Goal: Information Seeking & Learning: Compare options

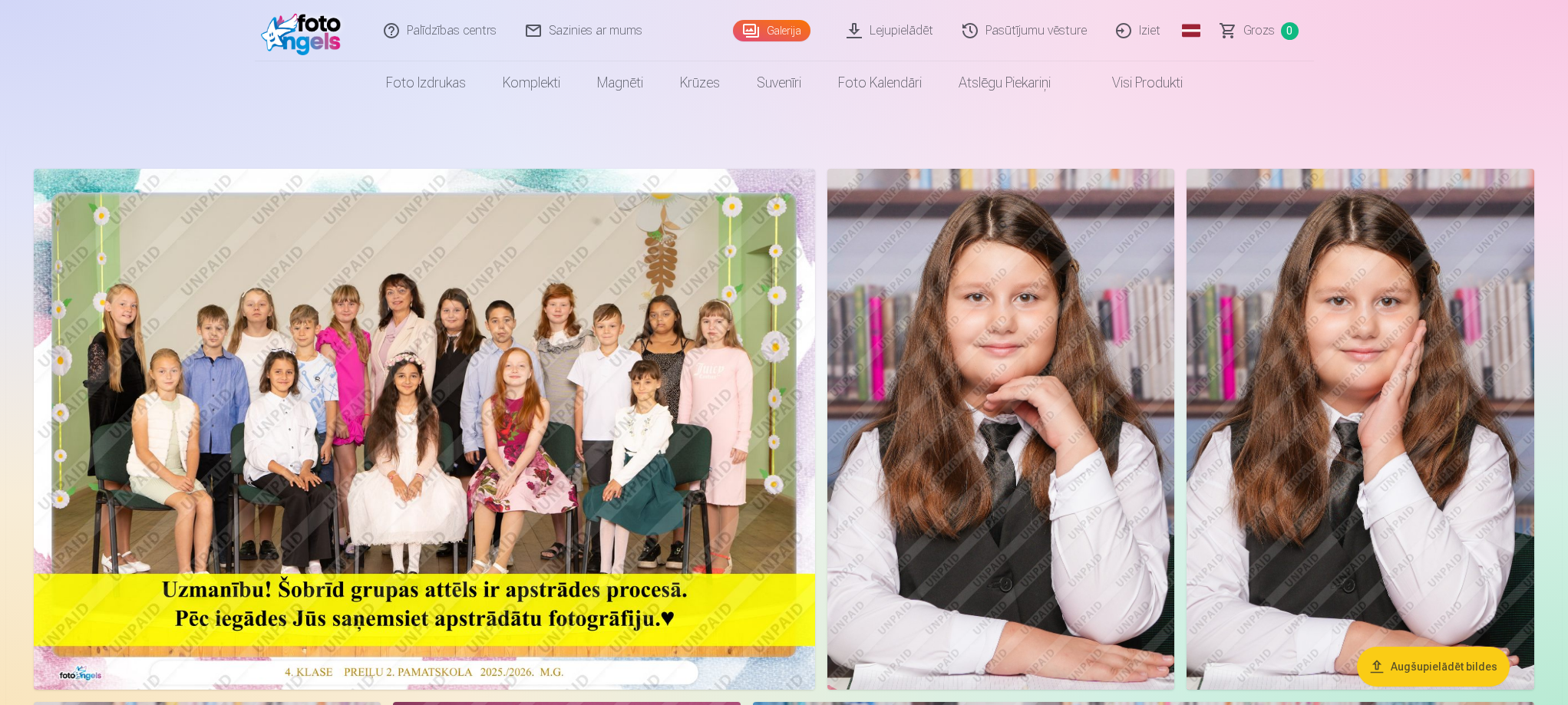
click at [902, 37] on link "Lejupielādēt" at bounding box center [890, 31] width 116 height 62
click at [1037, 28] on link "Pasūtījumu vēsture" at bounding box center [1025, 31] width 154 height 62
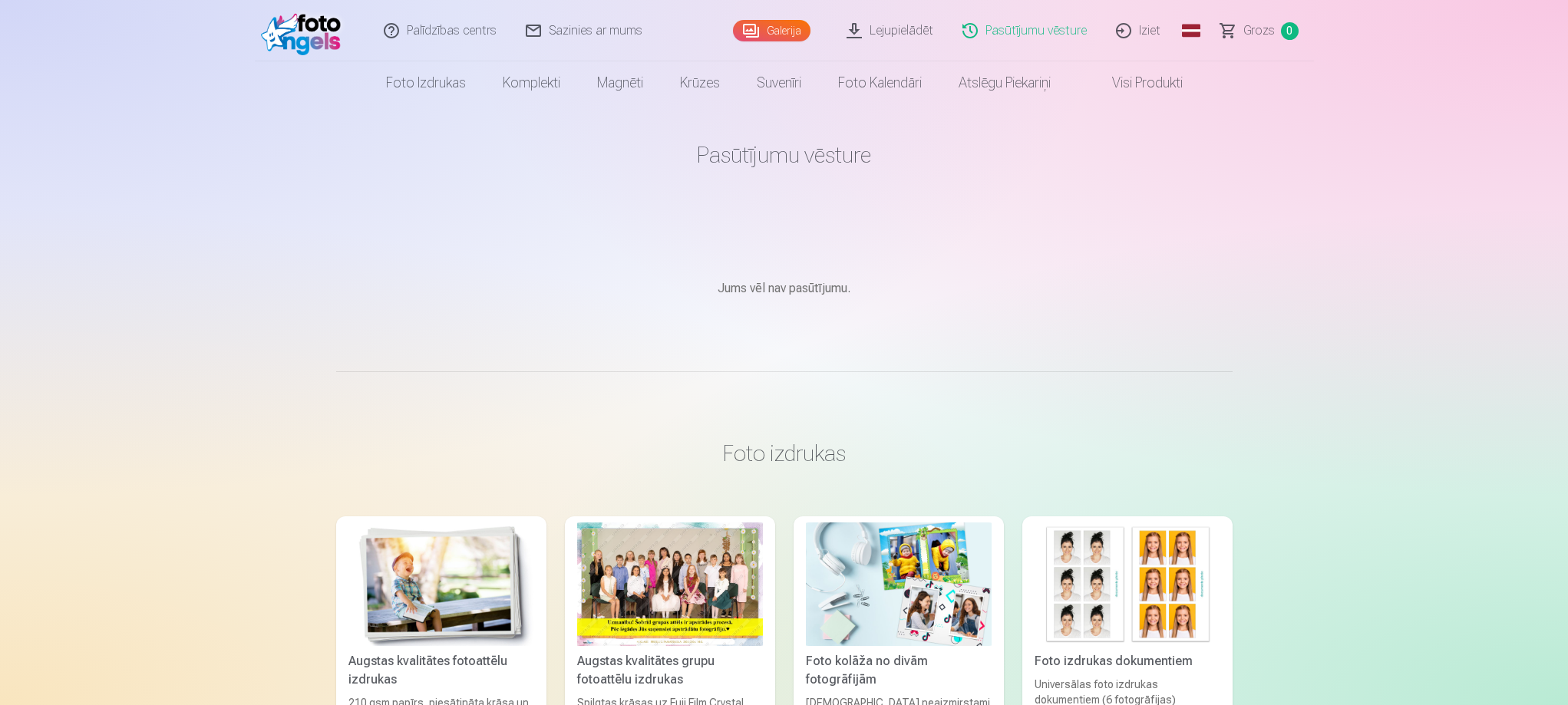
click at [1157, 85] on link "Visi produkti" at bounding box center [1134, 83] width 132 height 43
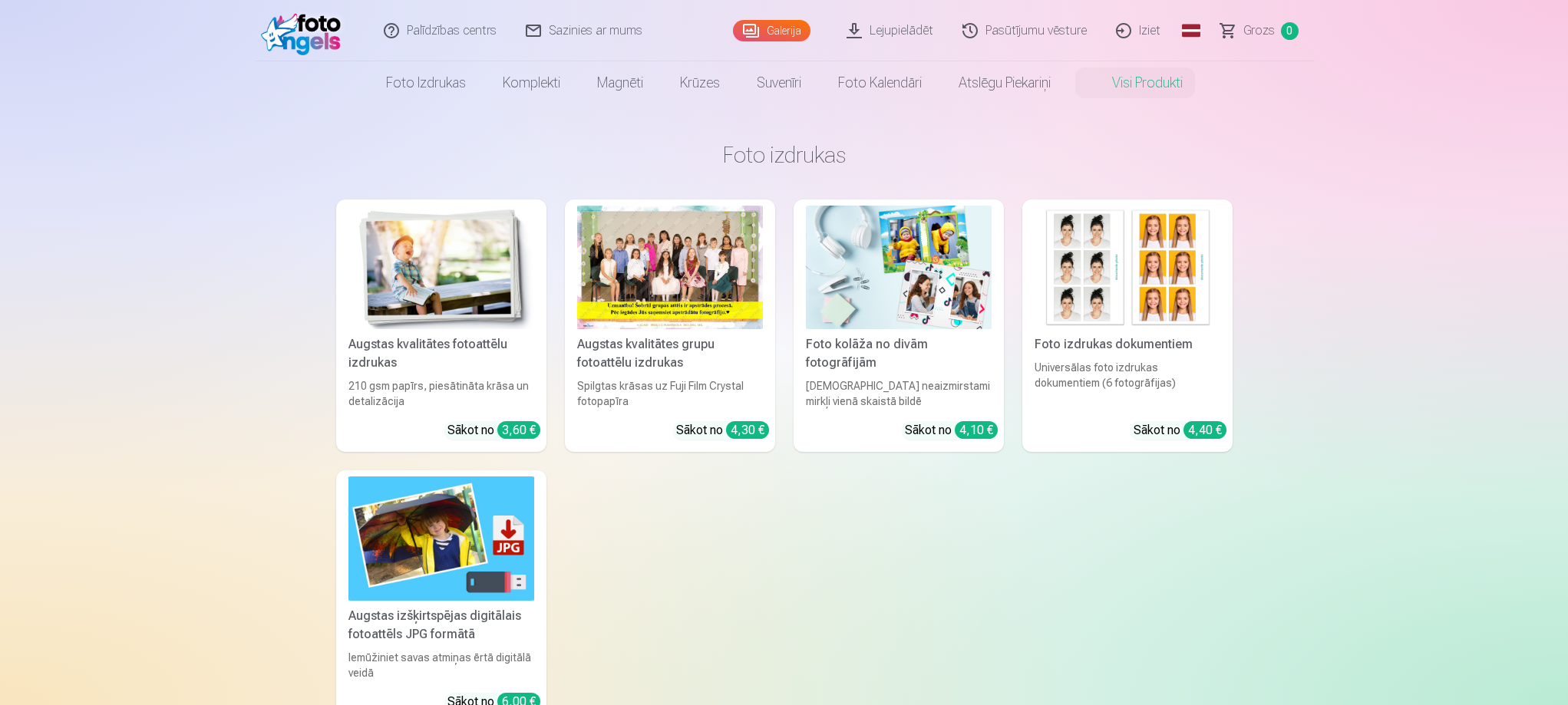
click at [331, 44] on img at bounding box center [305, 31] width 88 height 49
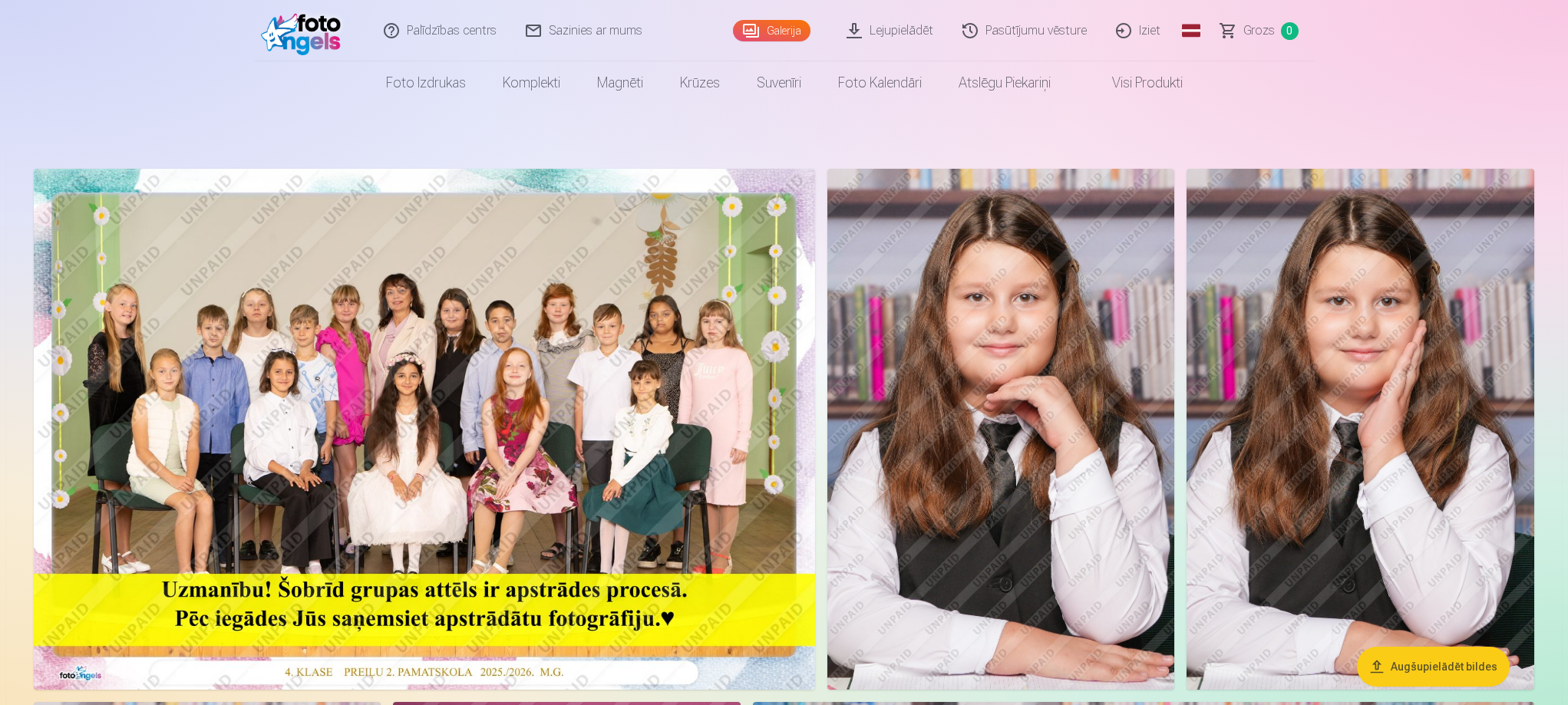
click at [796, 25] on link "Galerija" at bounding box center [771, 31] width 77 height 22
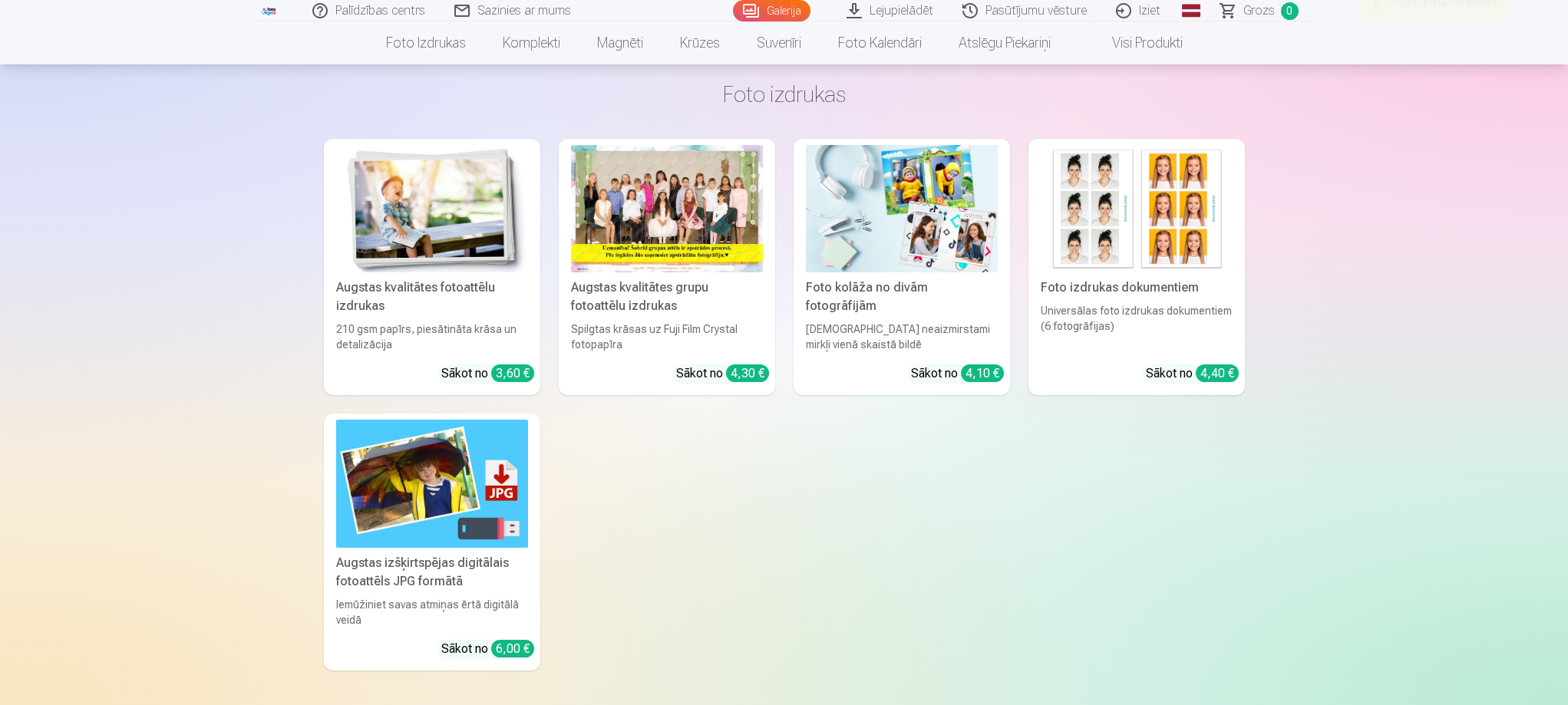
scroll to position [4990, 0]
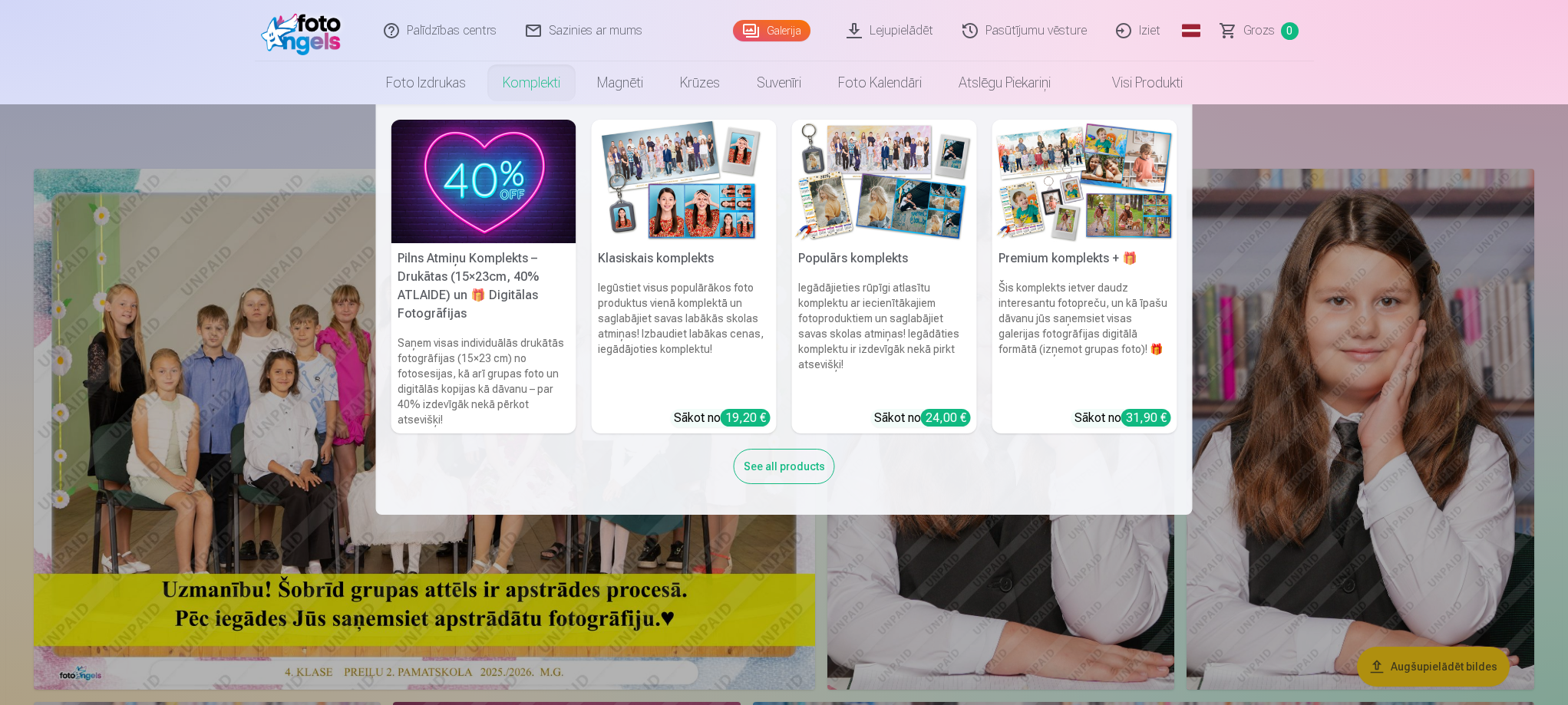
click at [537, 87] on link "Komplekti" at bounding box center [531, 83] width 95 height 43
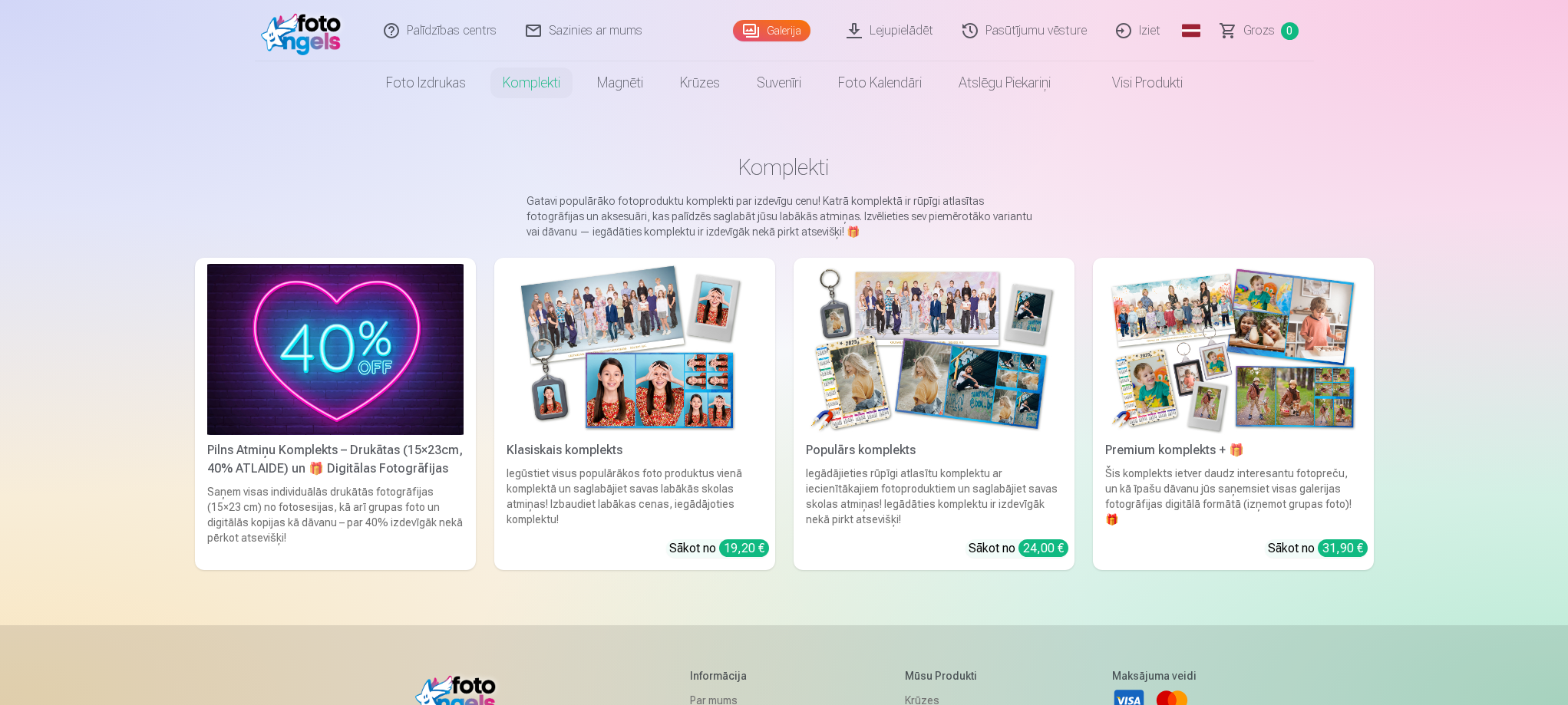
click at [365, 456] on div "Pilns Atmiņu Komplekts – Drukātas (15×23cm, 40% ATLAIDE) un 🎁 Digitālas Fotogrā…" at bounding box center [335, 459] width 268 height 37
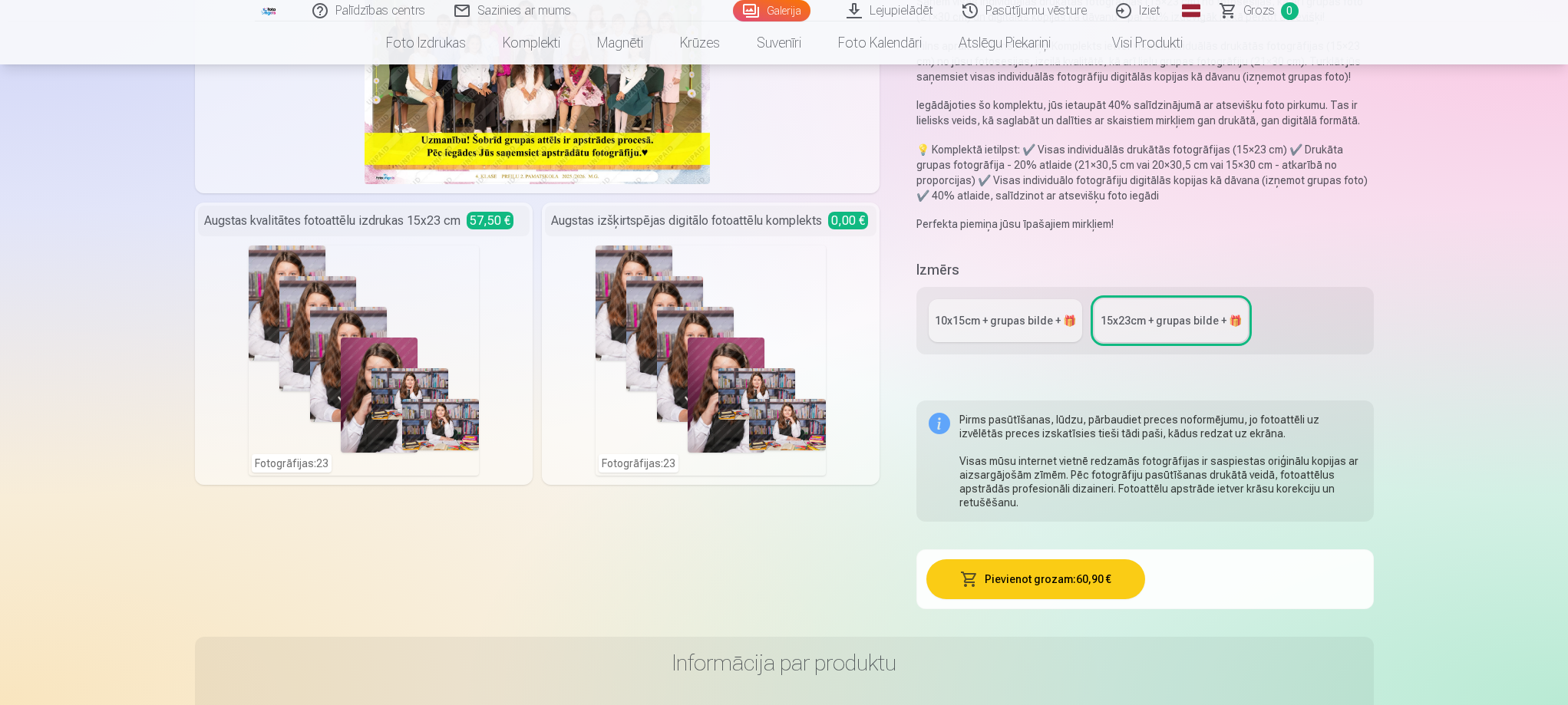
scroll to position [154, 0]
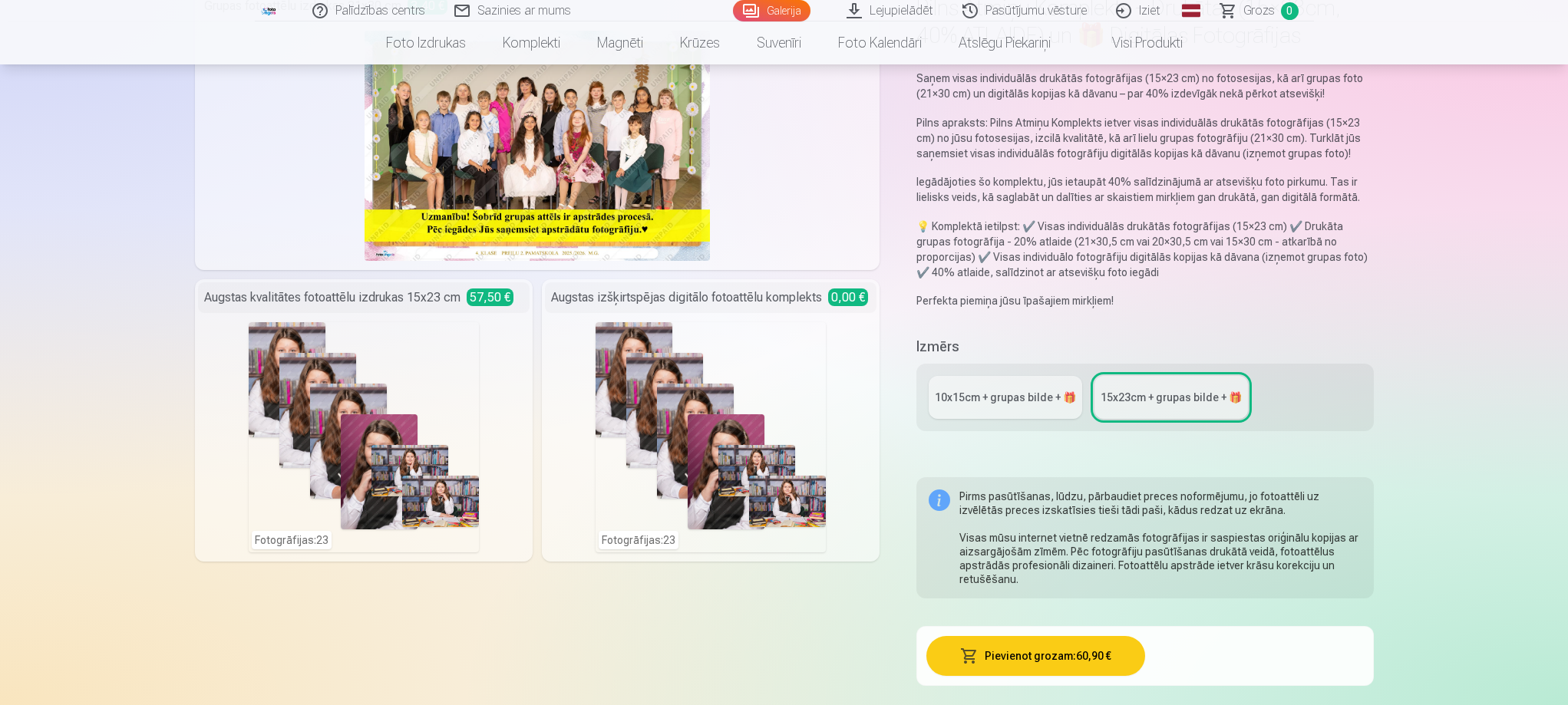
click at [981, 403] on div "10x15сm + grupas bilde + 🎁" at bounding box center [1005, 398] width 141 height 15
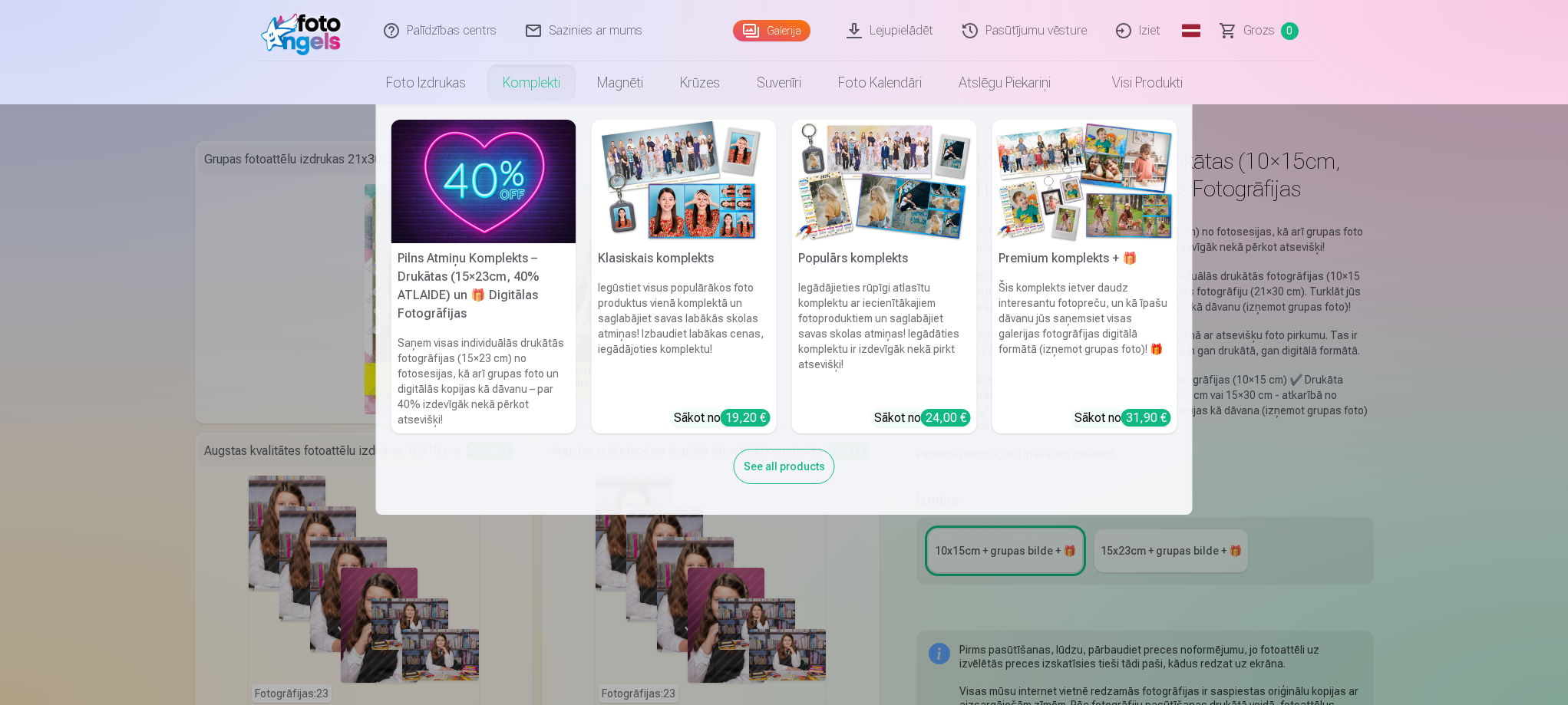
click at [539, 83] on link "Komplekti" at bounding box center [531, 83] width 95 height 43
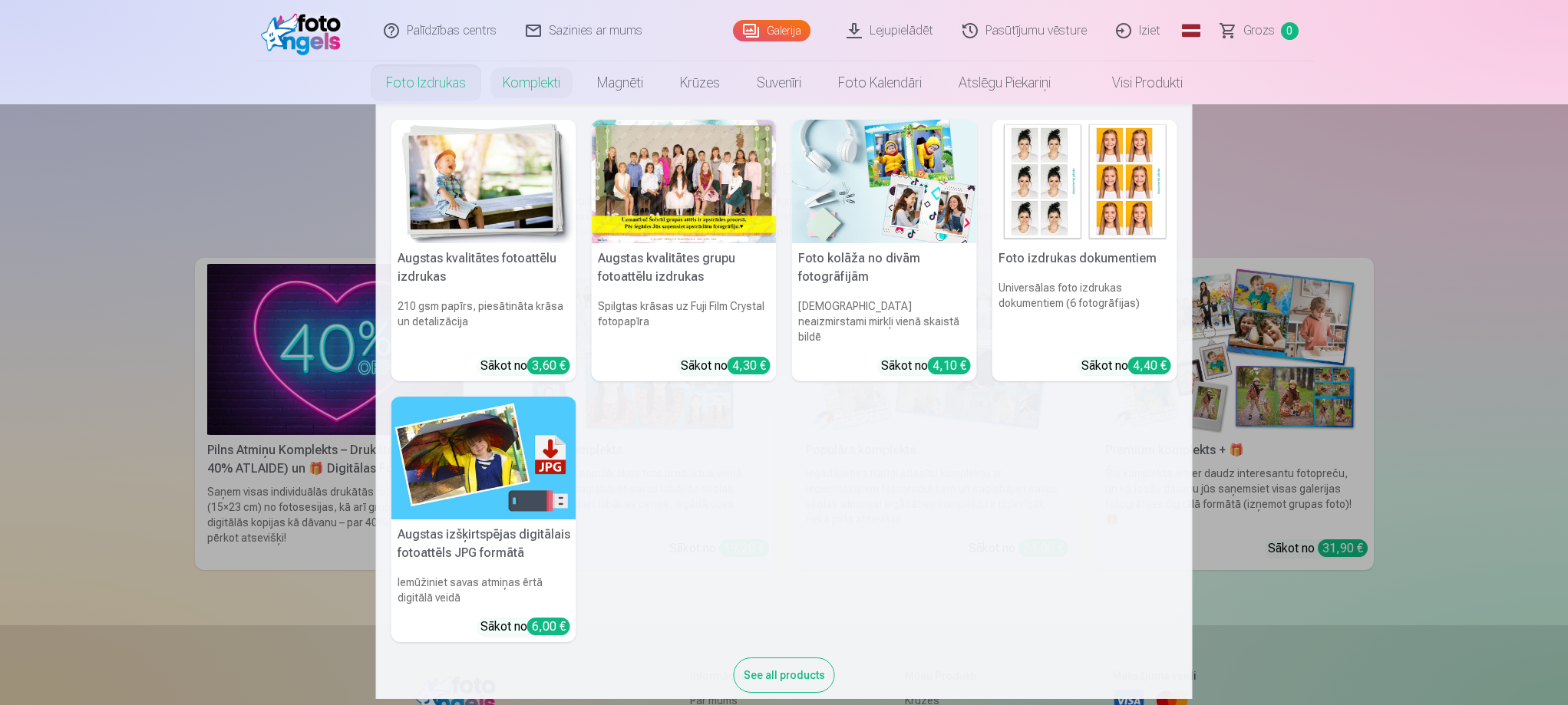
click at [396, 81] on link "Foto izdrukas" at bounding box center [426, 83] width 116 height 43
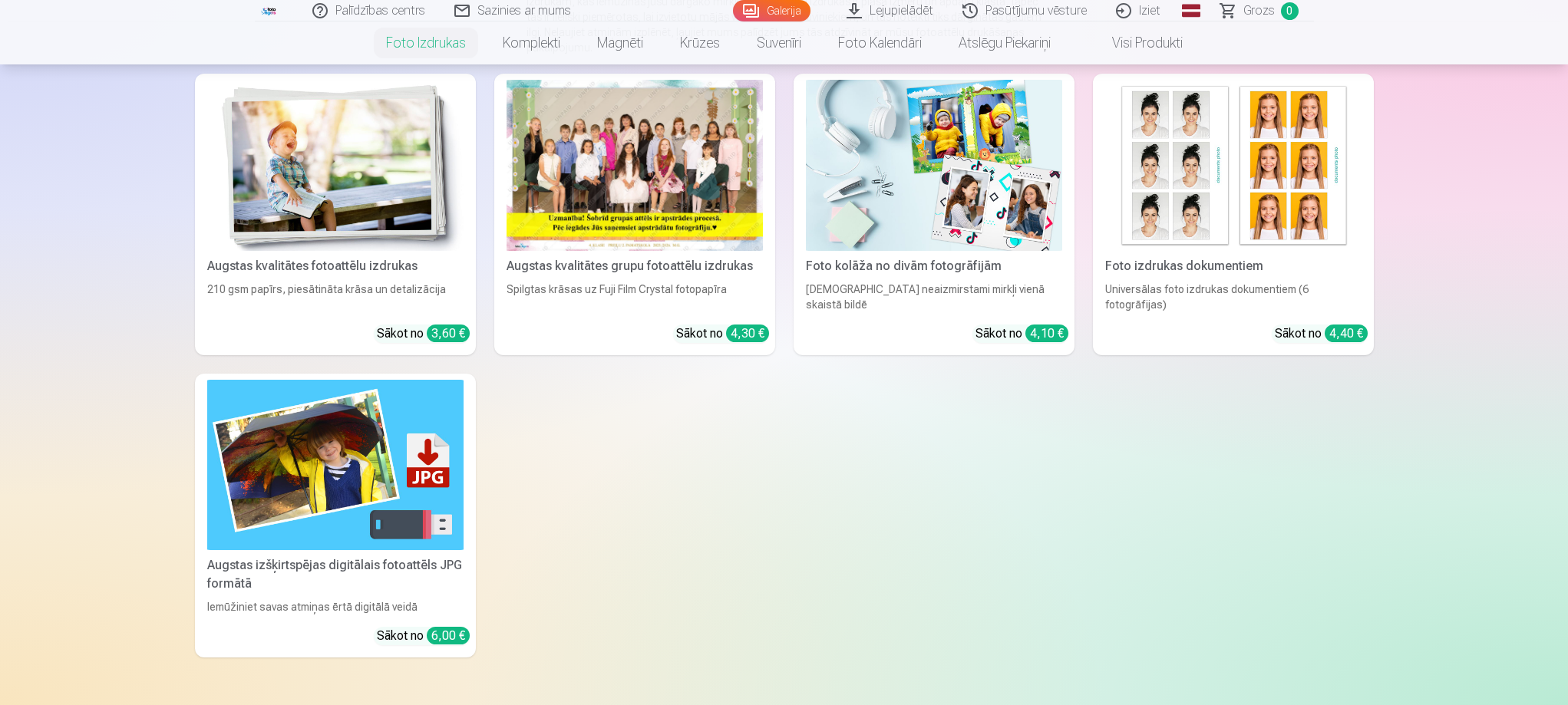
scroll to position [154, 0]
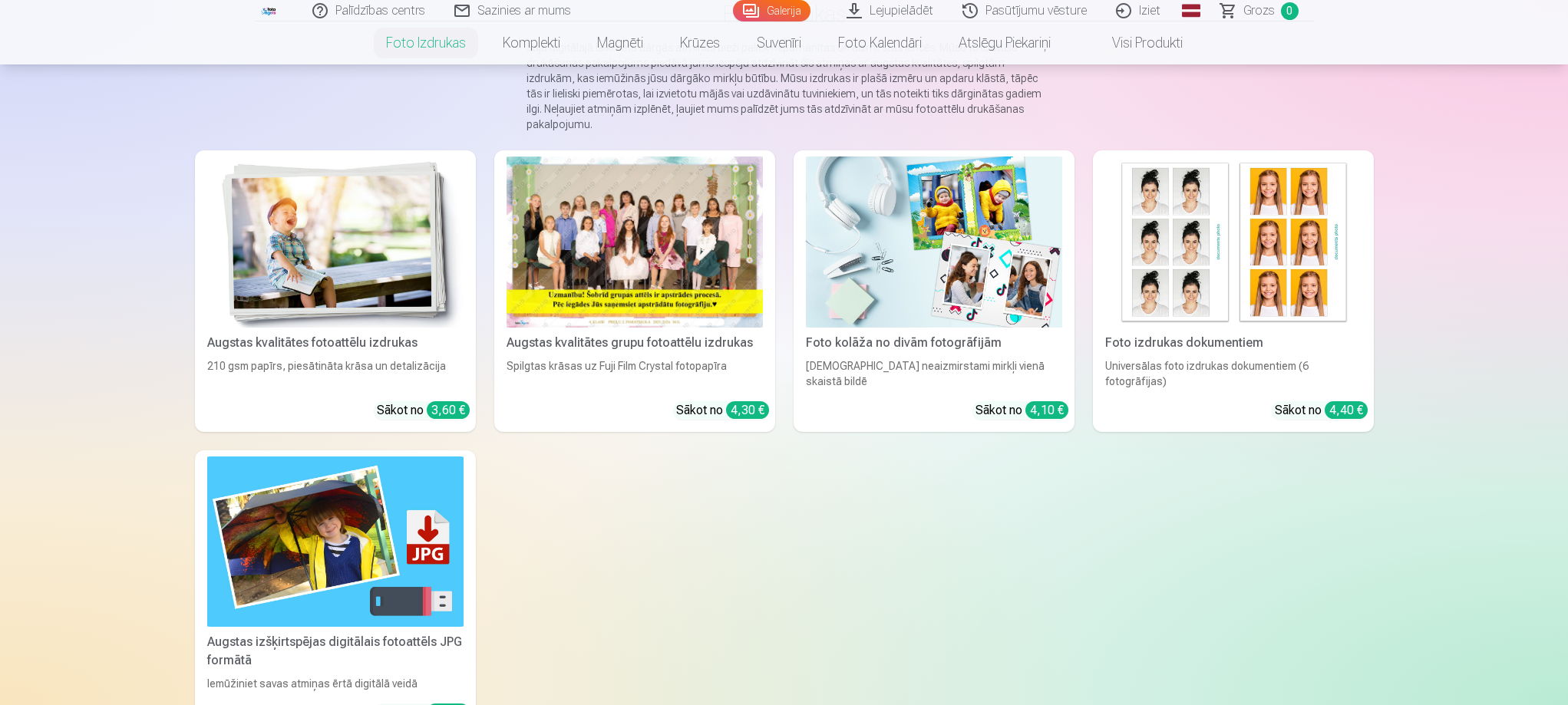
click at [327, 273] on img at bounding box center [336, 242] width 256 height 171
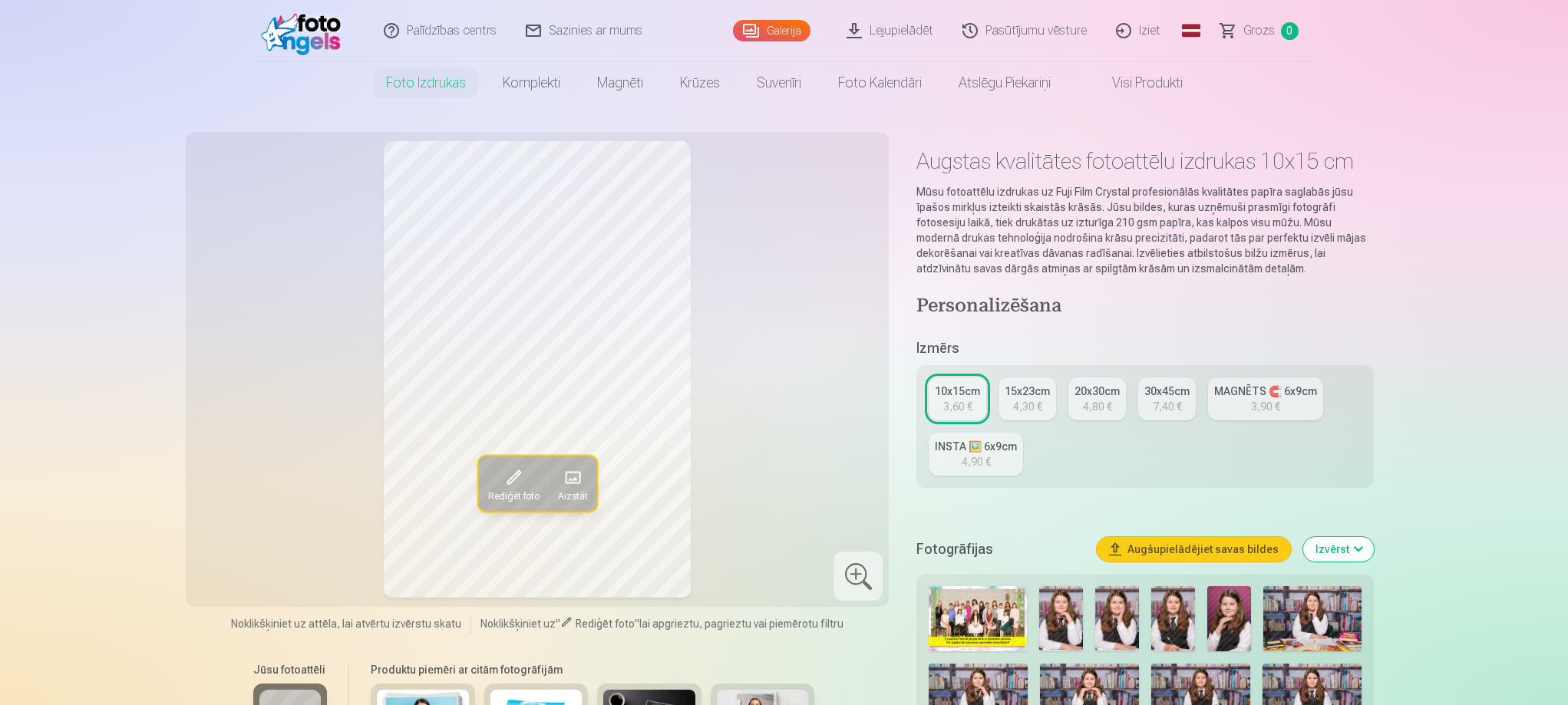
click at [1145, 76] on link "Visi produkti" at bounding box center [1134, 83] width 132 height 43
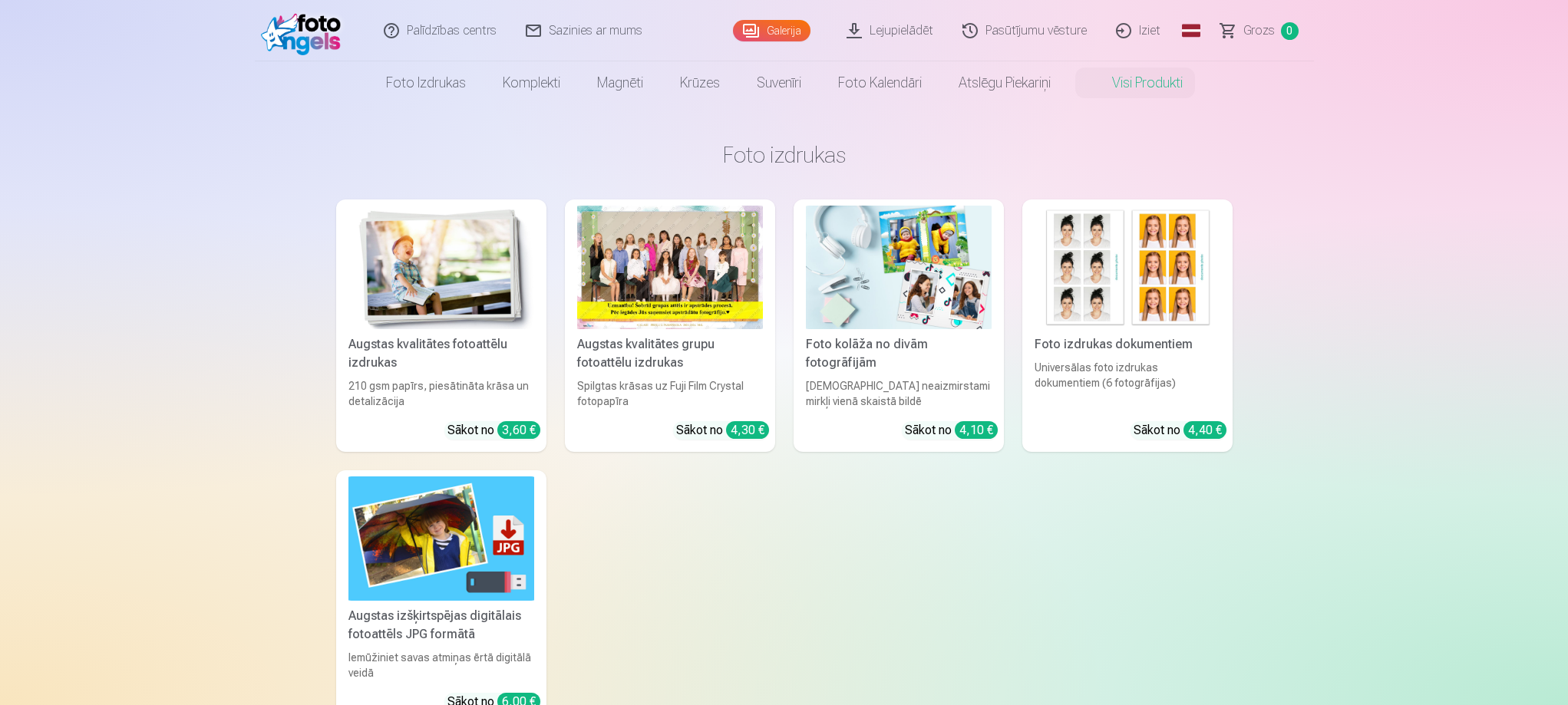
click at [944, 292] on img at bounding box center [899, 267] width 186 height 124
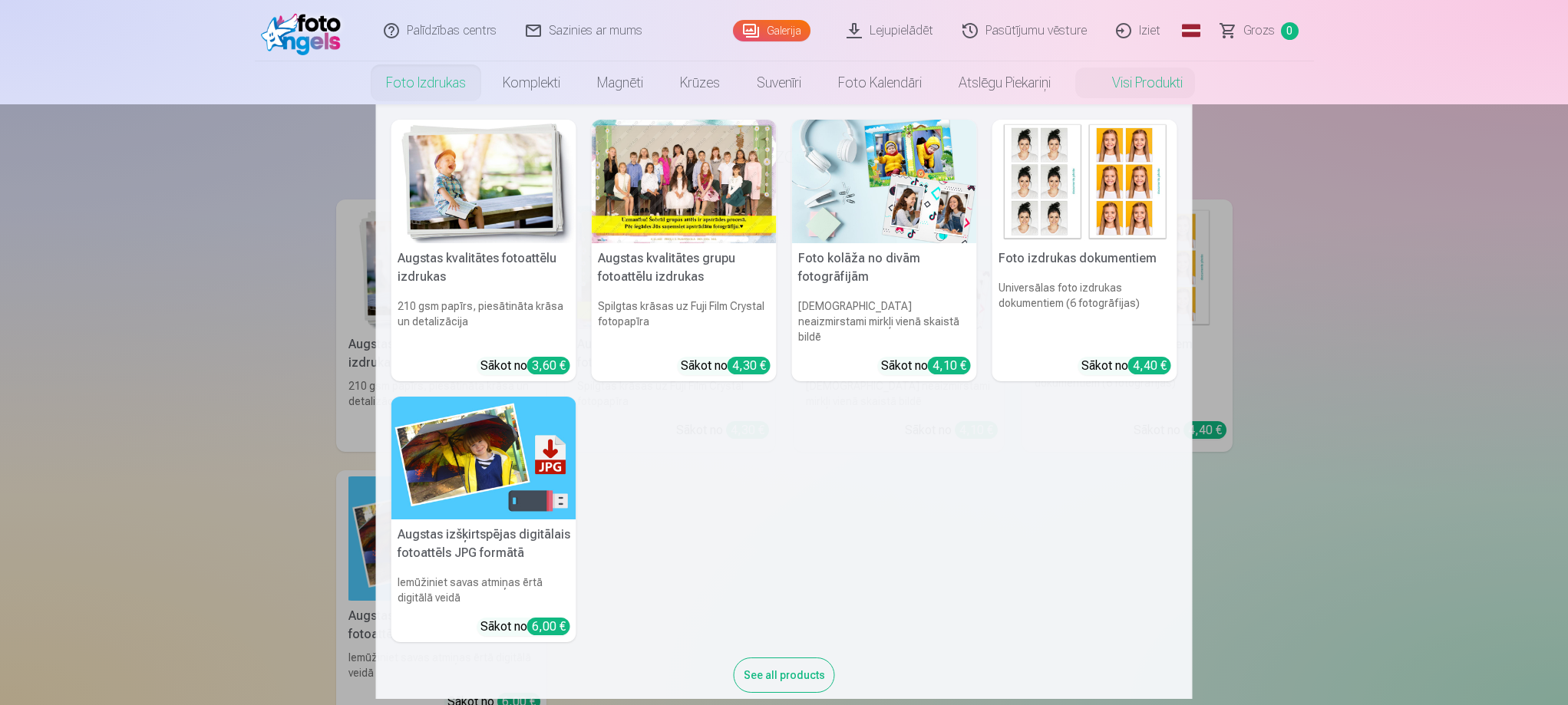
click at [787, 658] on div "See all products" at bounding box center [784, 675] width 101 height 35
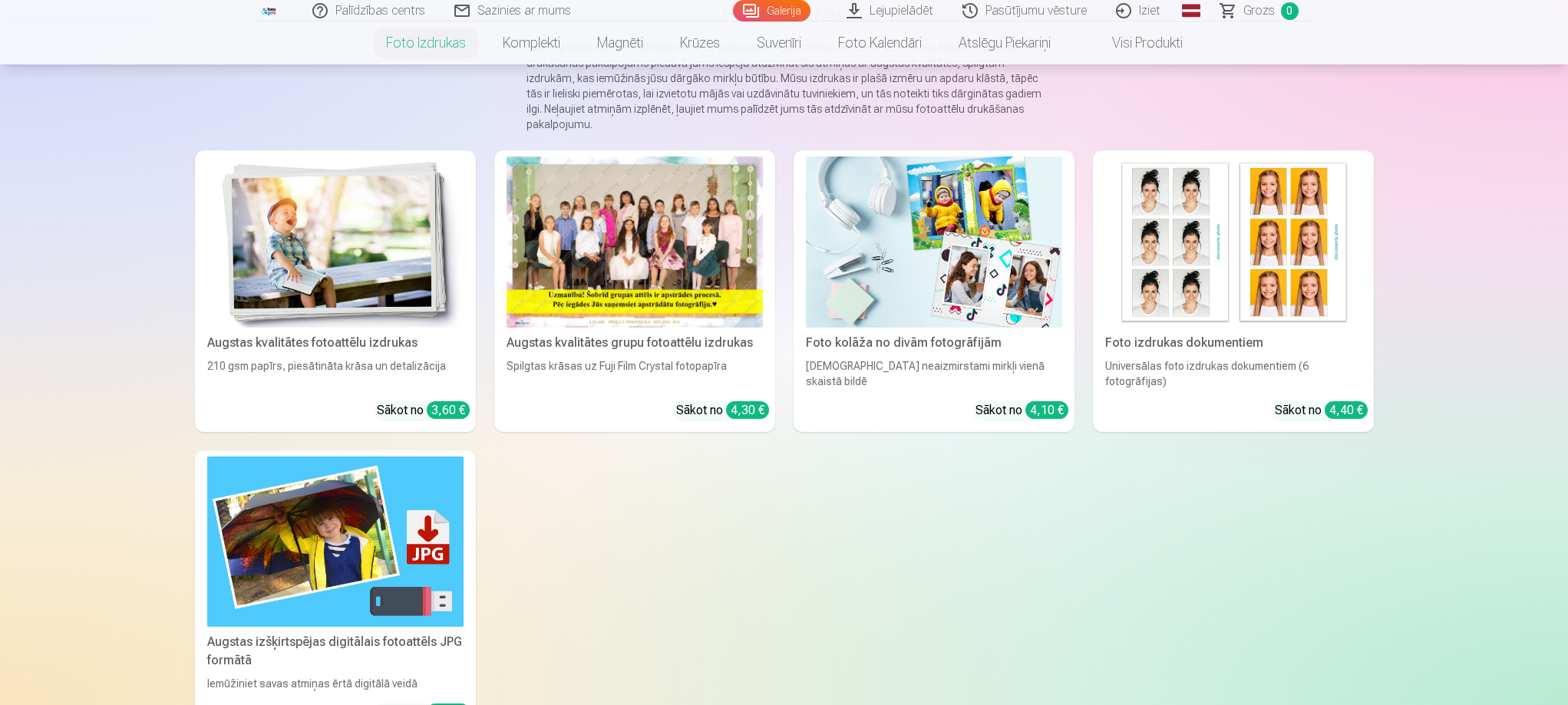
scroll to position [230, 0]
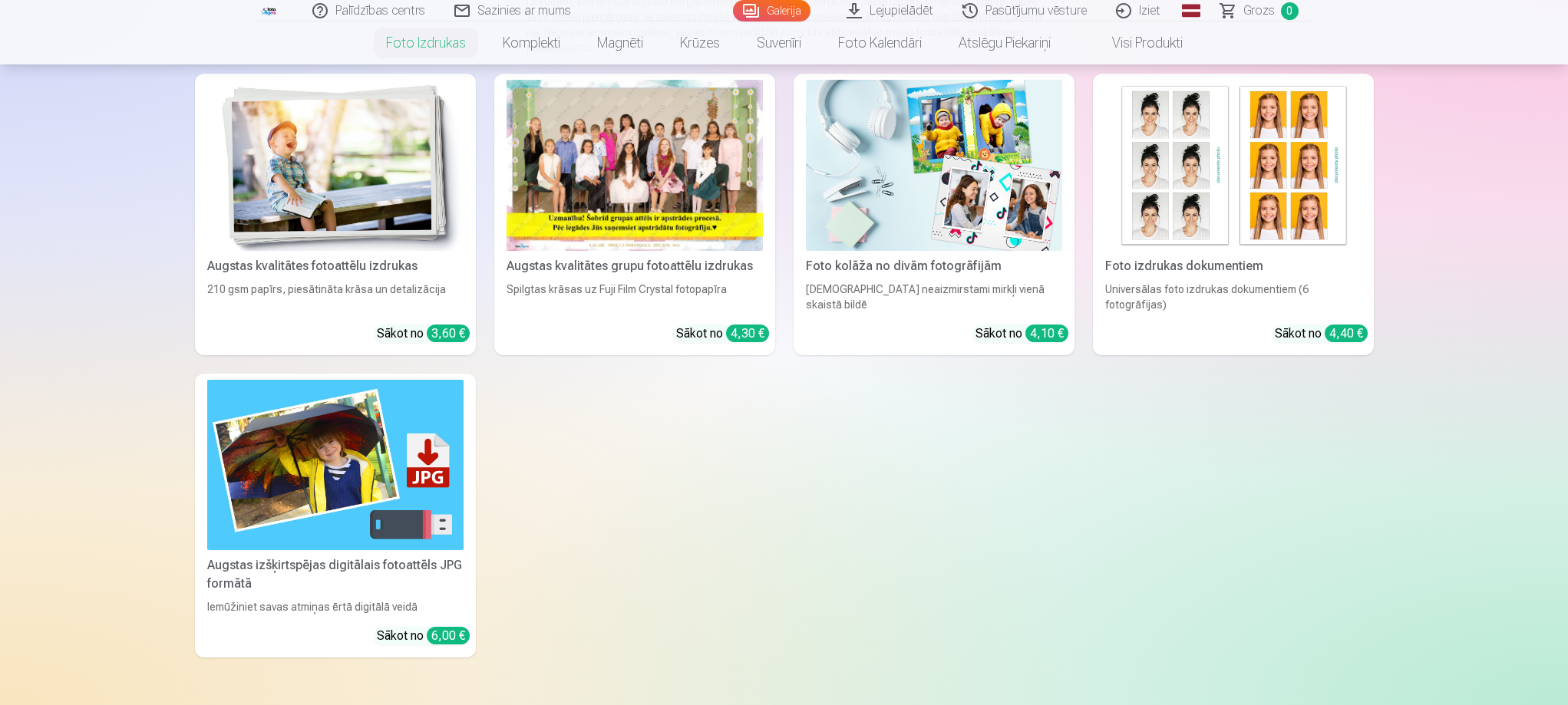
click at [935, 165] on img at bounding box center [934, 166] width 256 height 171
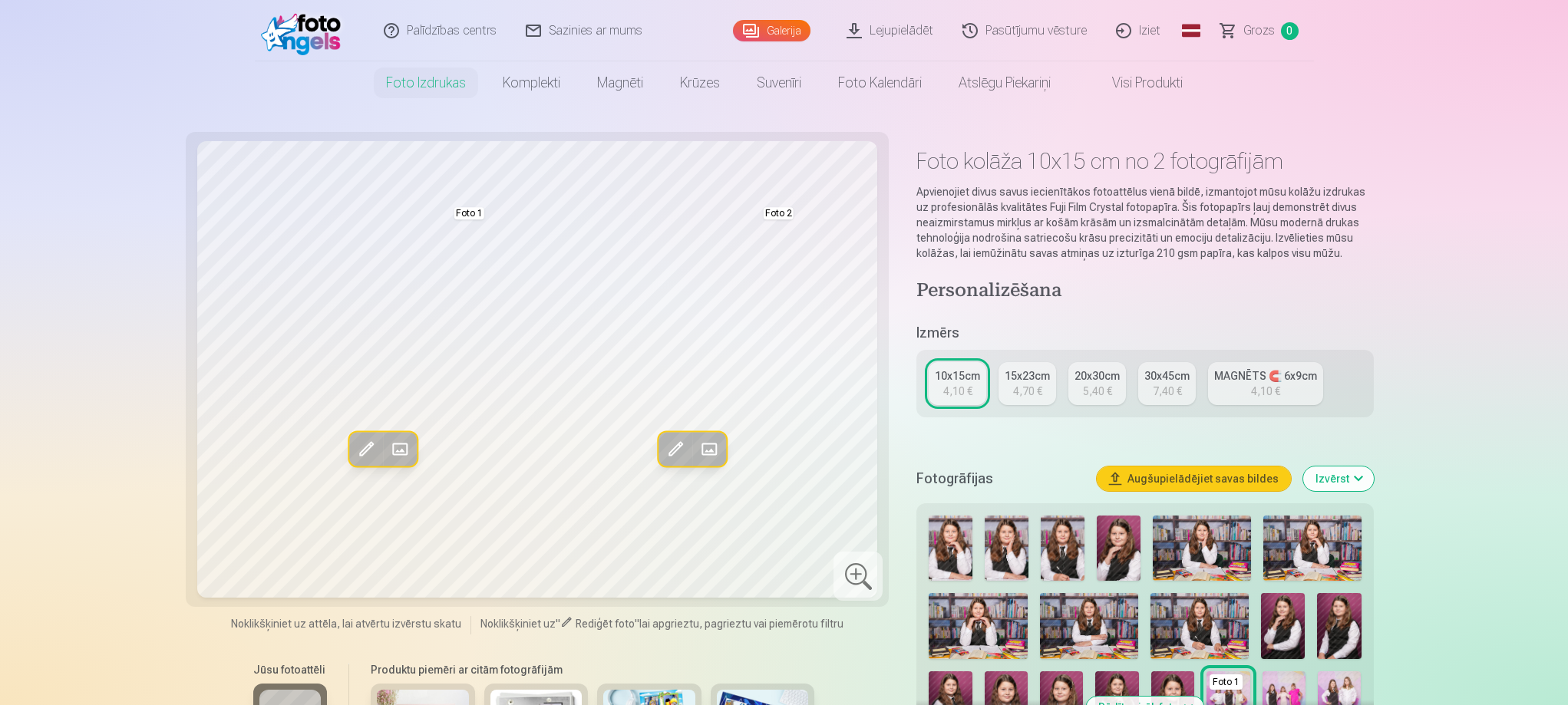
click at [1025, 391] on div "4,70 €" at bounding box center [1028, 391] width 29 height 15
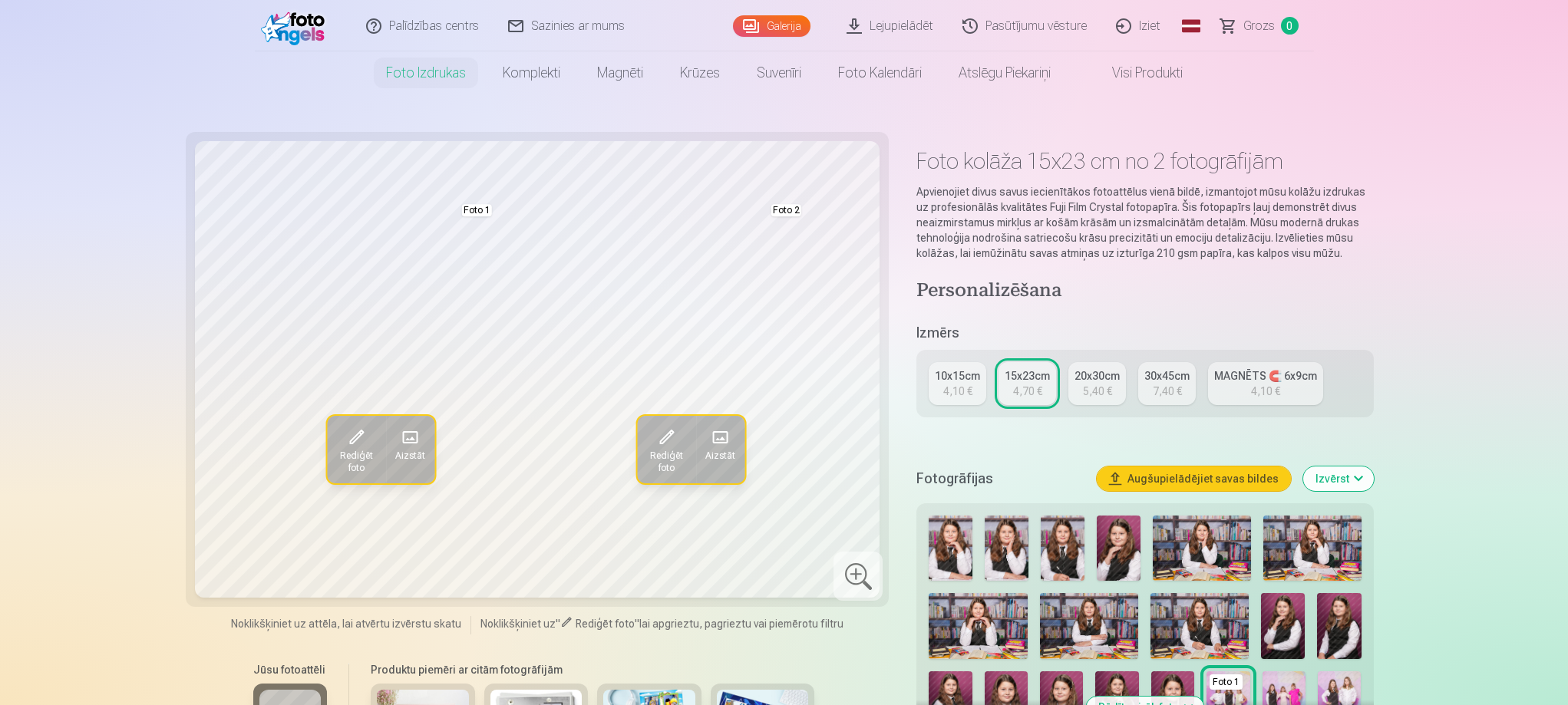
scroll to position [76, 0]
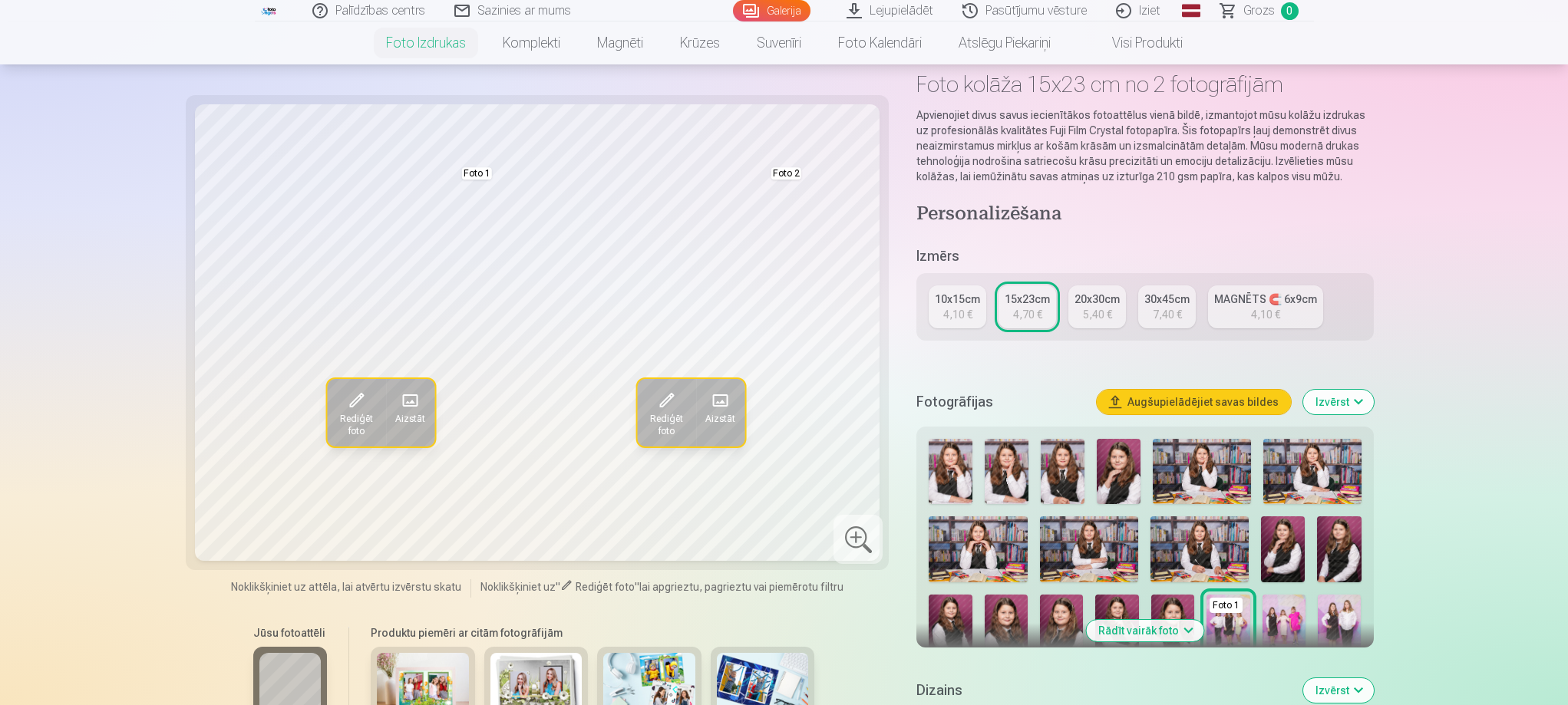
click at [971, 306] on div "10x15cm" at bounding box center [958, 299] width 45 height 15
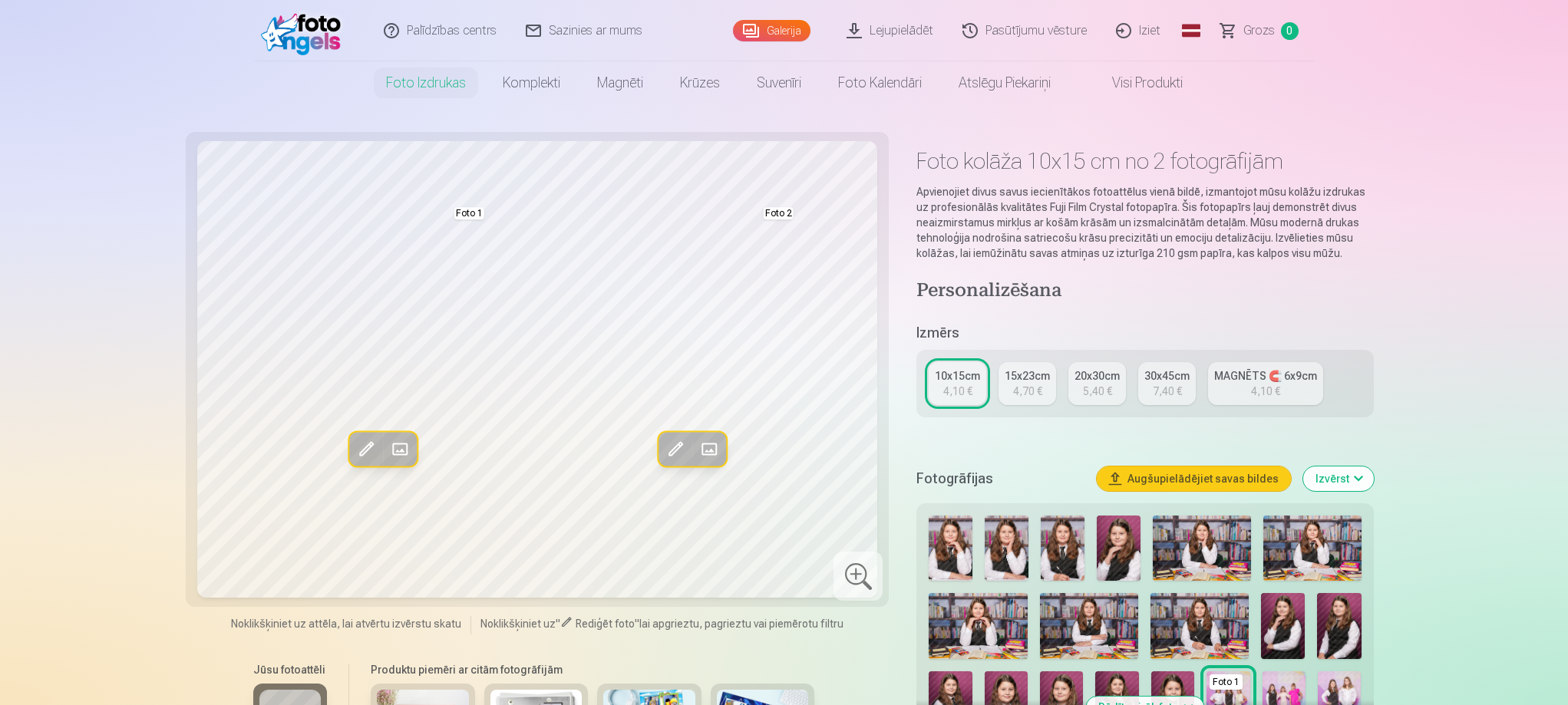
click at [1020, 392] on div "4,70 €" at bounding box center [1028, 391] width 29 height 15
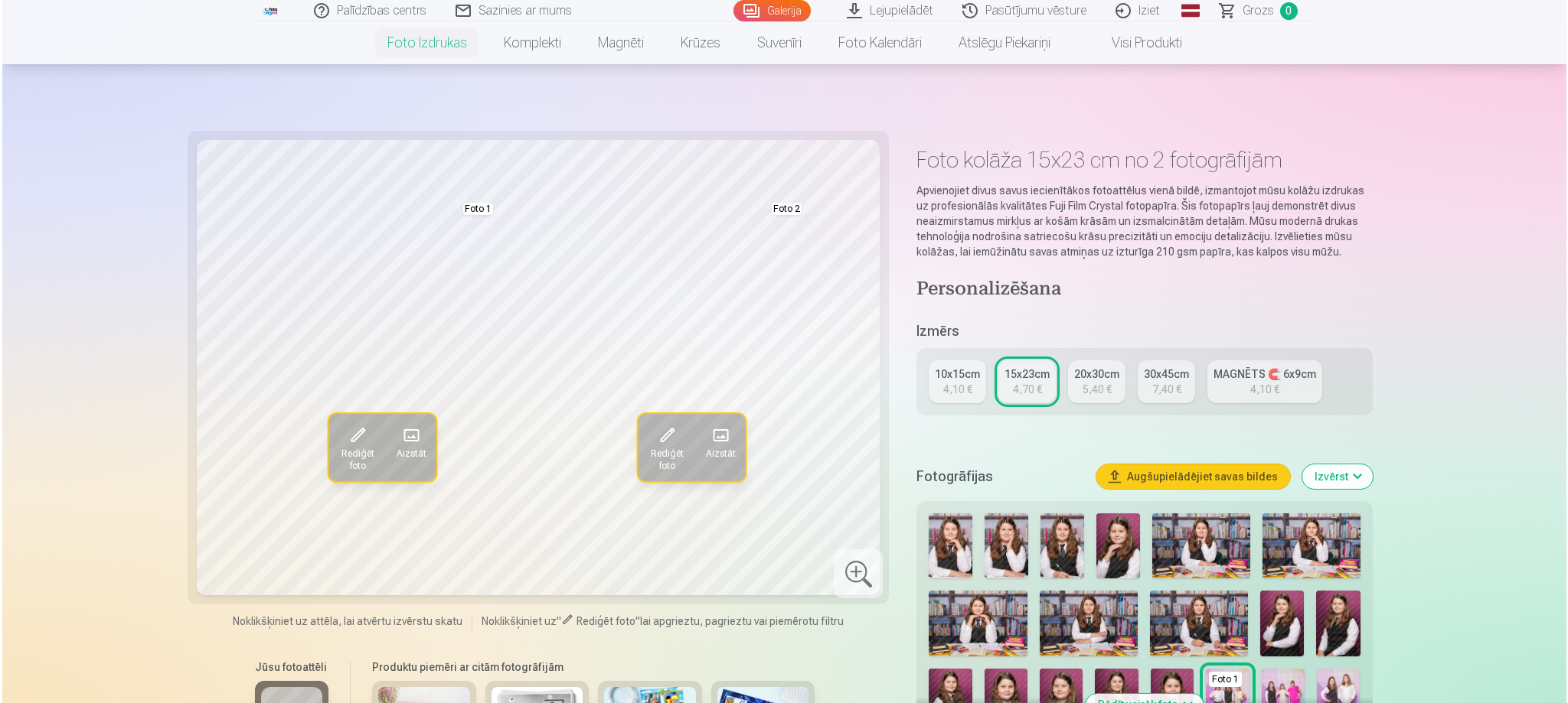
scroll to position [153, 0]
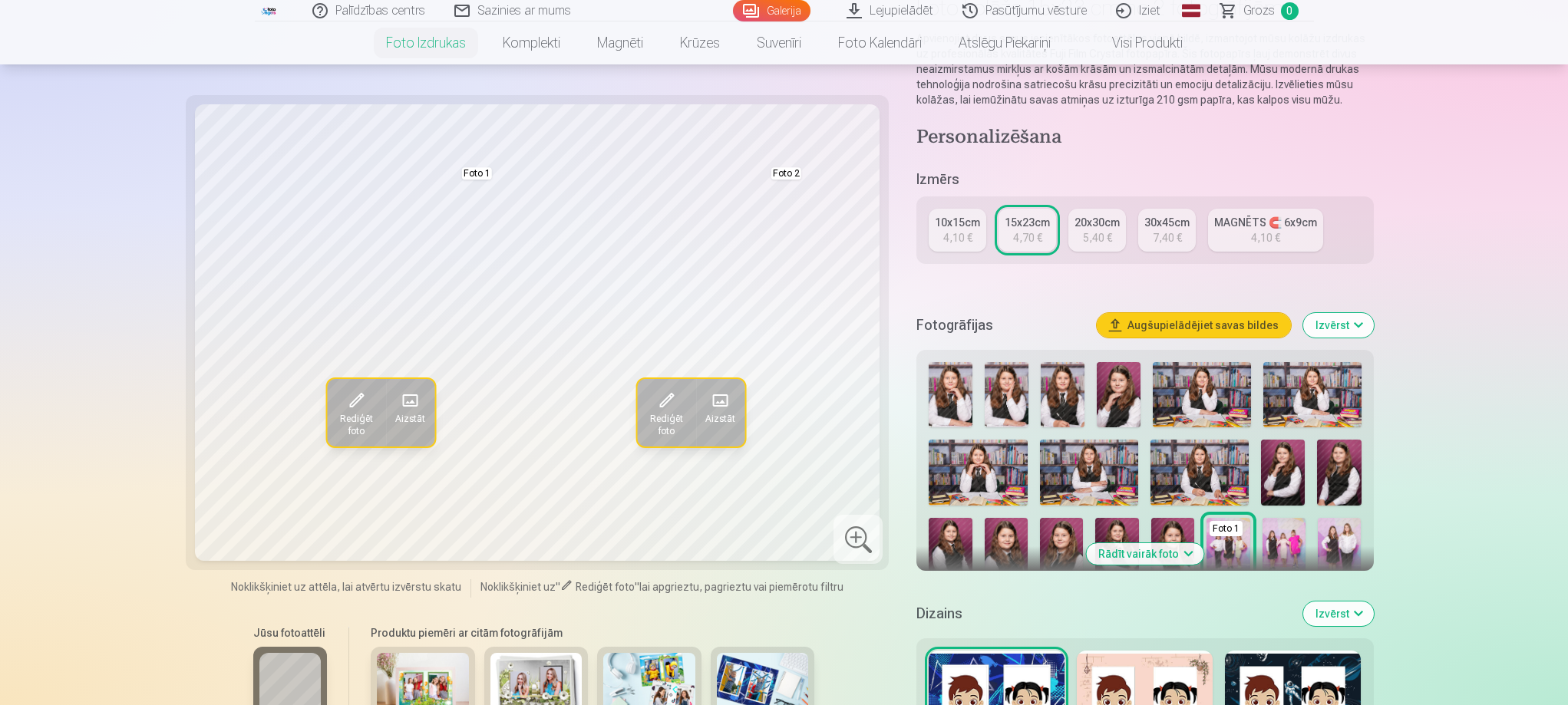
click at [715, 400] on span at bounding box center [719, 400] width 25 height 25
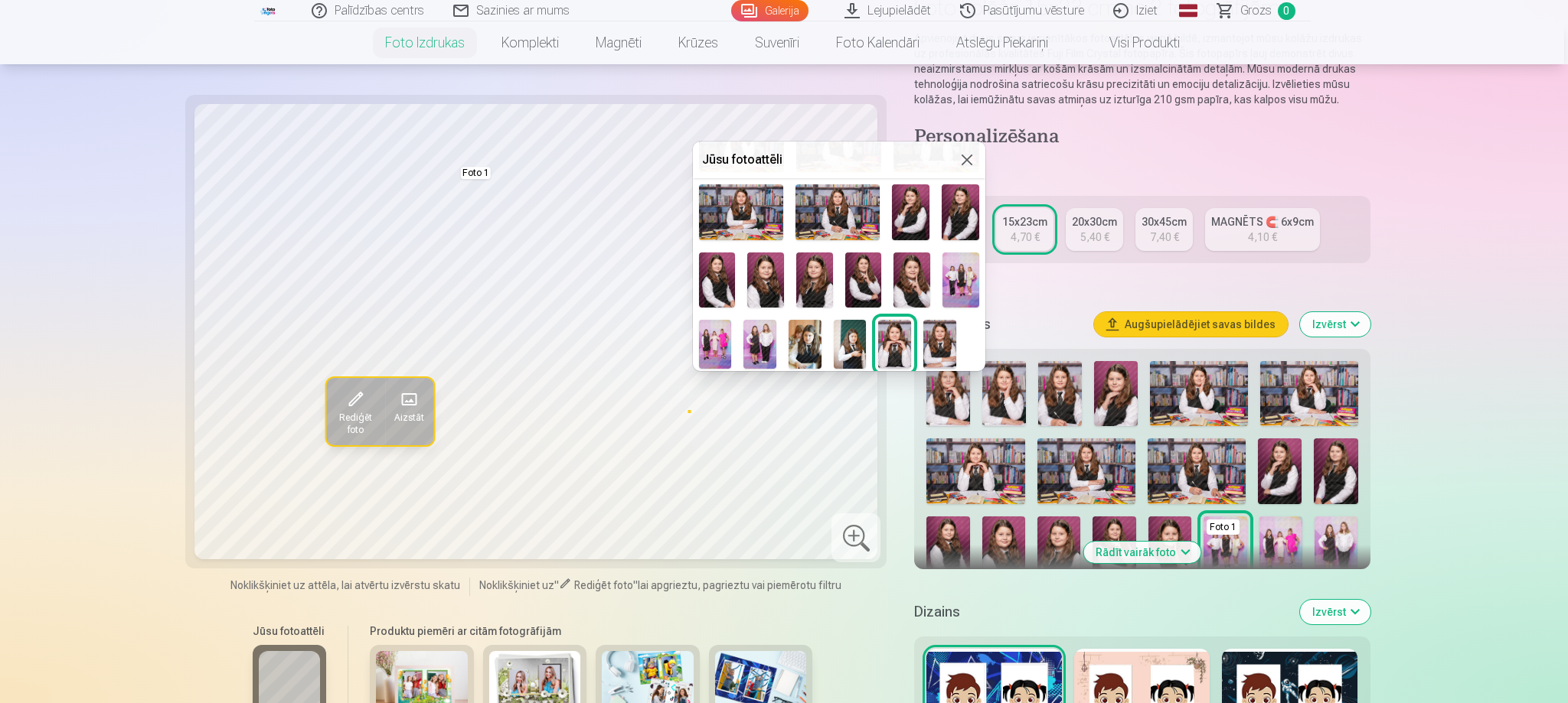
click at [710, 336] on img at bounding box center [715, 345] width 33 height 49
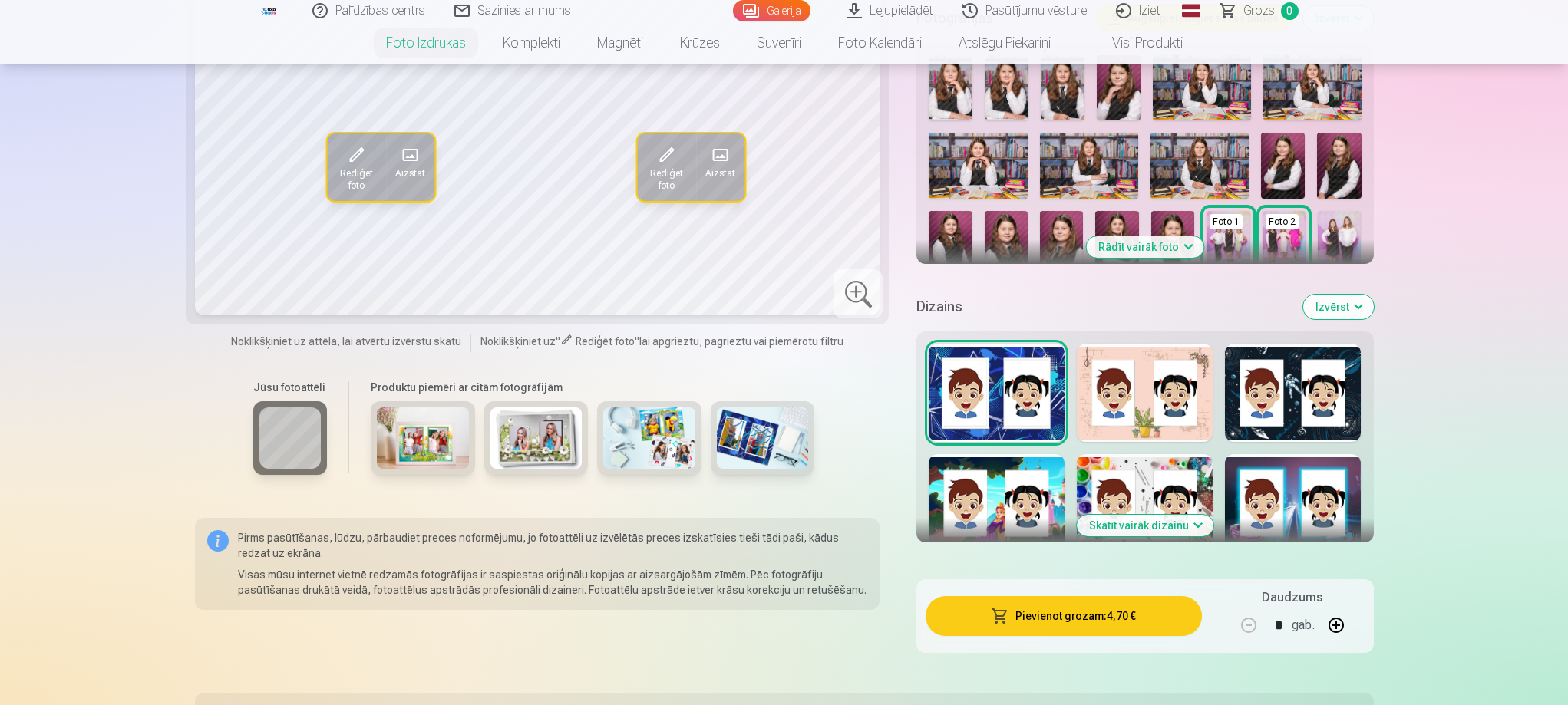
scroll to position [538, 0]
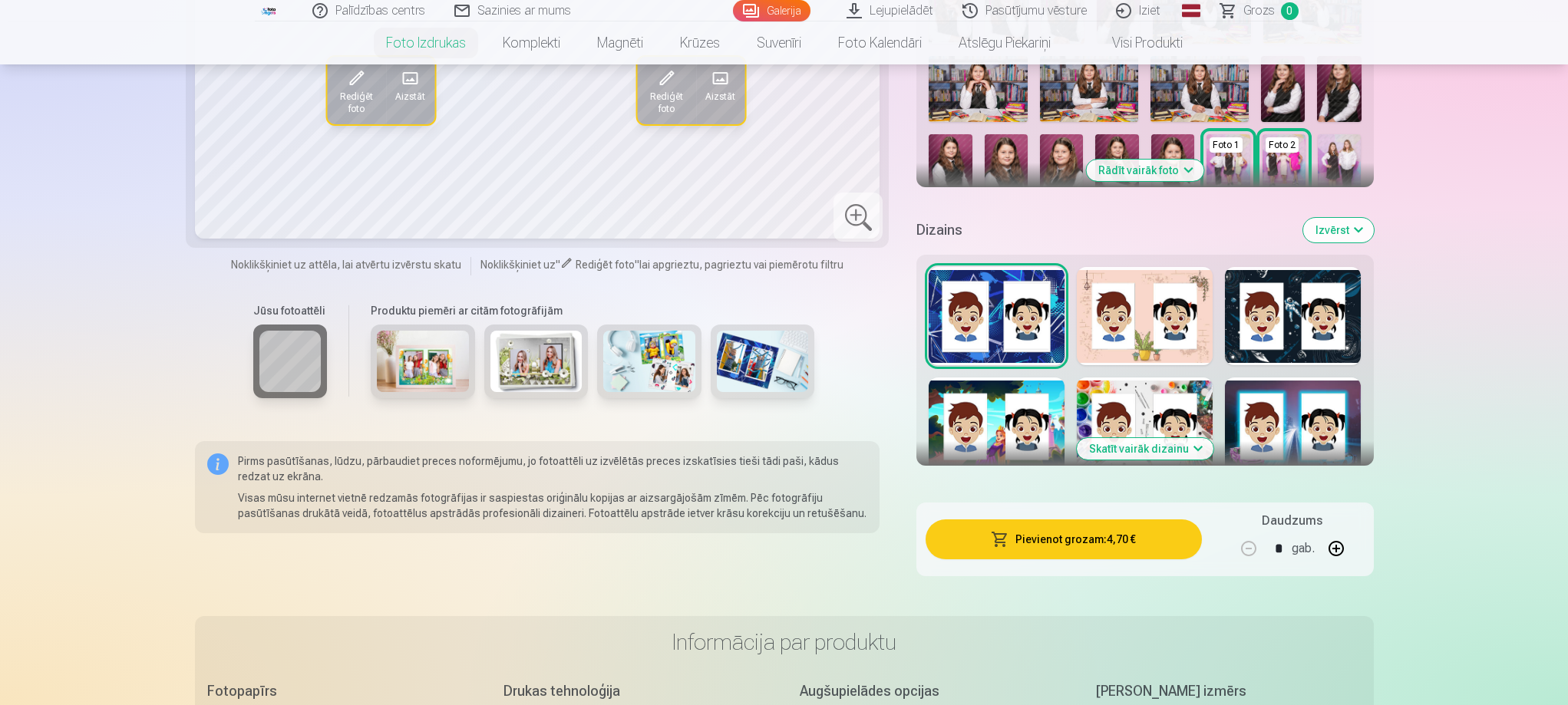
click at [1162, 454] on button "Skatīt vairāk dizainu" at bounding box center [1145, 449] width 136 height 22
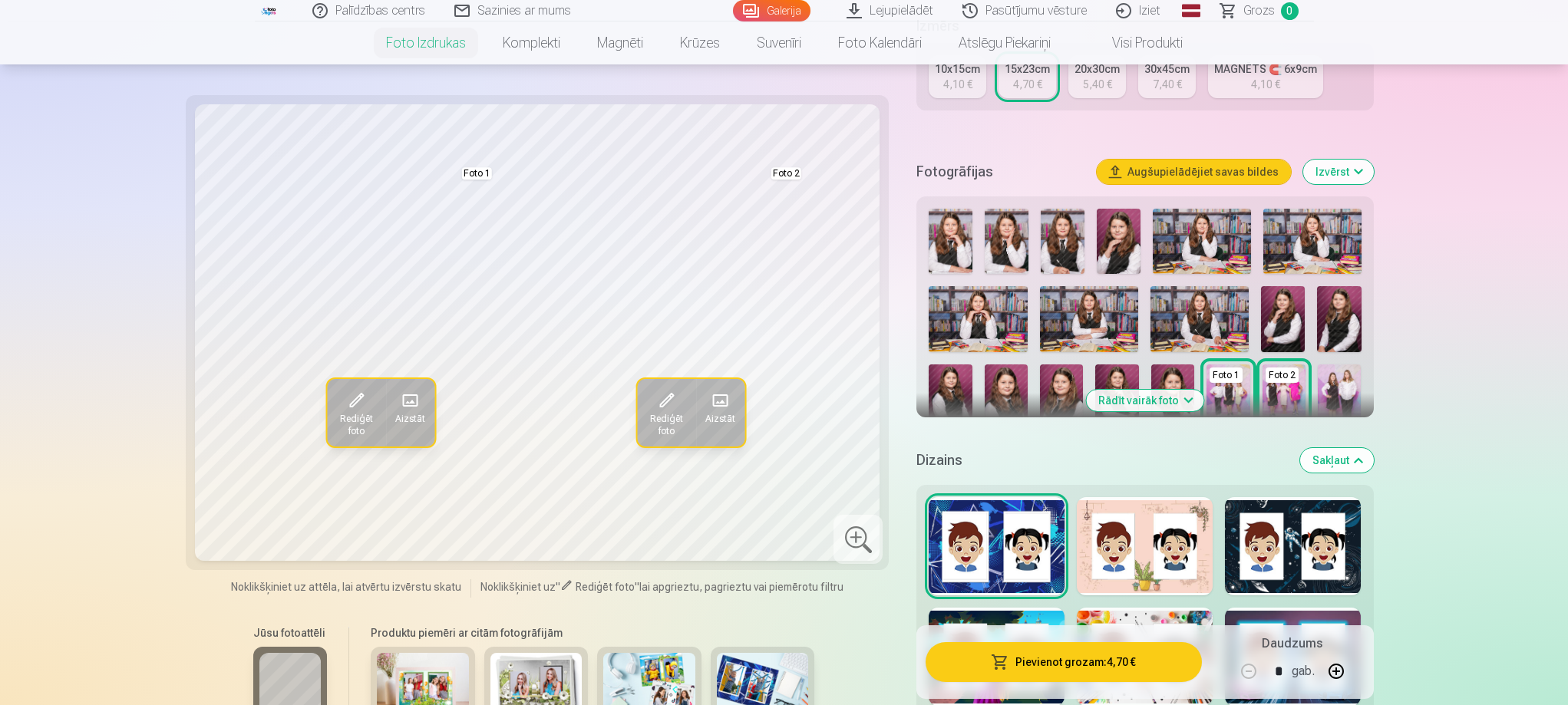
scroll to position [0, 0]
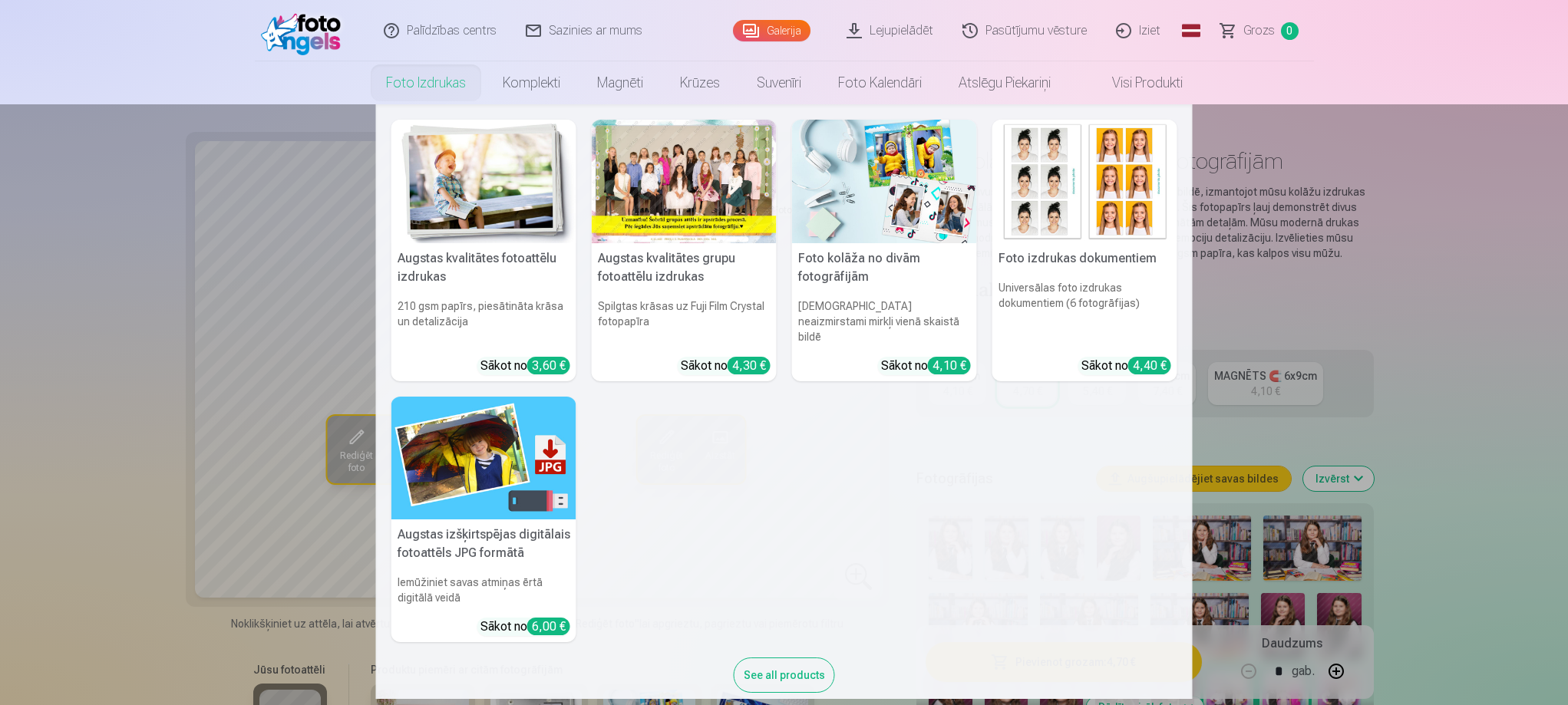
click at [472, 206] on img at bounding box center [483, 182] width 185 height 124
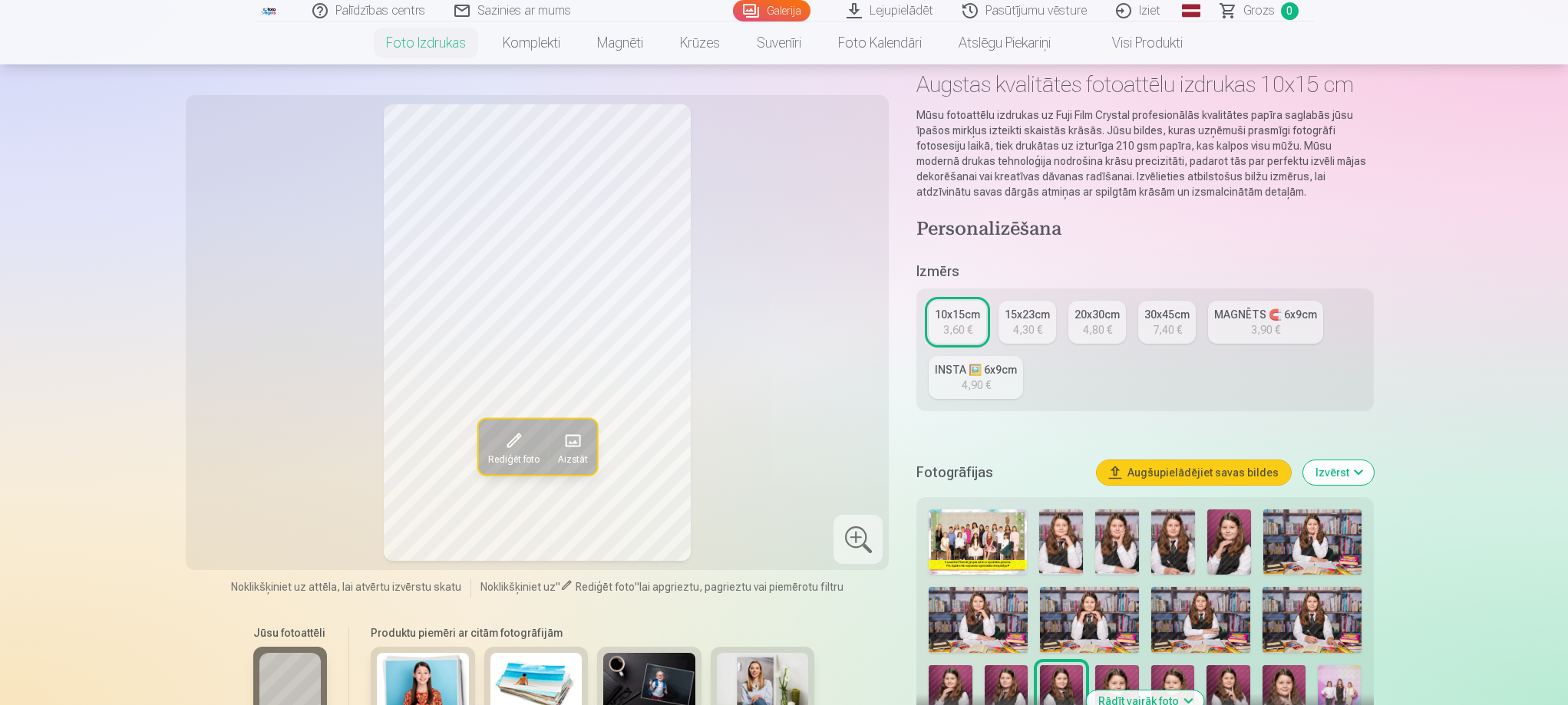
scroll to position [154, 0]
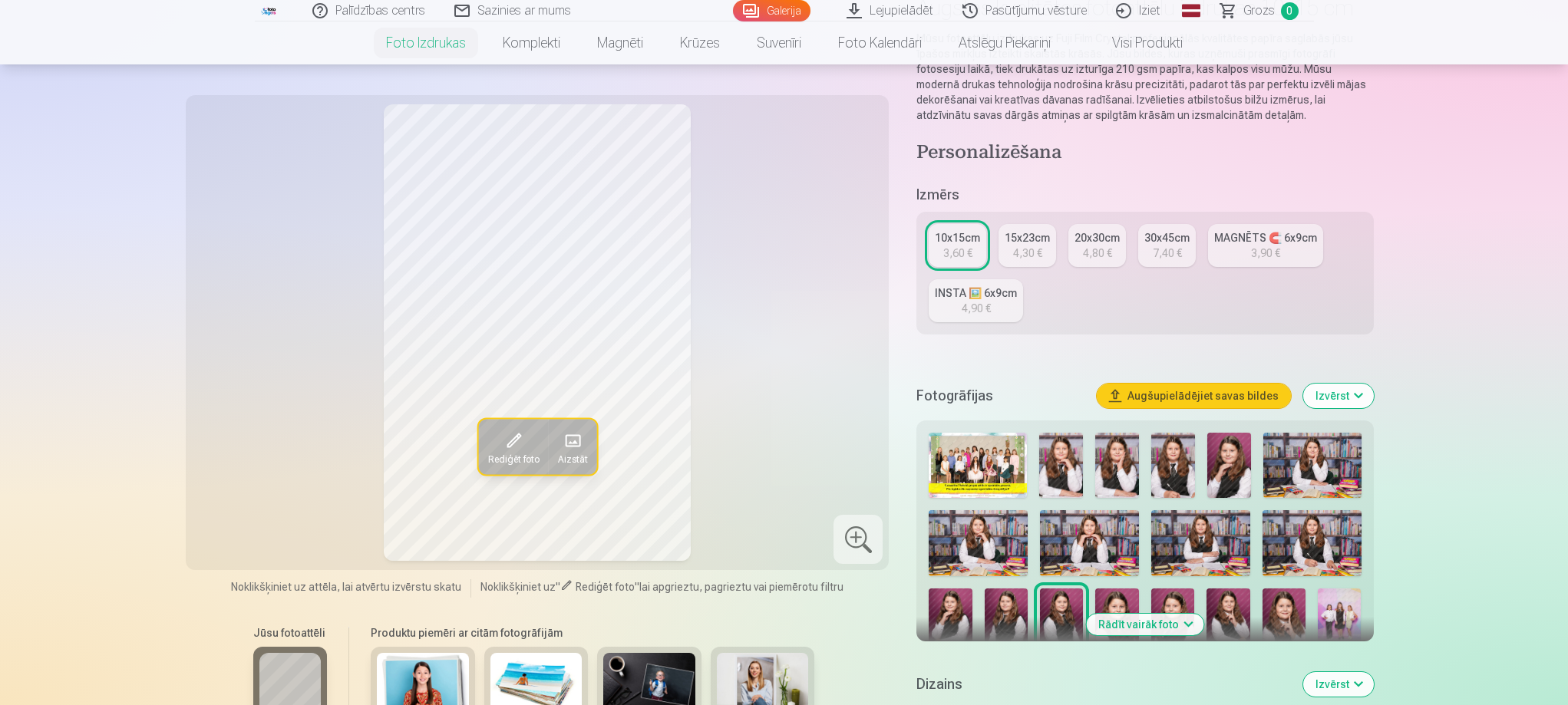
click at [995, 307] on link "INSTA 🖼️ 6x9cm 4,90 €" at bounding box center [976, 300] width 95 height 43
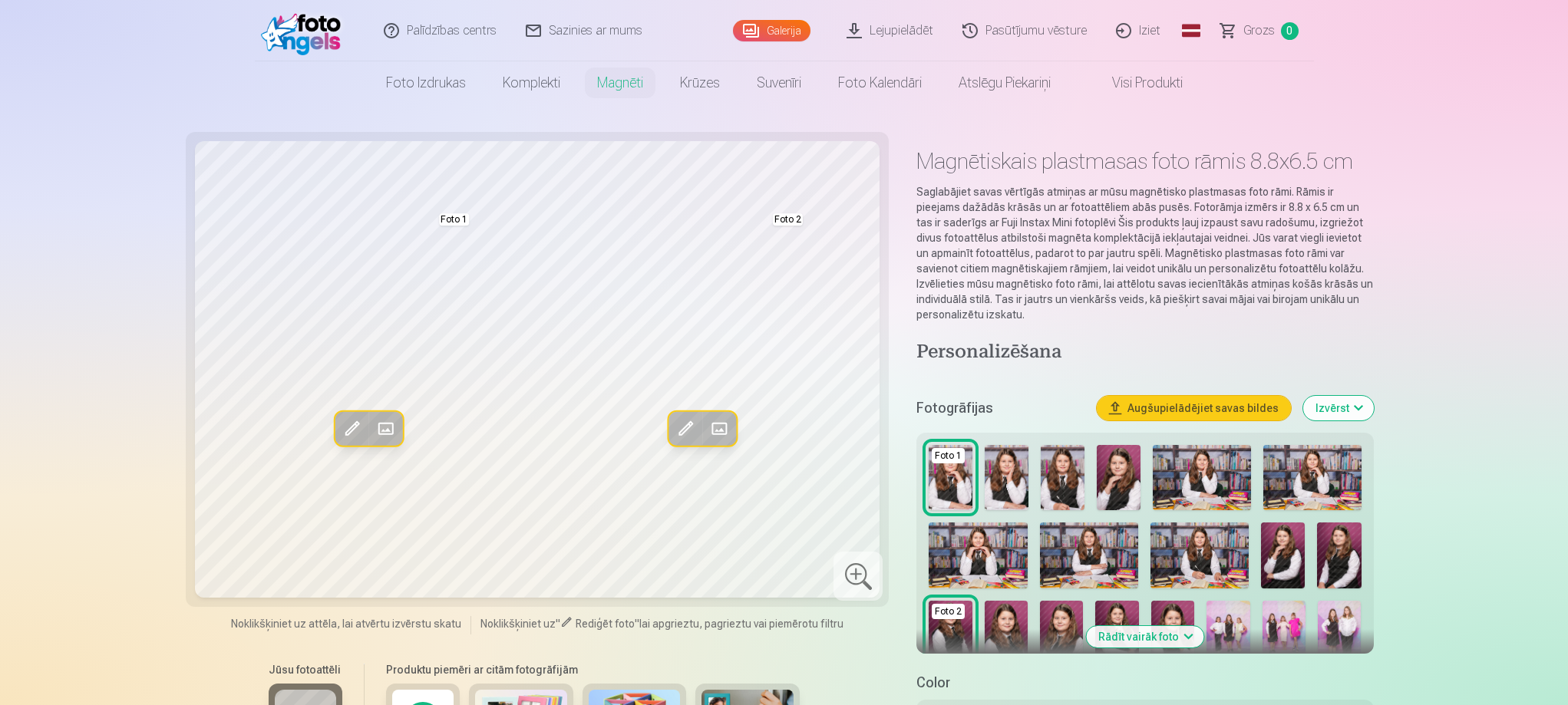
click at [956, 465] on img at bounding box center [950, 478] width 44 height 65
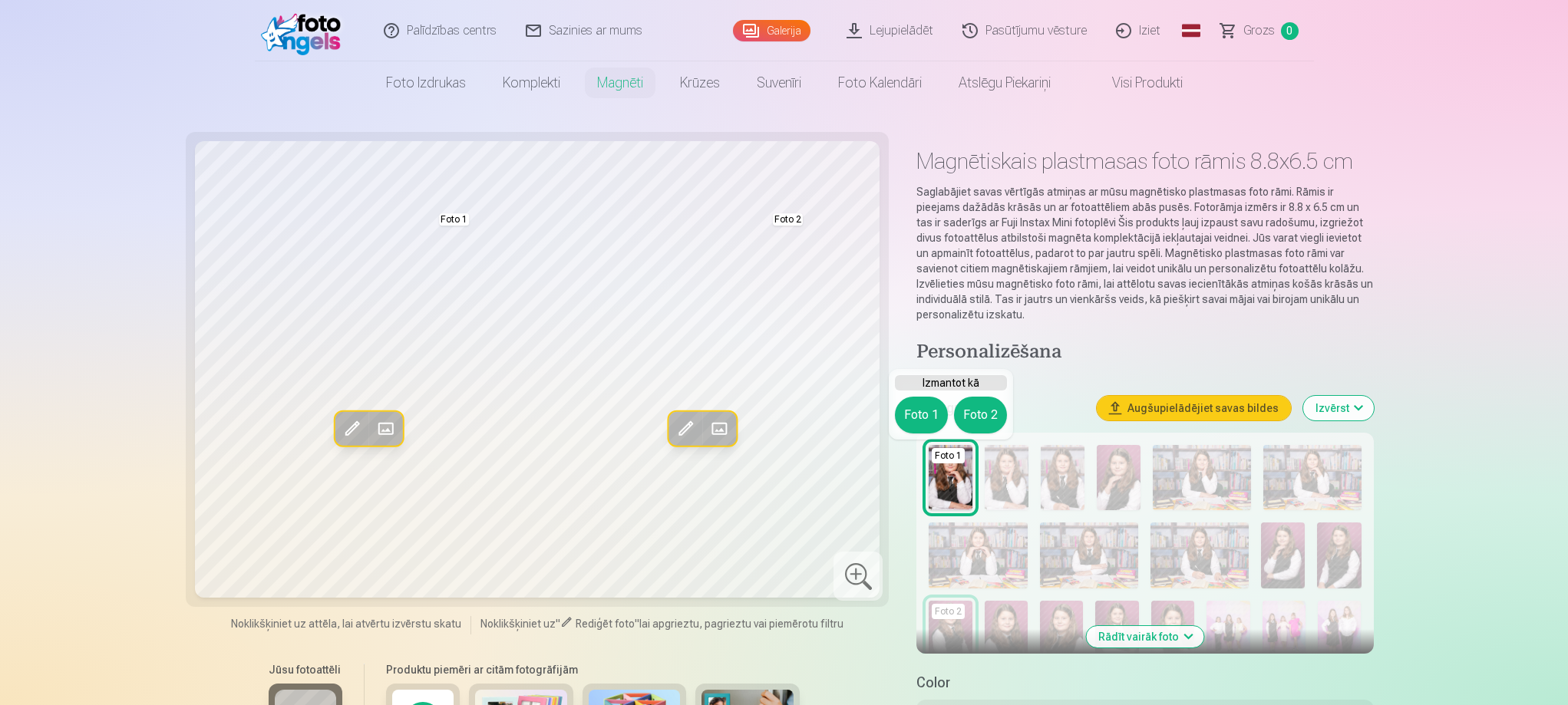
click at [297, 21] on img at bounding box center [305, 31] width 88 height 49
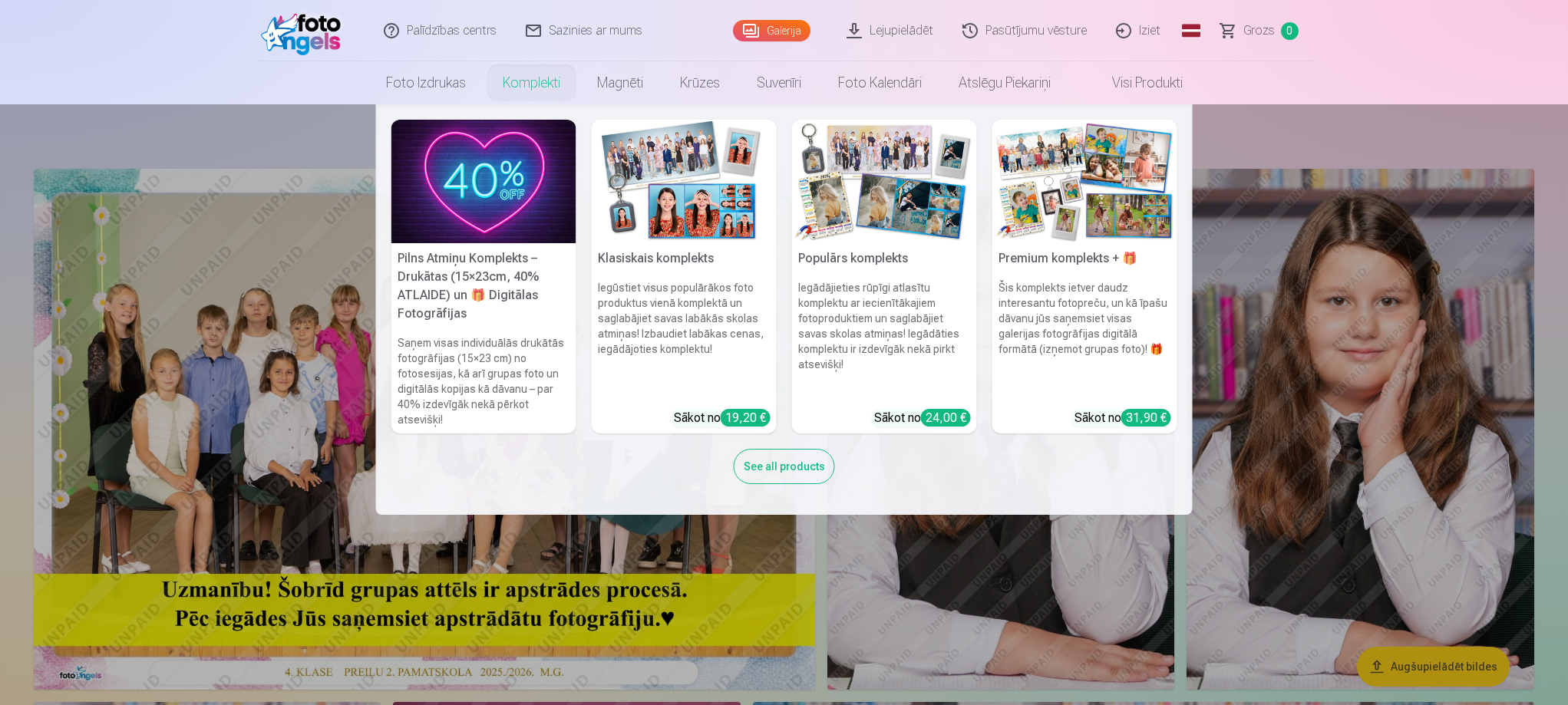
click at [519, 81] on link "Komplekti" at bounding box center [531, 83] width 95 height 43
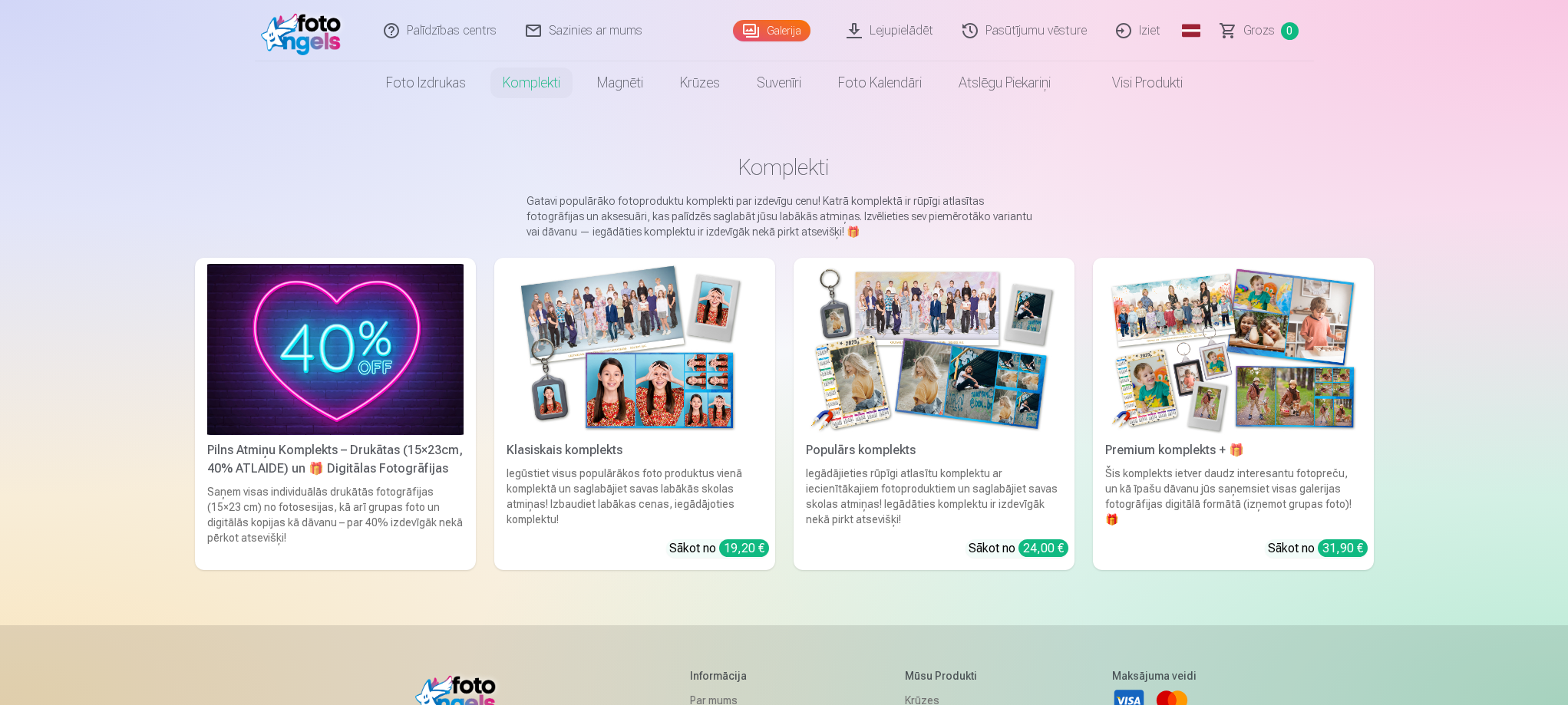
click at [396, 328] on img at bounding box center [336, 349] width 256 height 171
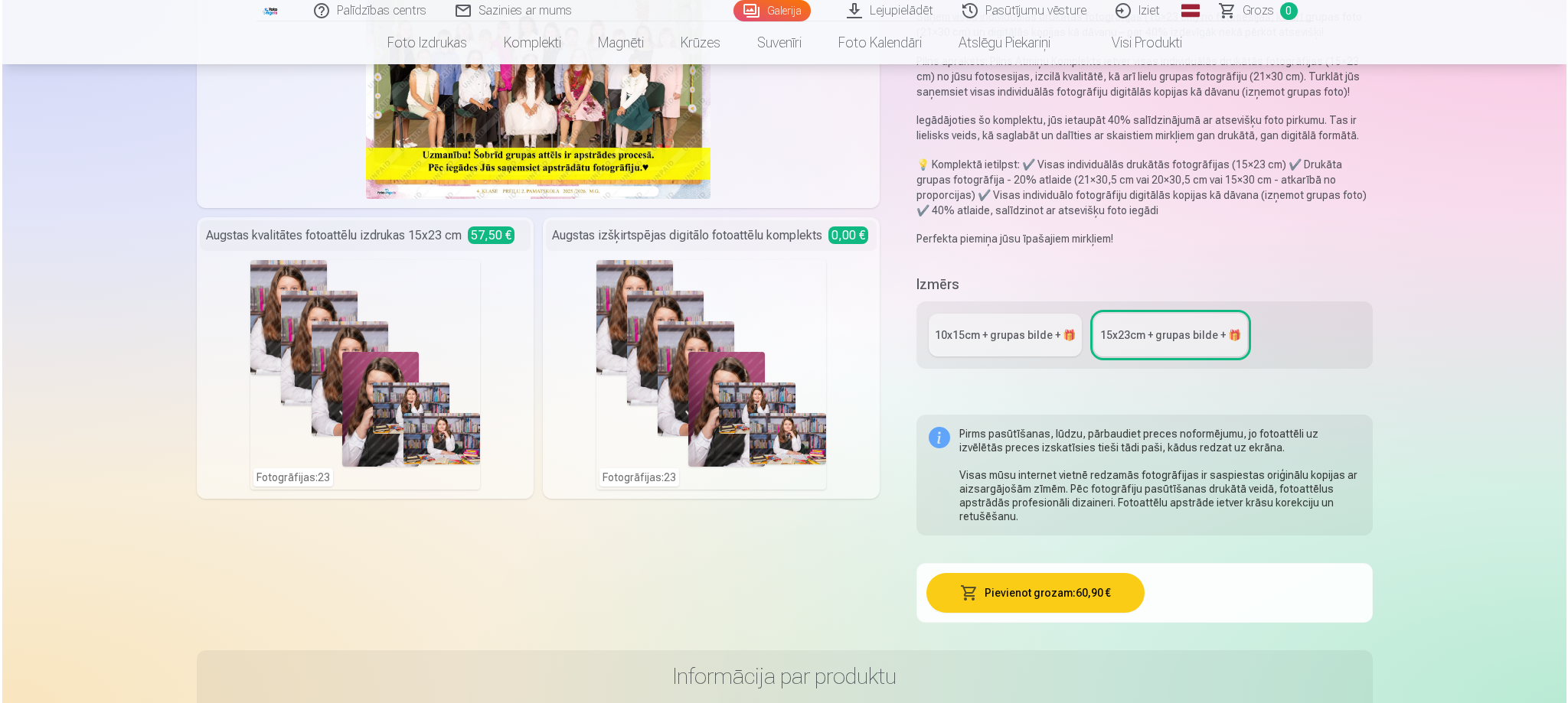
scroll to position [229, 0]
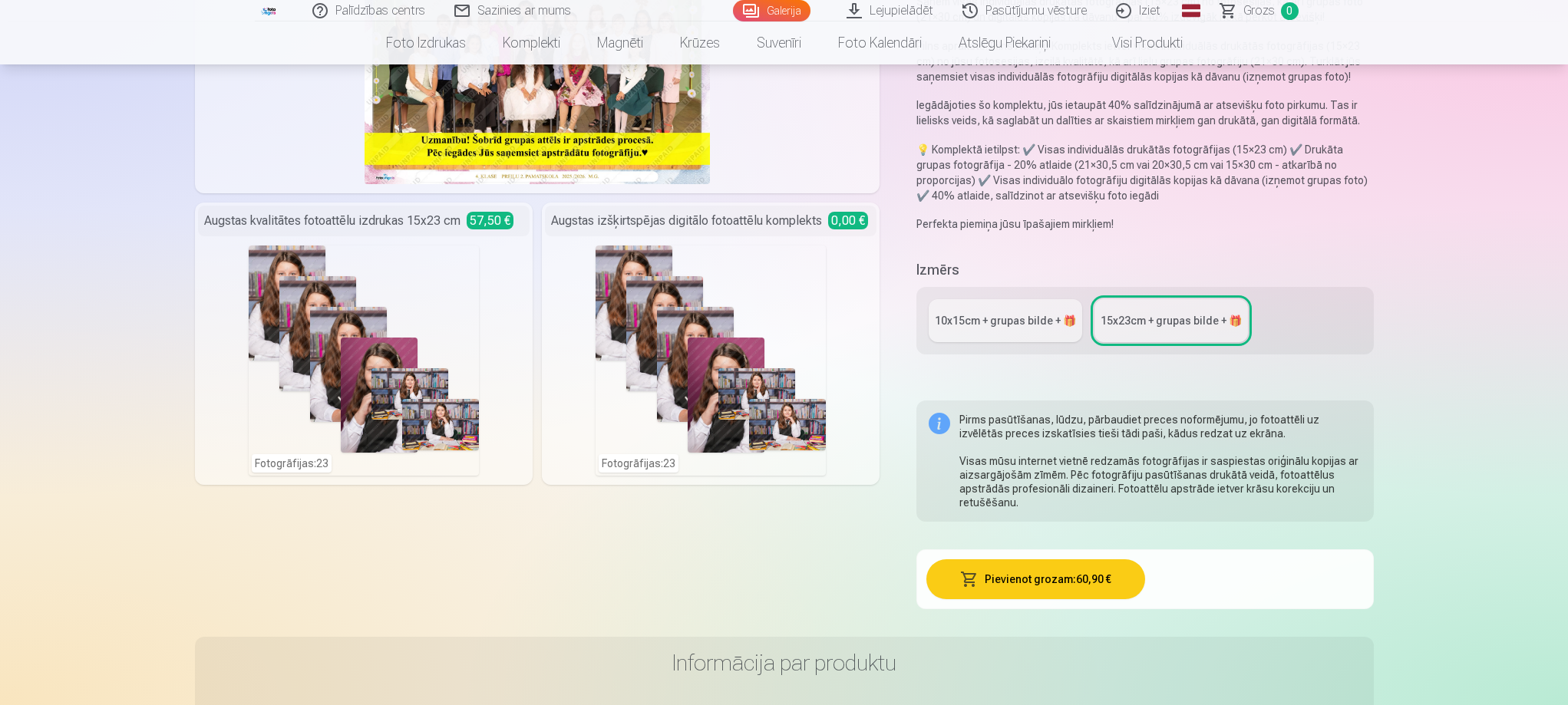
click at [303, 466] on div "Fotogrāfijas : 23" at bounding box center [363, 360] width 230 height 230
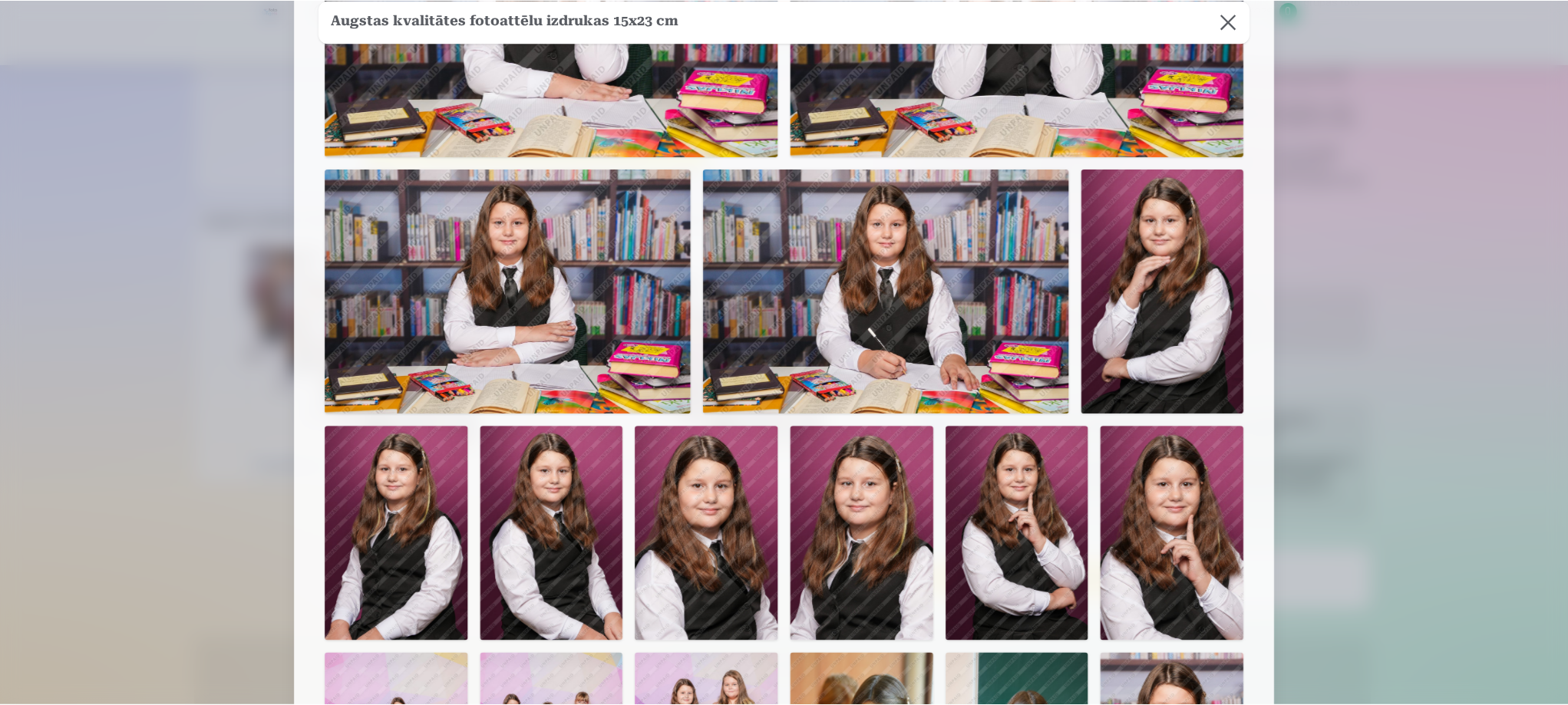
scroll to position [36, 0]
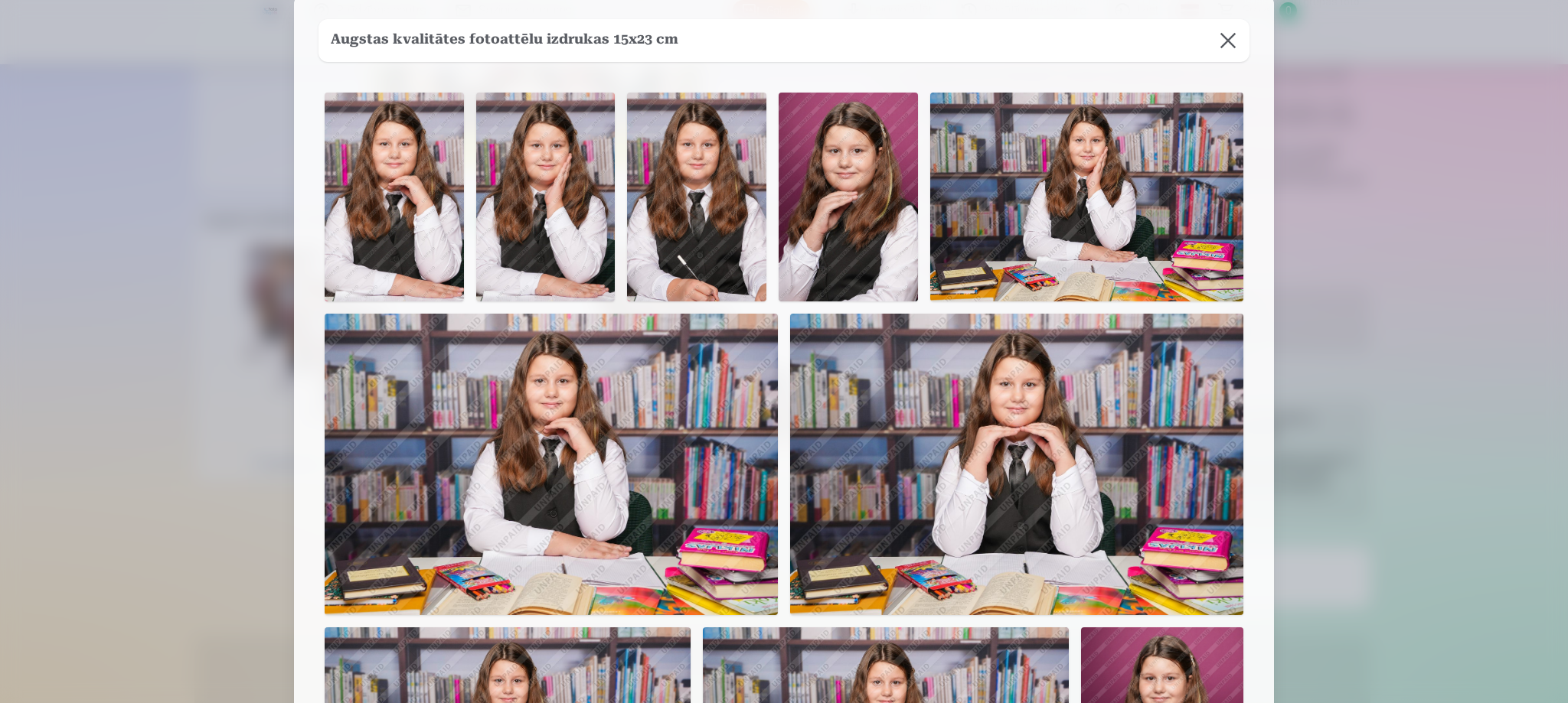
click at [1215, 47] on button at bounding box center [1228, 40] width 43 height 43
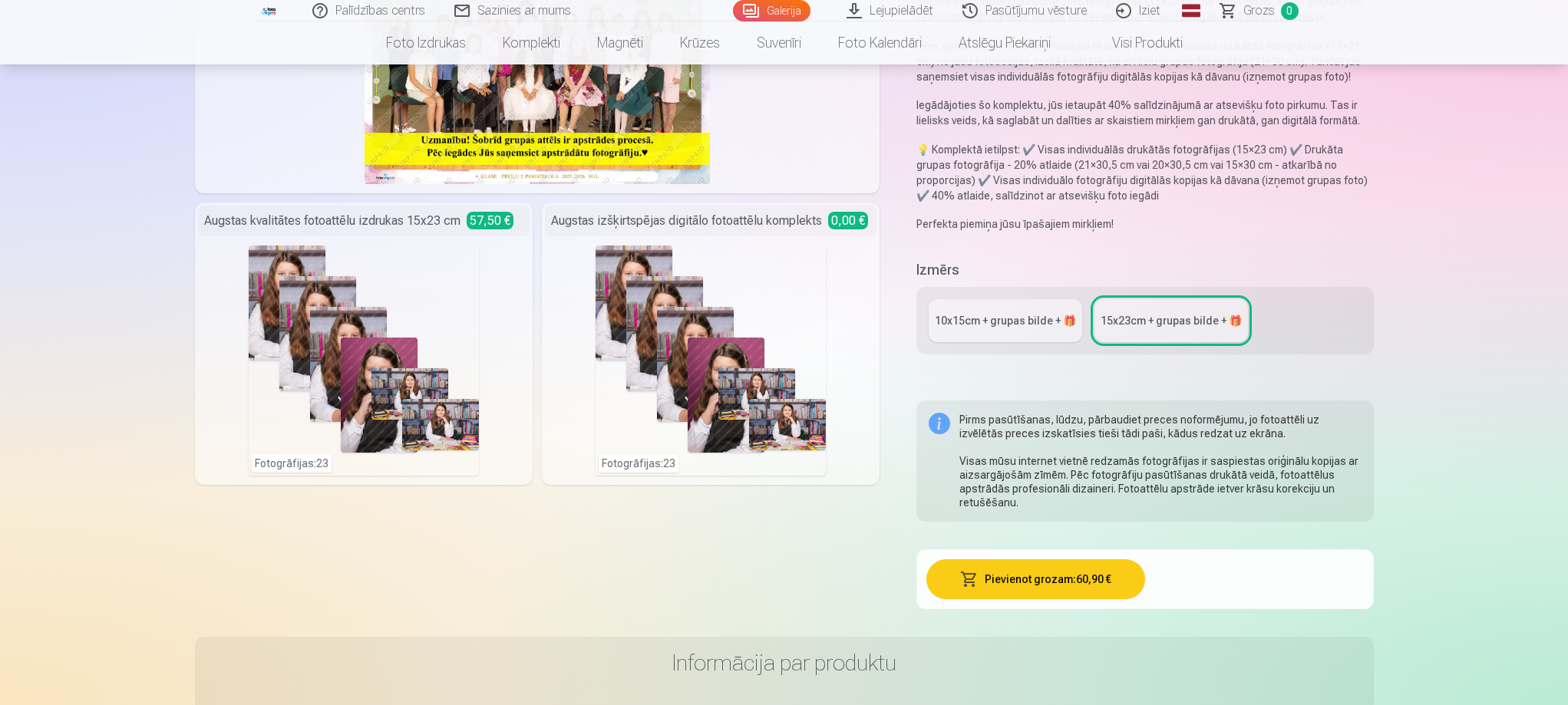
click at [1005, 330] on link "10x15сm + grupas bilde + 🎁" at bounding box center [1005, 320] width 154 height 43
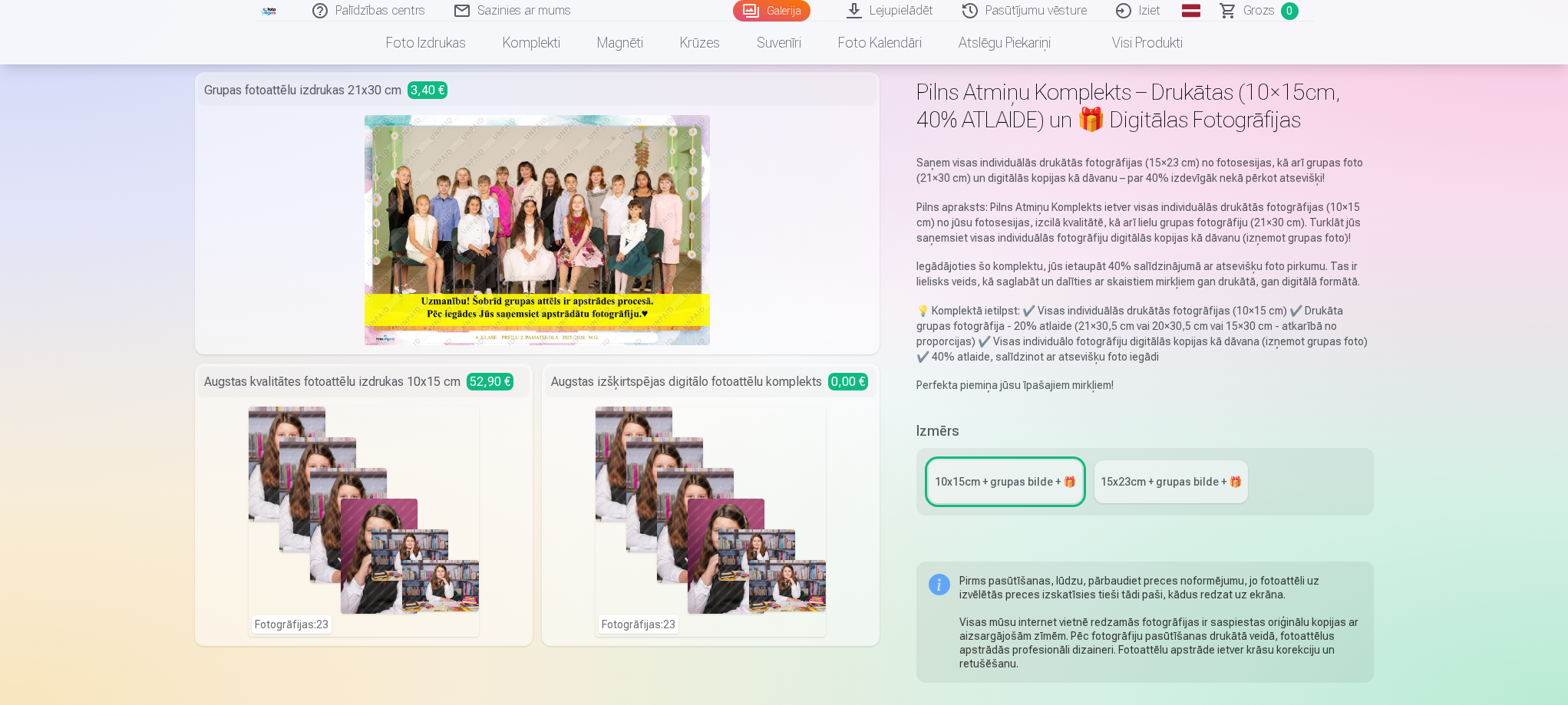
scroll to position [307, 0]
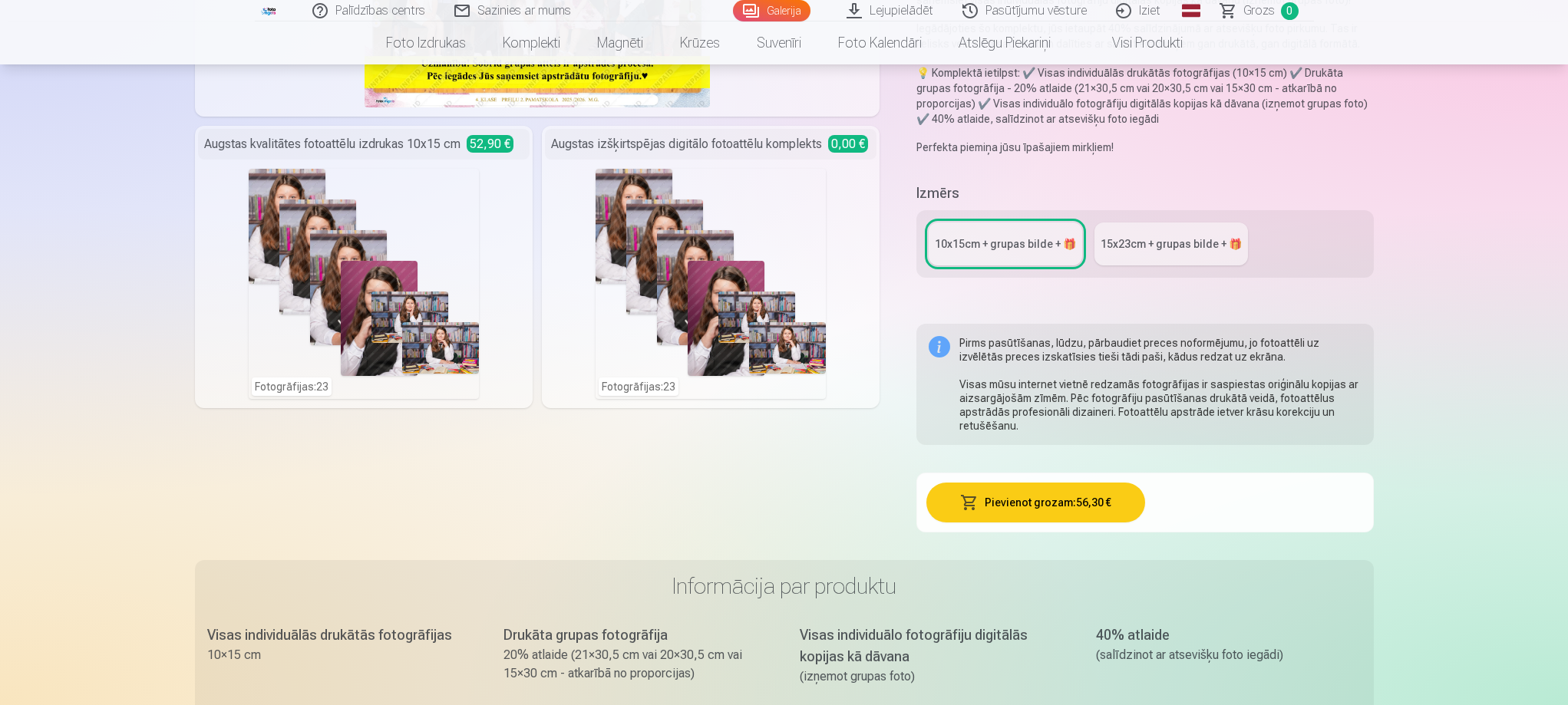
click at [1158, 243] on div "15x23сm + grupas bilde + 🎁" at bounding box center [1171, 244] width 141 height 15
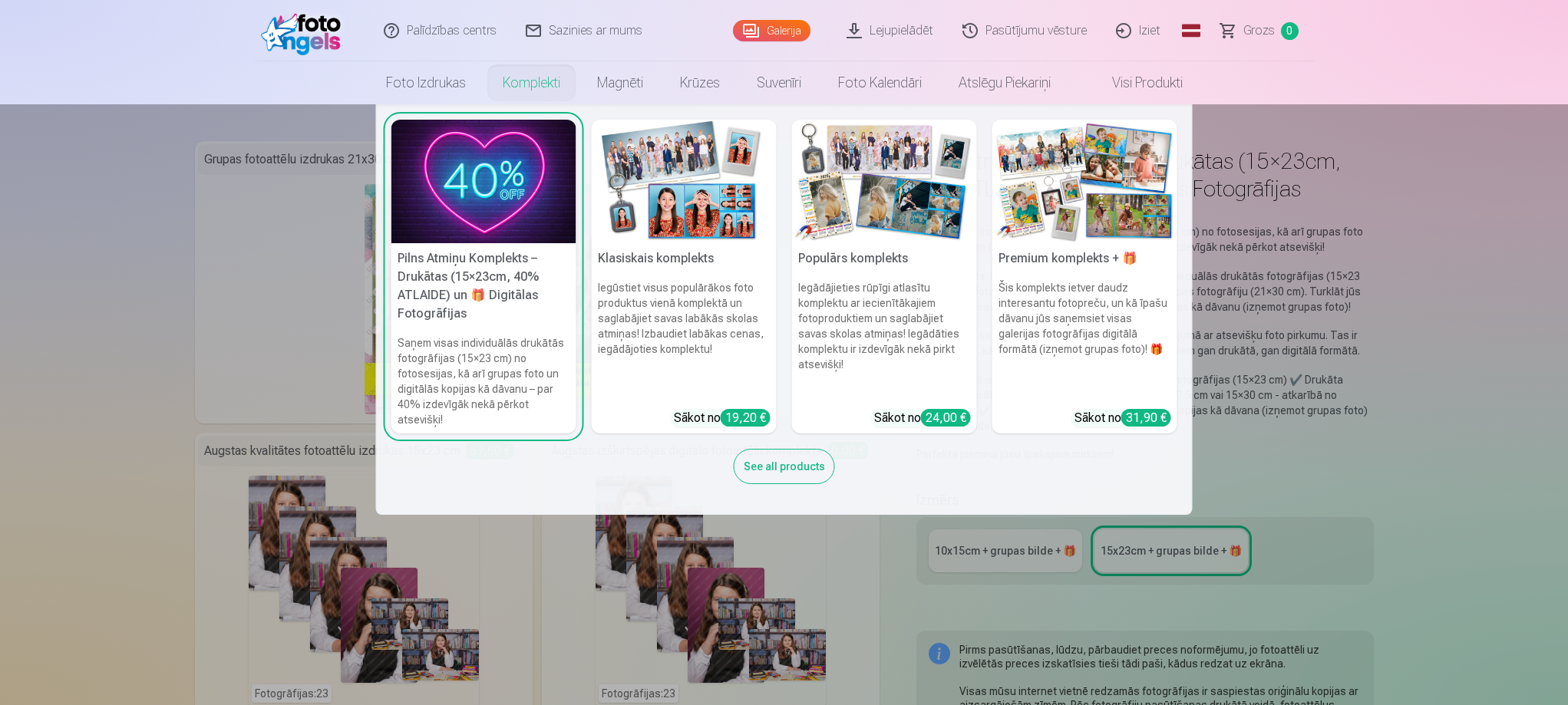
click at [1092, 224] on img at bounding box center [1084, 182] width 185 height 124
click at [514, 76] on link "Komplekti" at bounding box center [531, 83] width 95 height 43
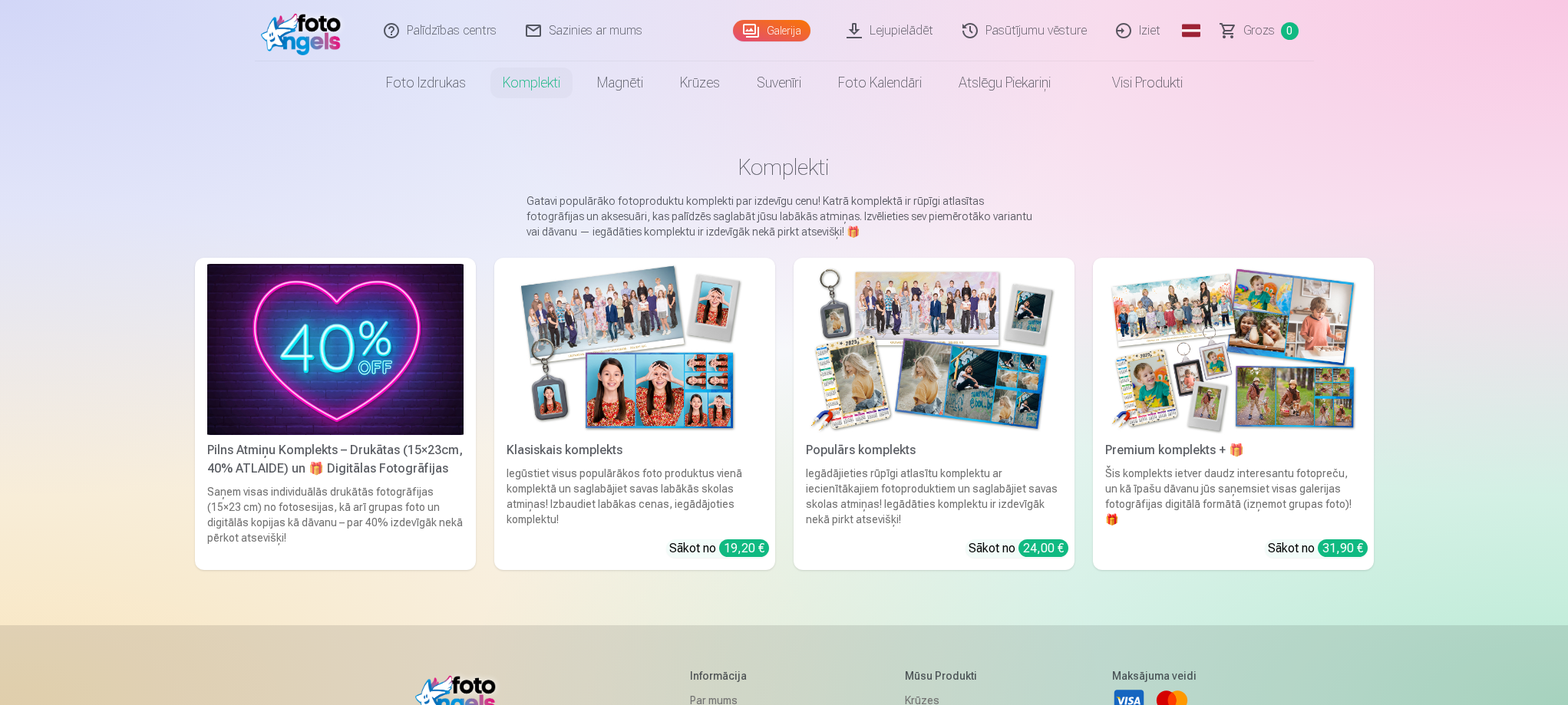
click at [962, 387] on img at bounding box center [934, 349] width 256 height 171
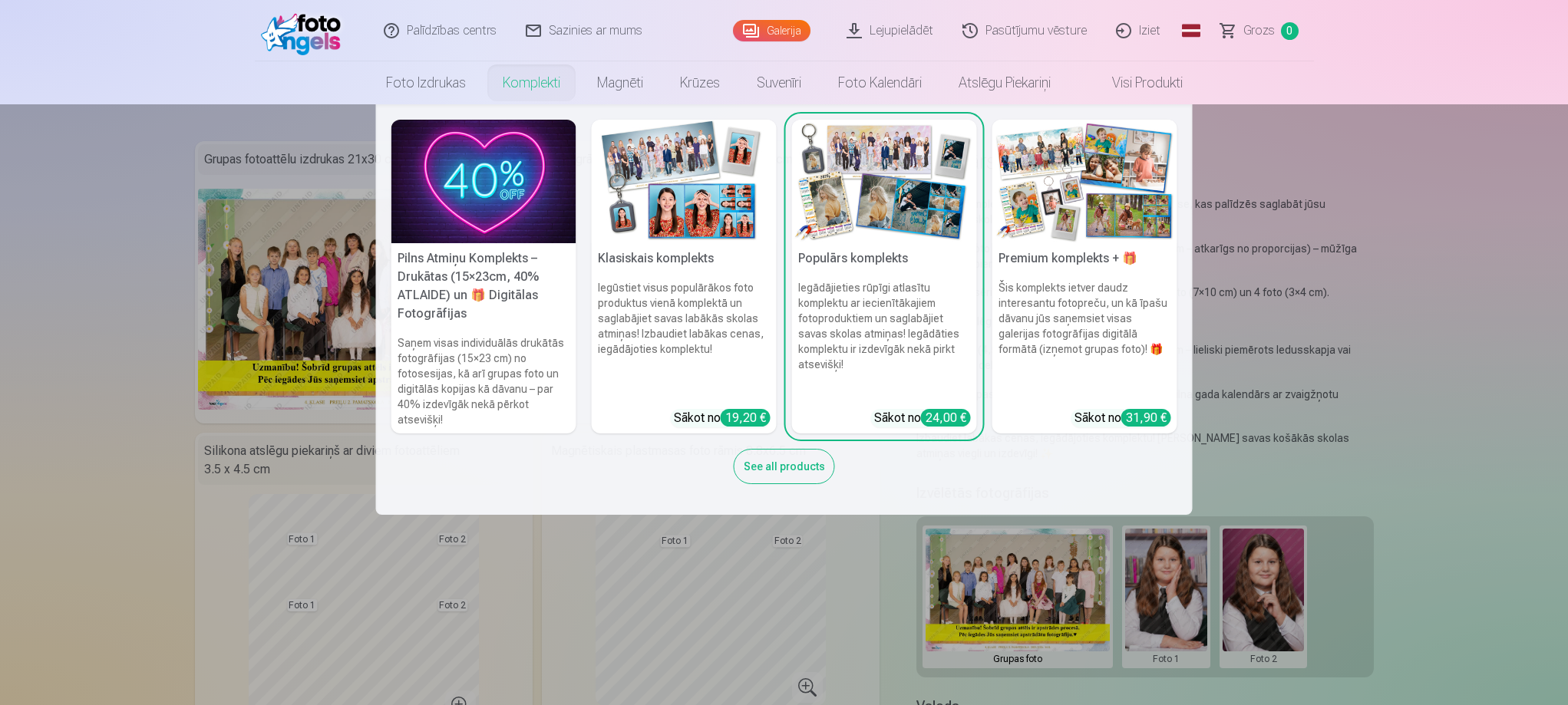
click at [676, 205] on img at bounding box center [684, 182] width 185 height 124
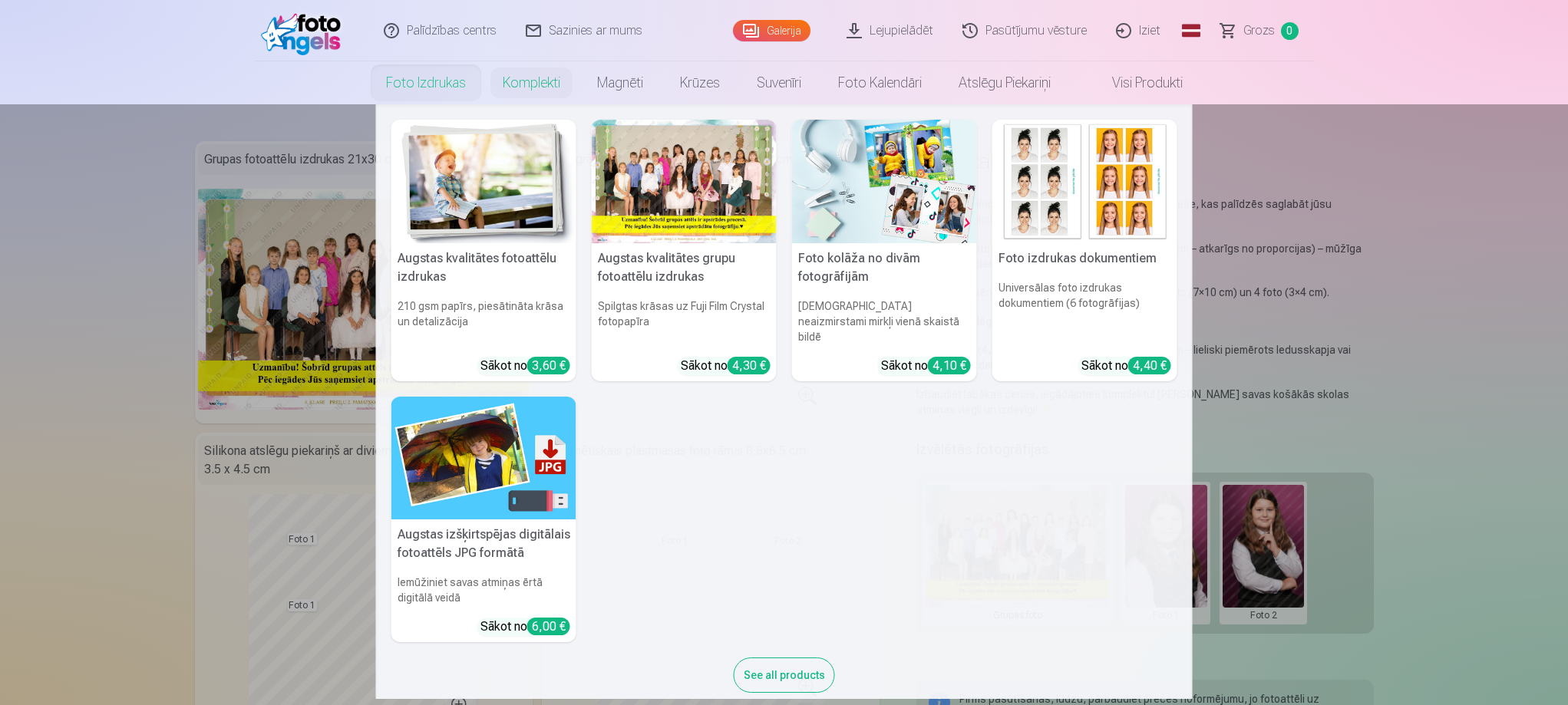
click at [876, 209] on img at bounding box center [884, 182] width 185 height 124
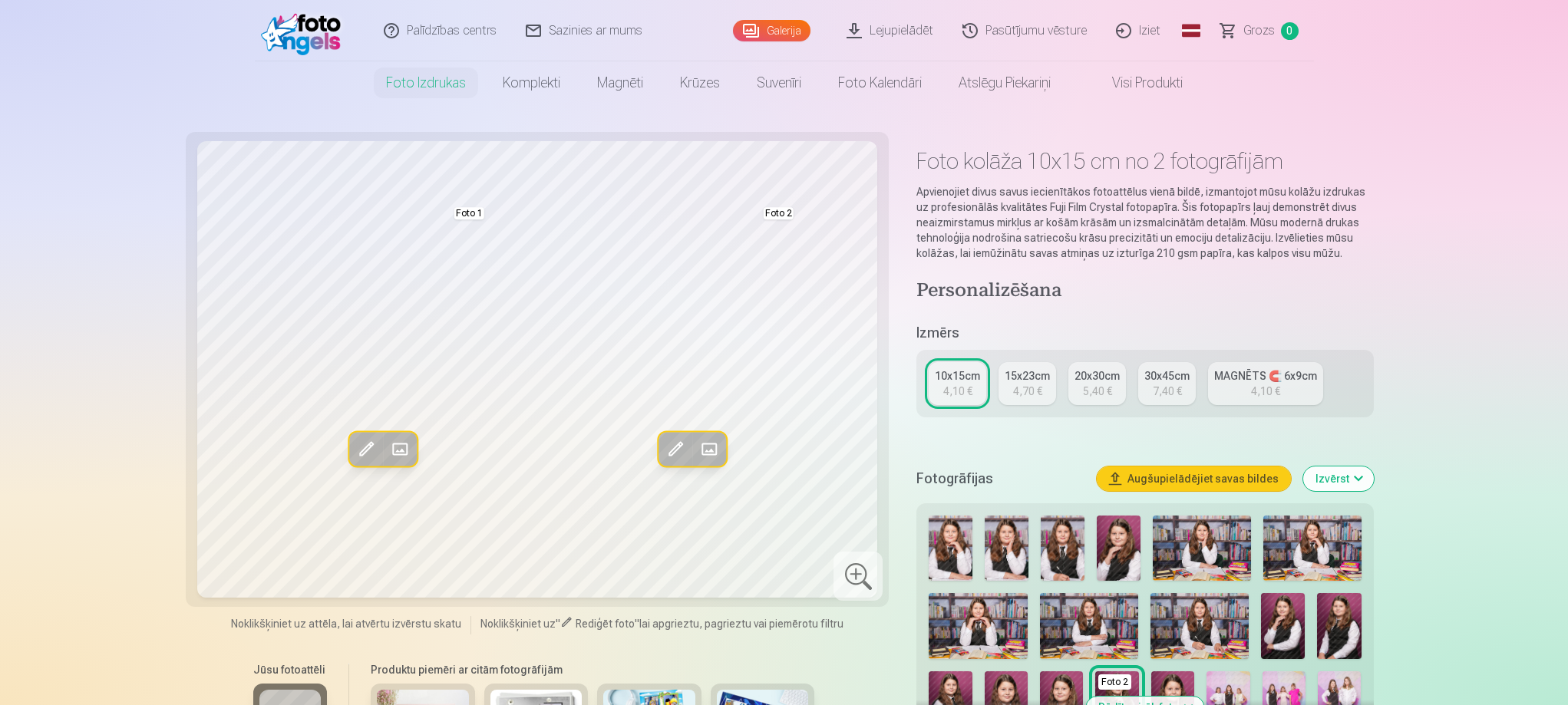
click at [1041, 386] on link "15x23cm 4,70 €" at bounding box center [1027, 383] width 57 height 43
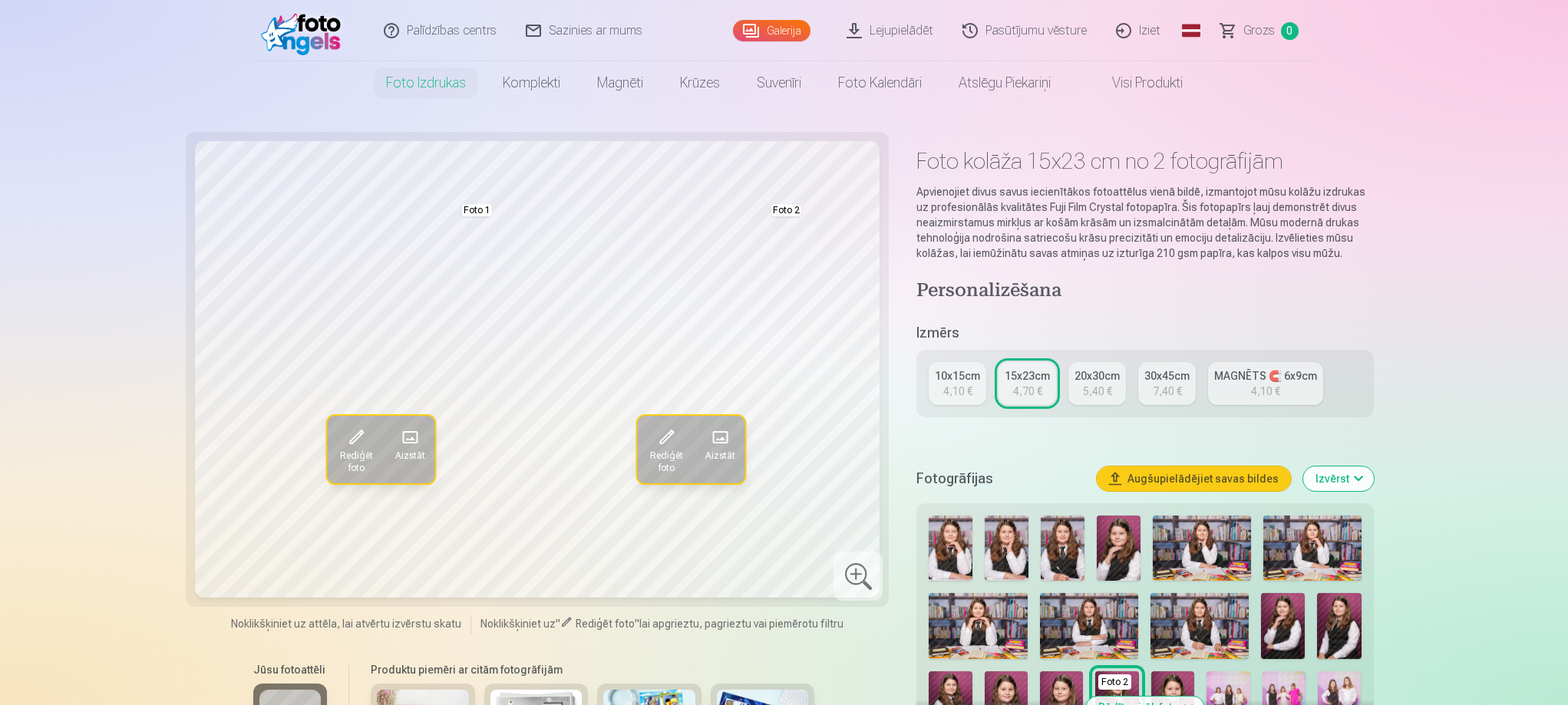
click at [1151, 81] on link "Visi produkti" at bounding box center [1134, 83] width 132 height 43
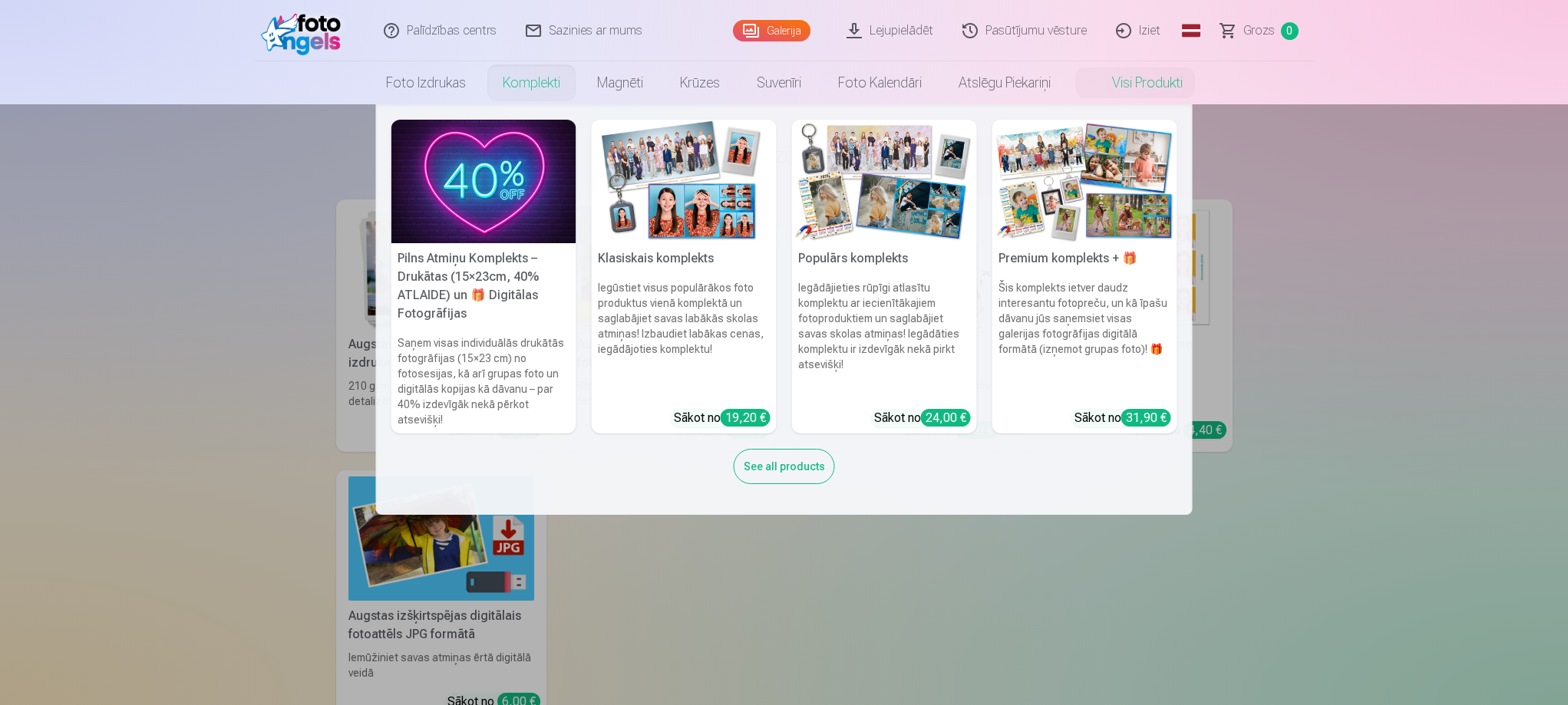
click at [543, 94] on link "Komplekti" at bounding box center [531, 83] width 95 height 43
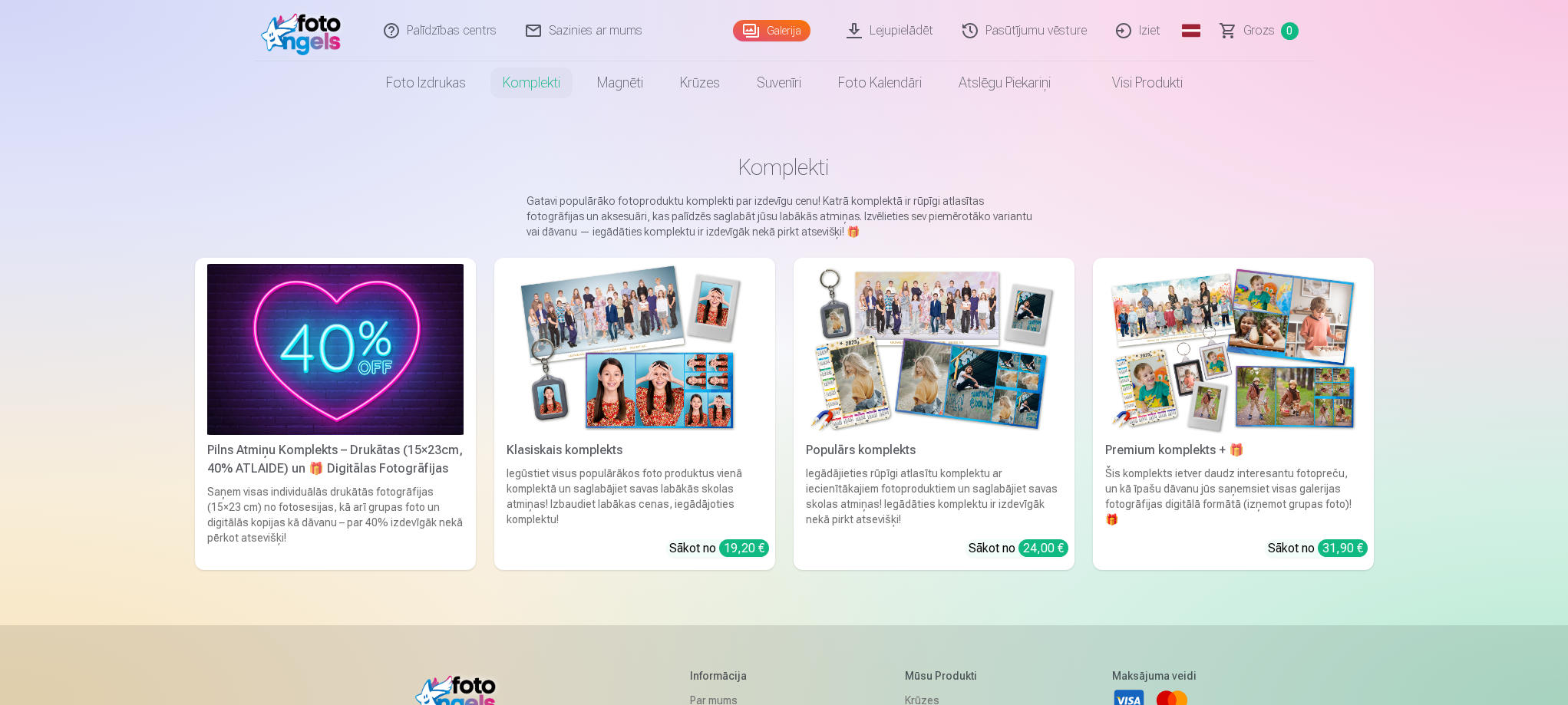
click at [1249, 347] on img at bounding box center [1233, 349] width 256 height 171
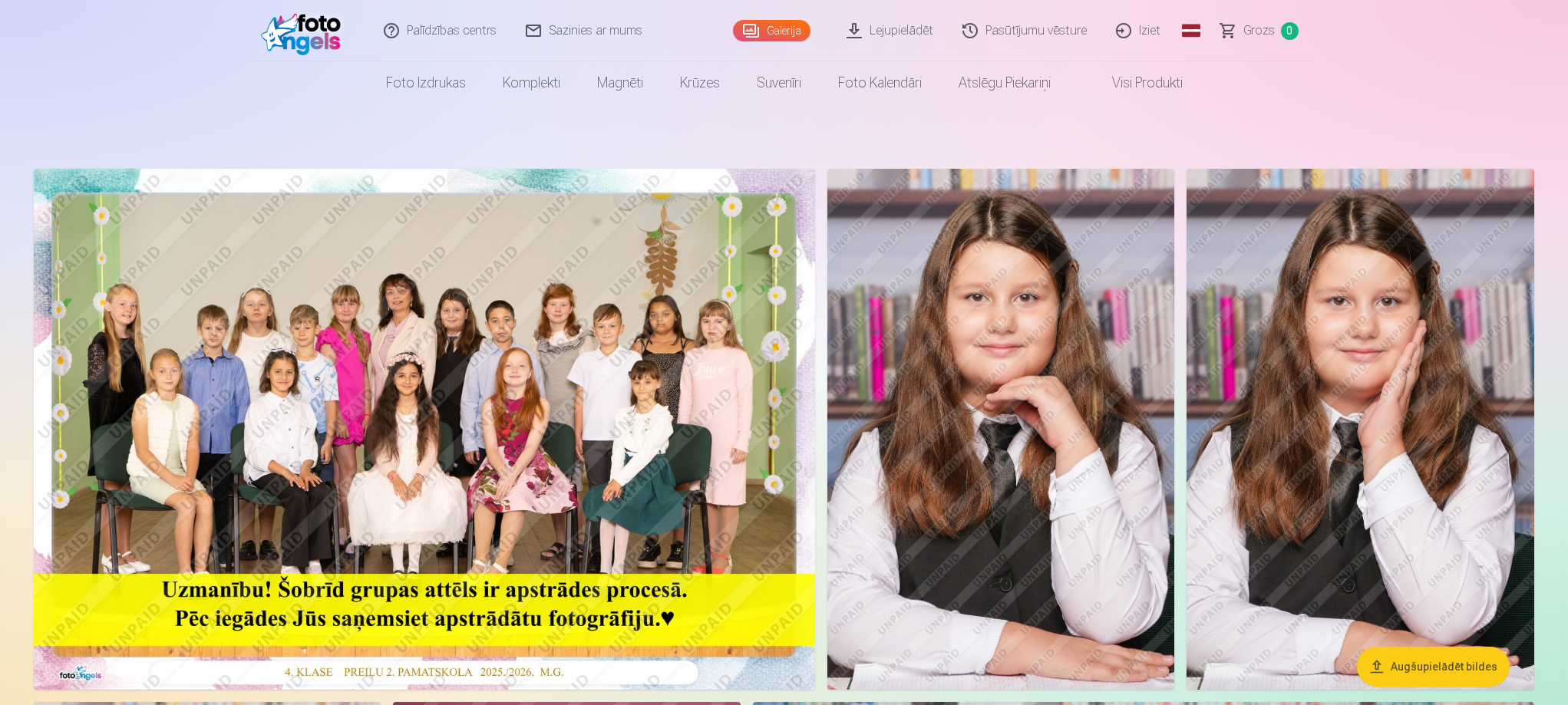
click at [930, 31] on link "Lejupielādēt" at bounding box center [890, 31] width 116 height 62
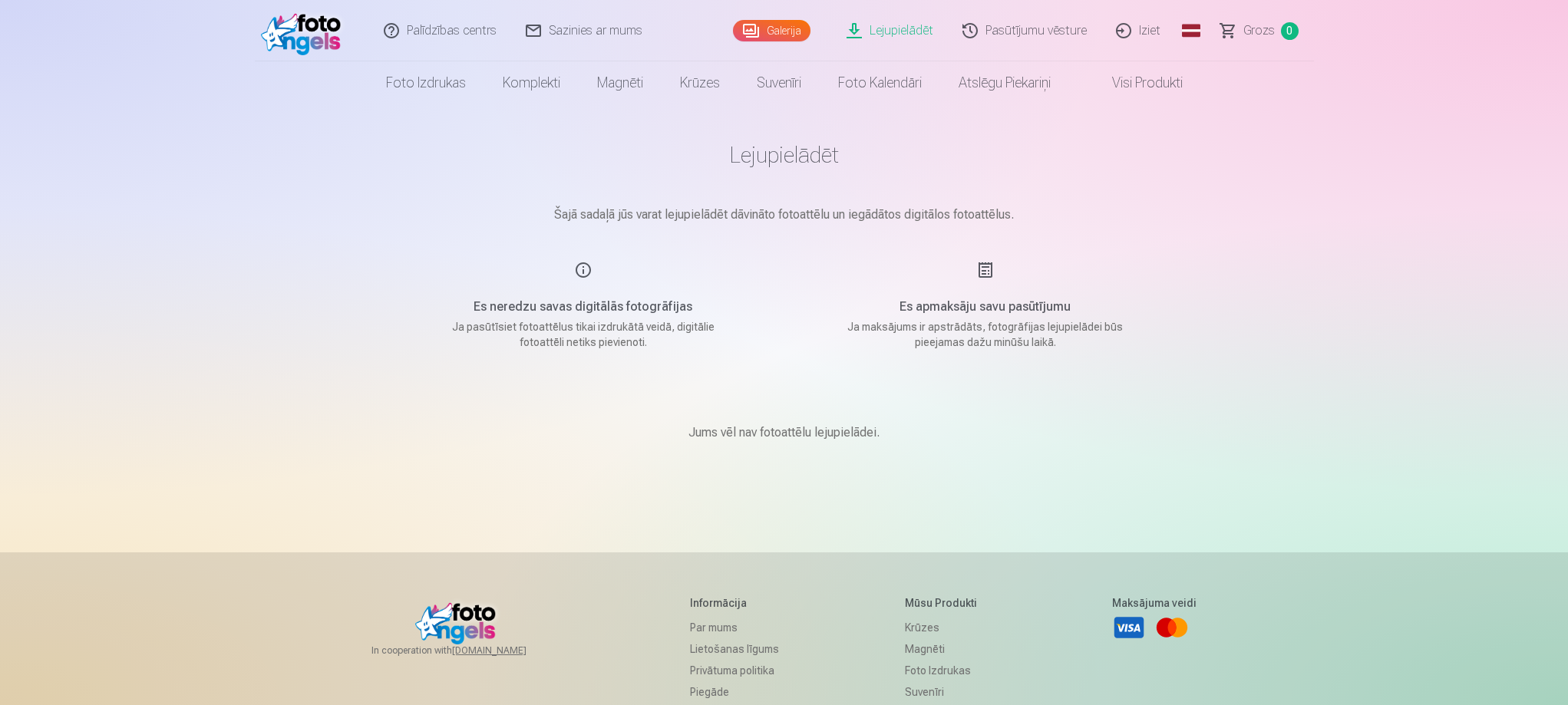
click at [403, 86] on link "Foto izdrukas" at bounding box center [426, 83] width 116 height 43
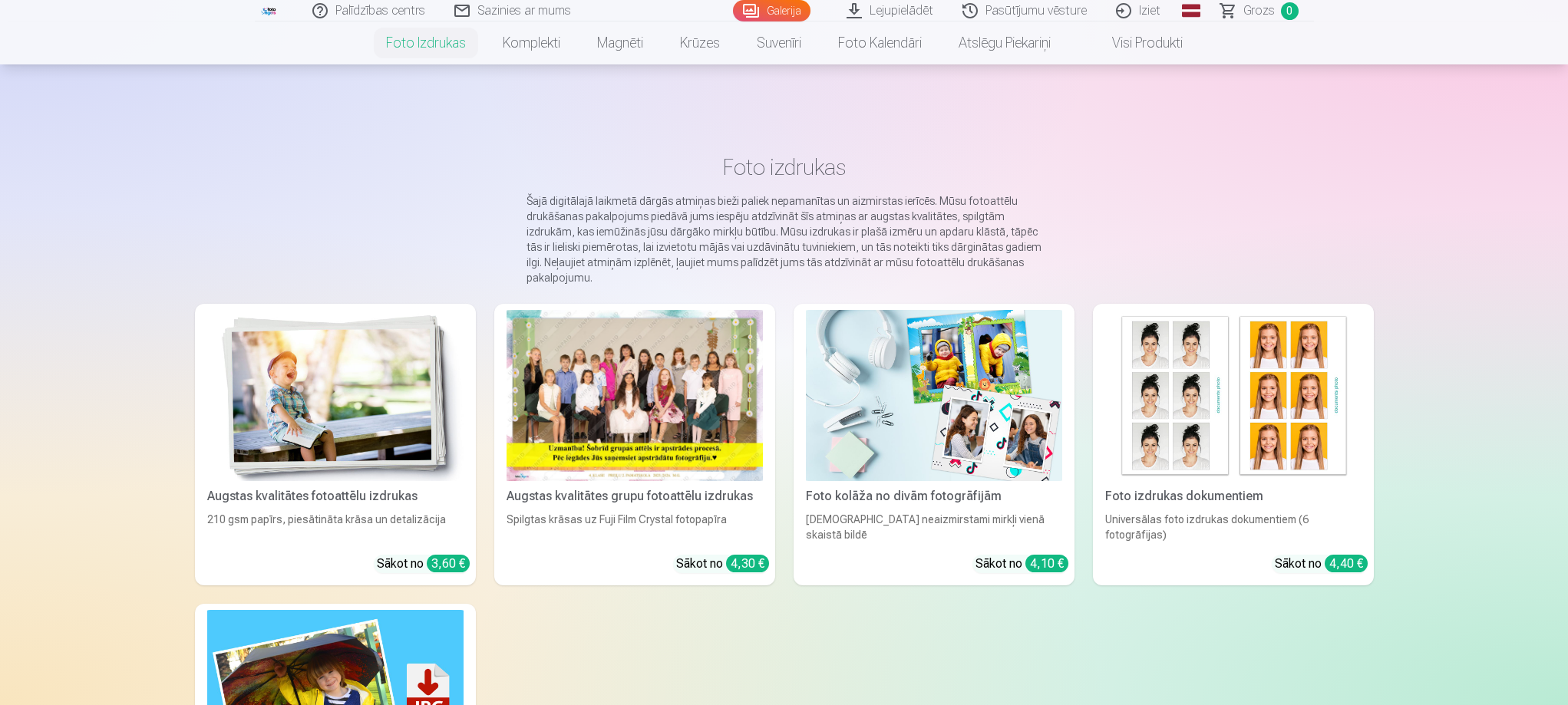
scroll to position [230, 0]
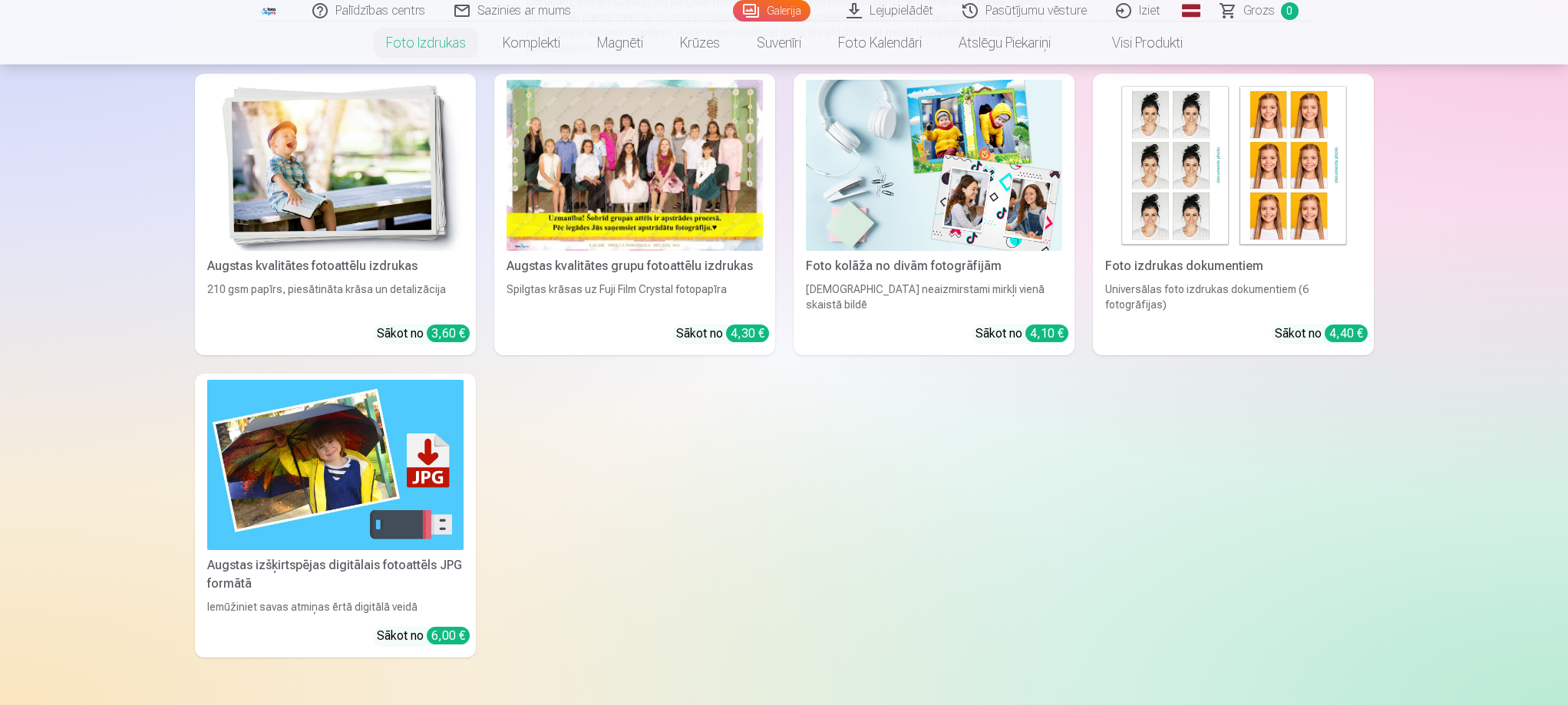
click at [337, 512] on img at bounding box center [336, 466] width 256 height 171
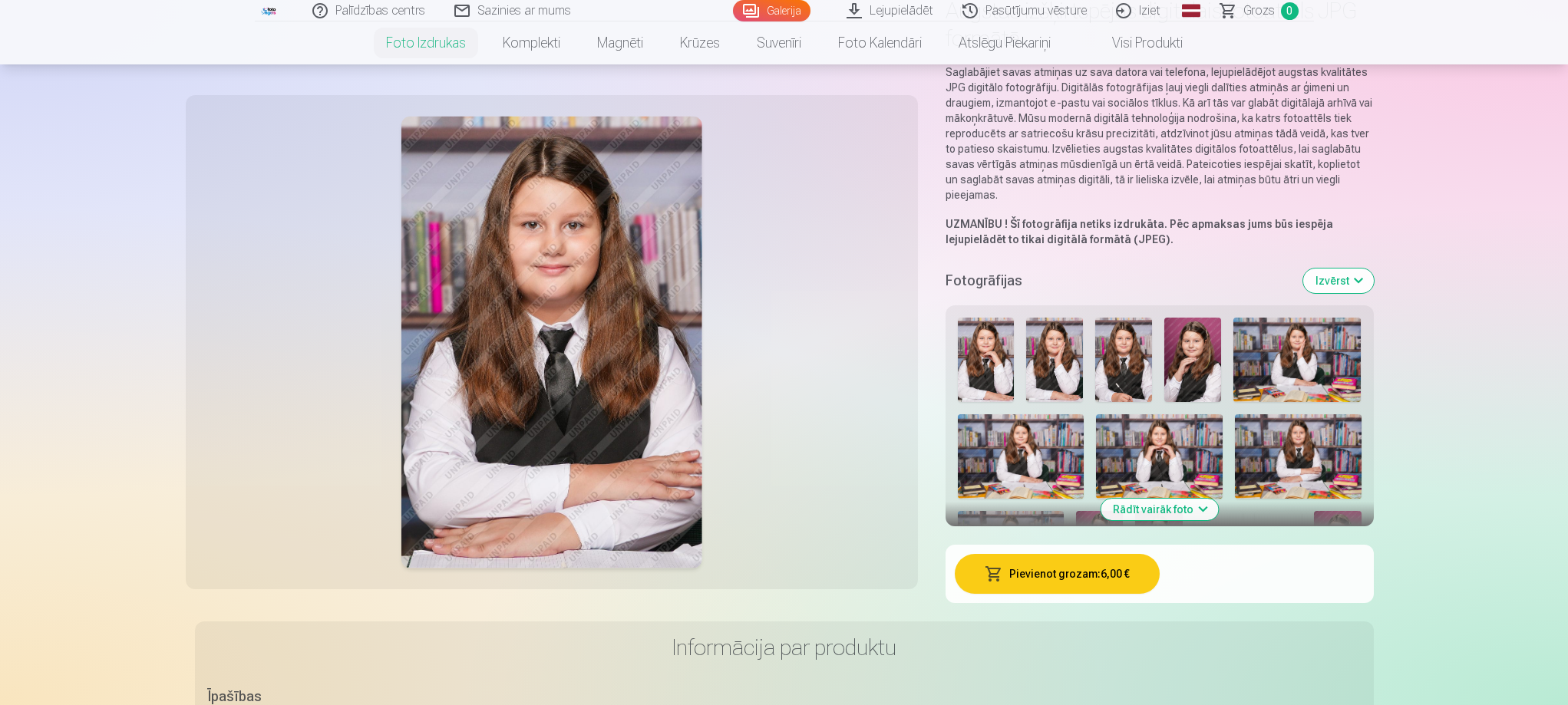
scroll to position [154, 0]
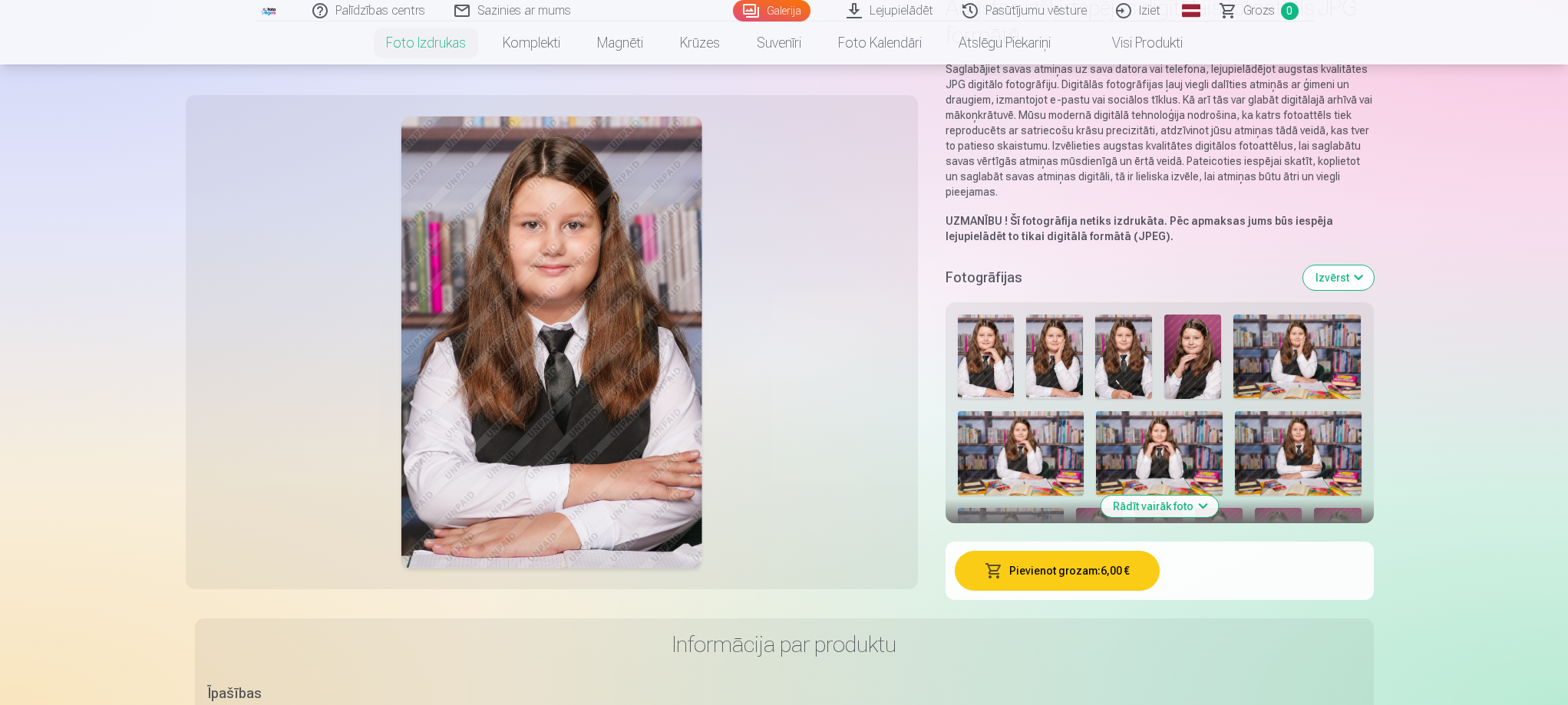
click at [1179, 510] on button "Rādīt vairāk foto" at bounding box center [1159, 507] width 117 height 22
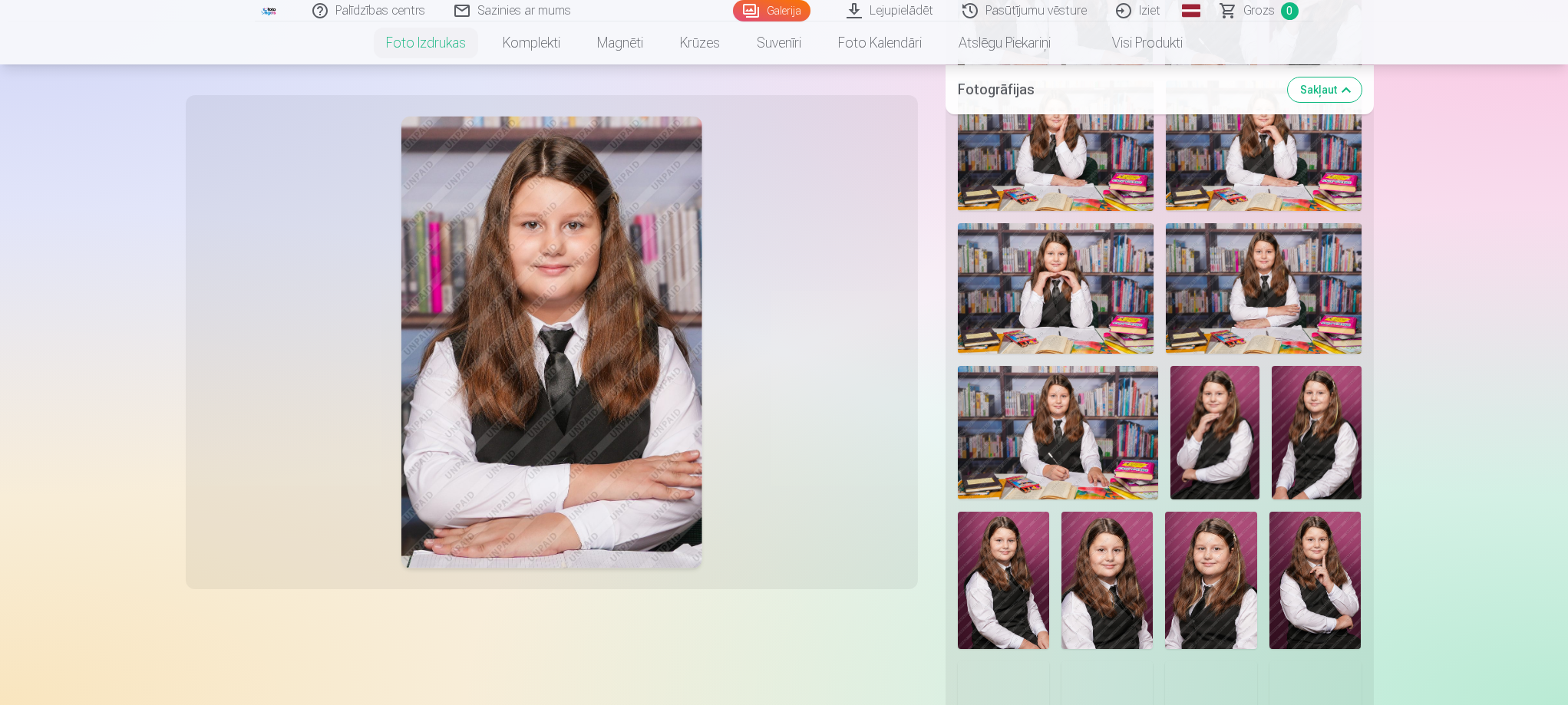
scroll to position [0, 0]
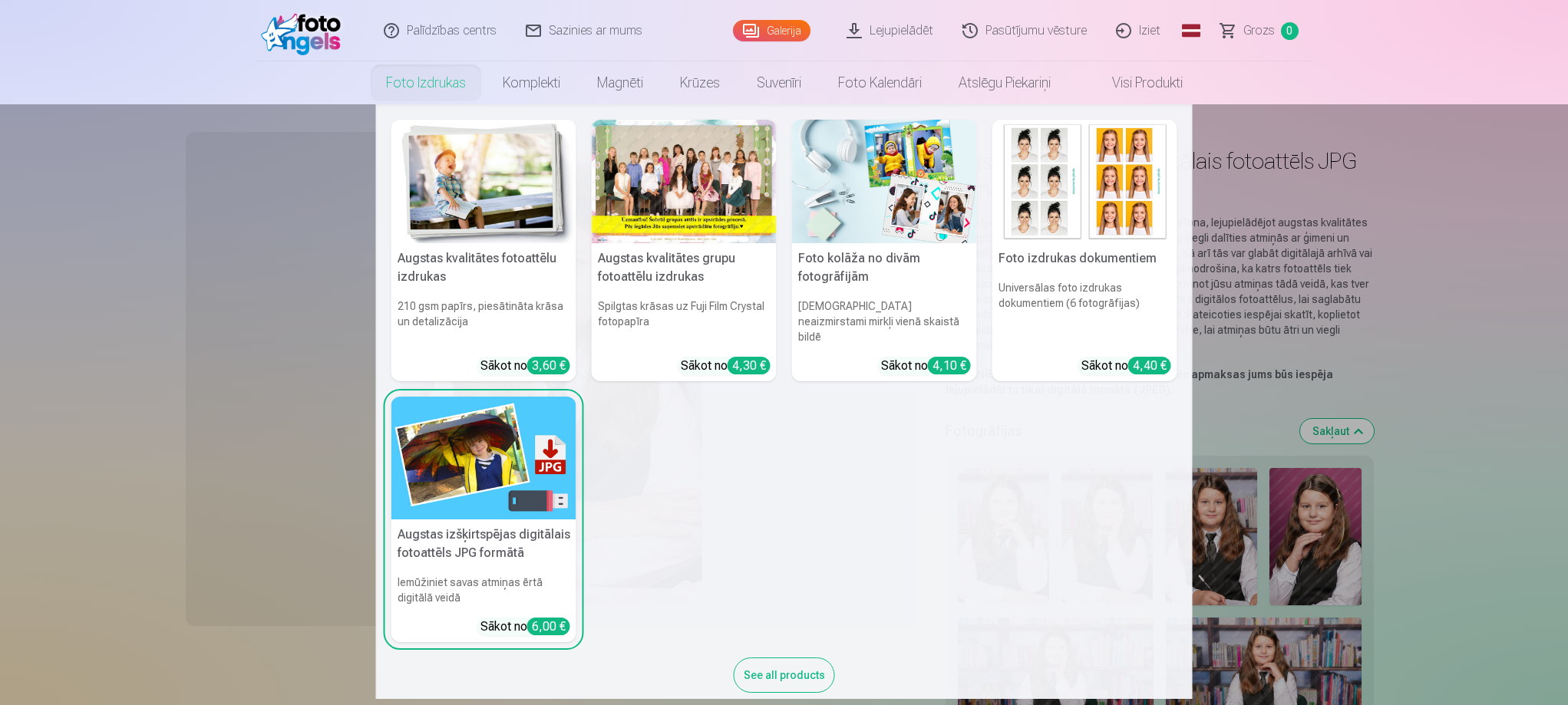
click at [429, 93] on link "Foto izdrukas" at bounding box center [426, 83] width 116 height 43
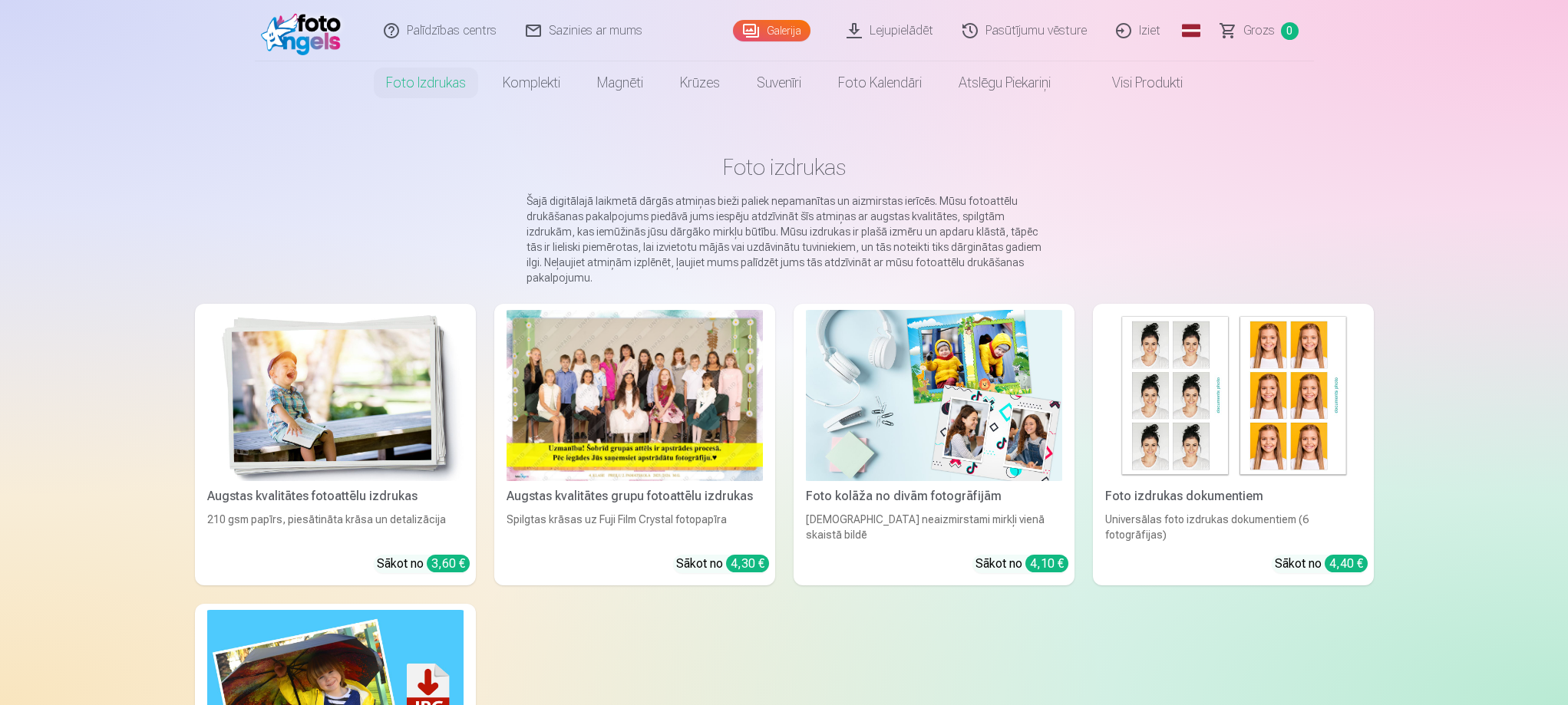
click at [628, 368] on div at bounding box center [635, 396] width 256 height 171
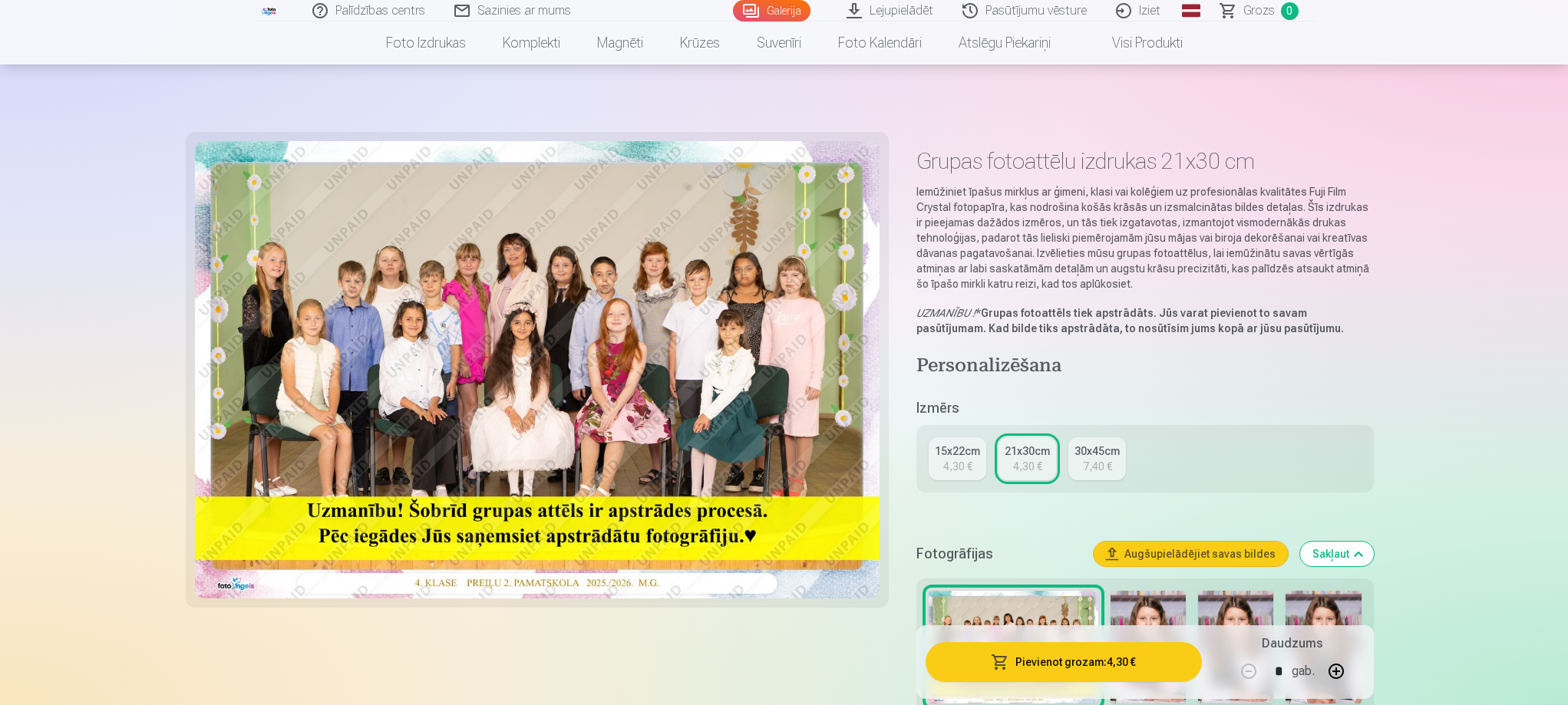
scroll to position [76, 0]
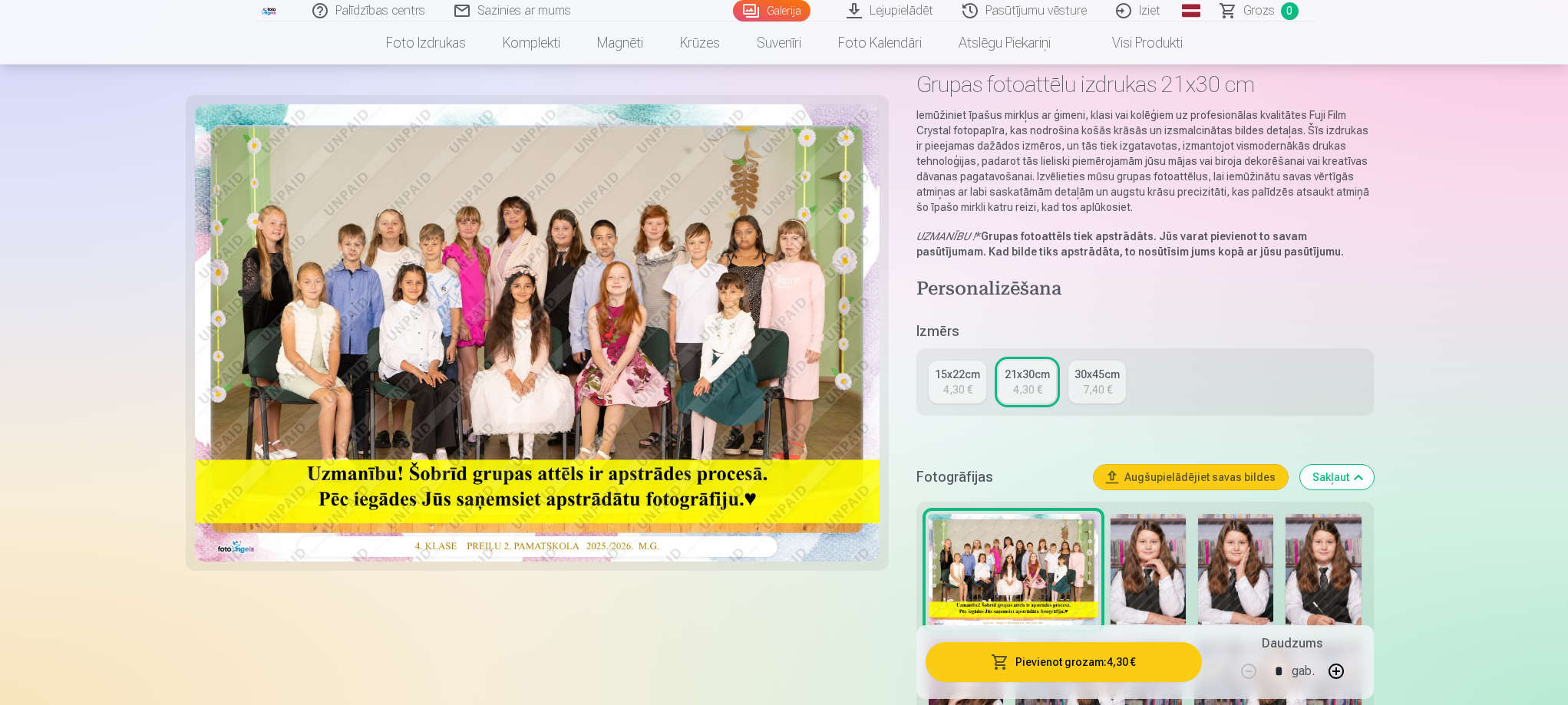
click at [956, 382] on div "4,30 €" at bounding box center [958, 389] width 29 height 15
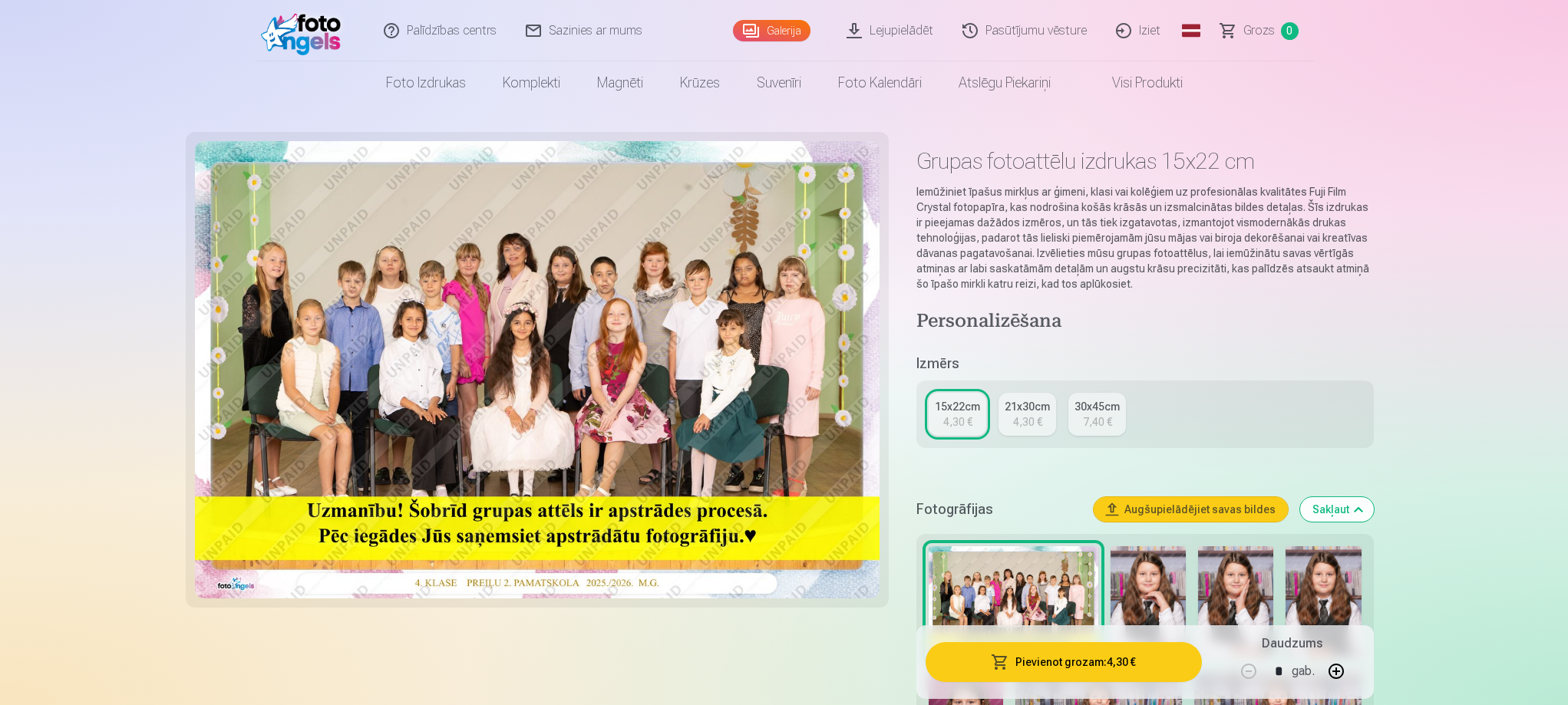
click at [1026, 417] on div "4,30 €" at bounding box center [1028, 422] width 29 height 15
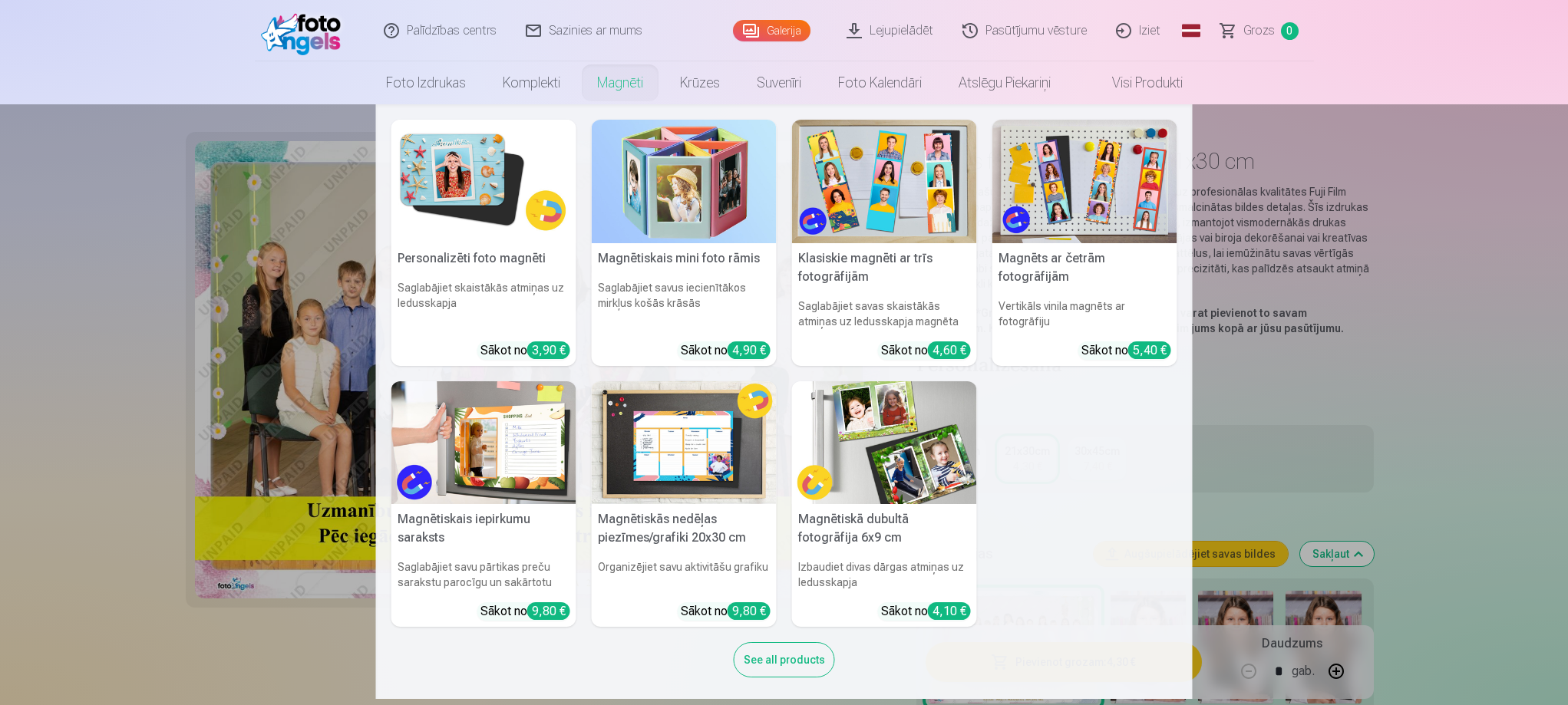
click at [599, 87] on link "Magnēti" at bounding box center [619, 83] width 83 height 43
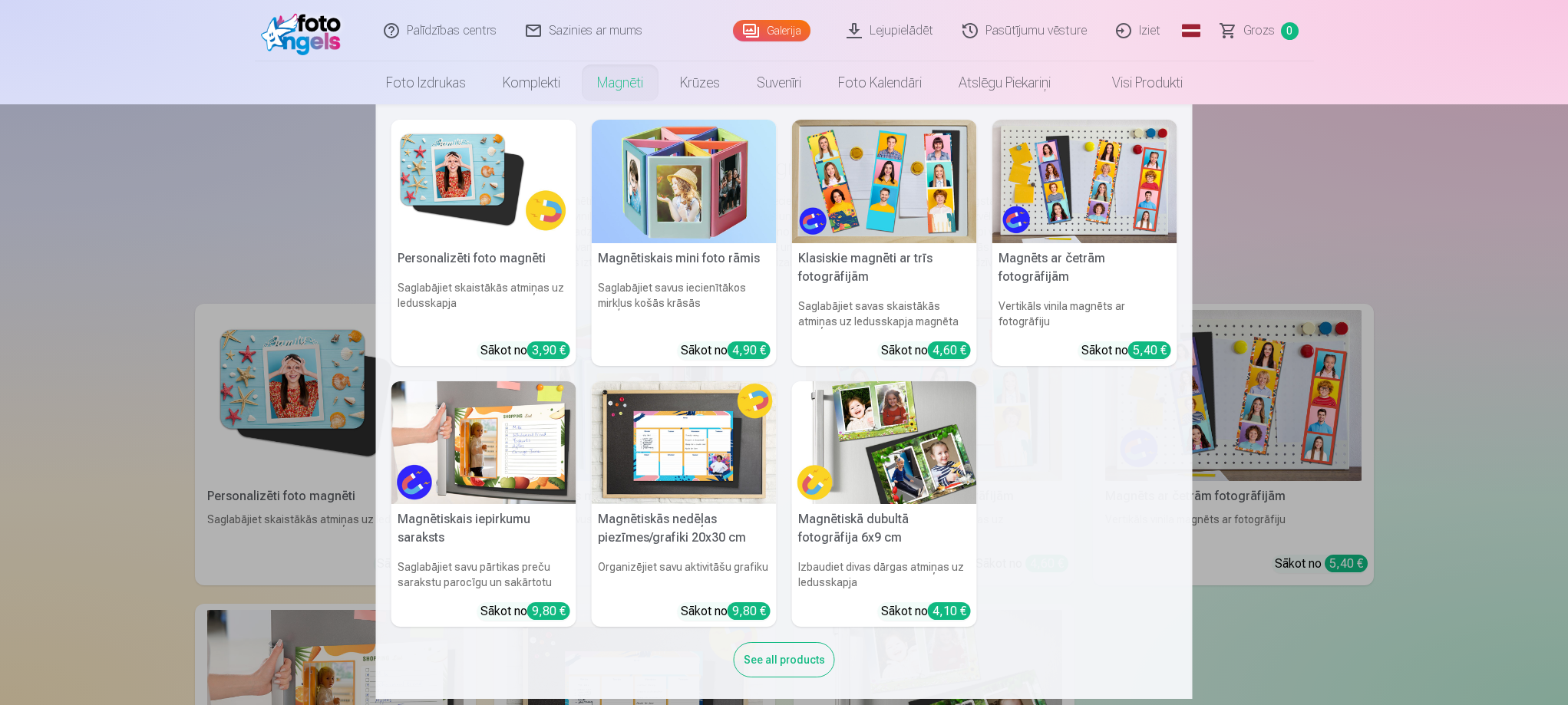
click at [455, 155] on img at bounding box center [483, 182] width 185 height 124
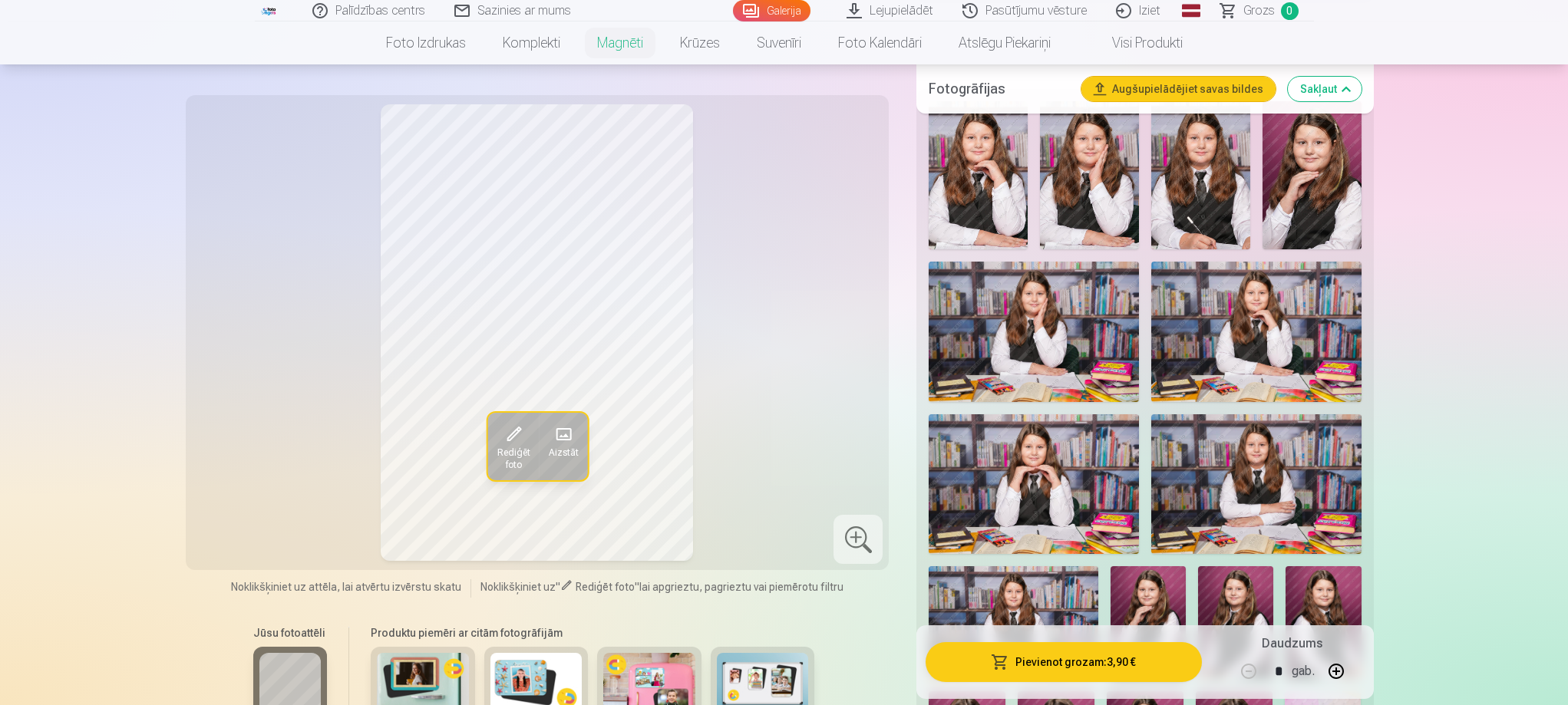
scroll to position [690, 0]
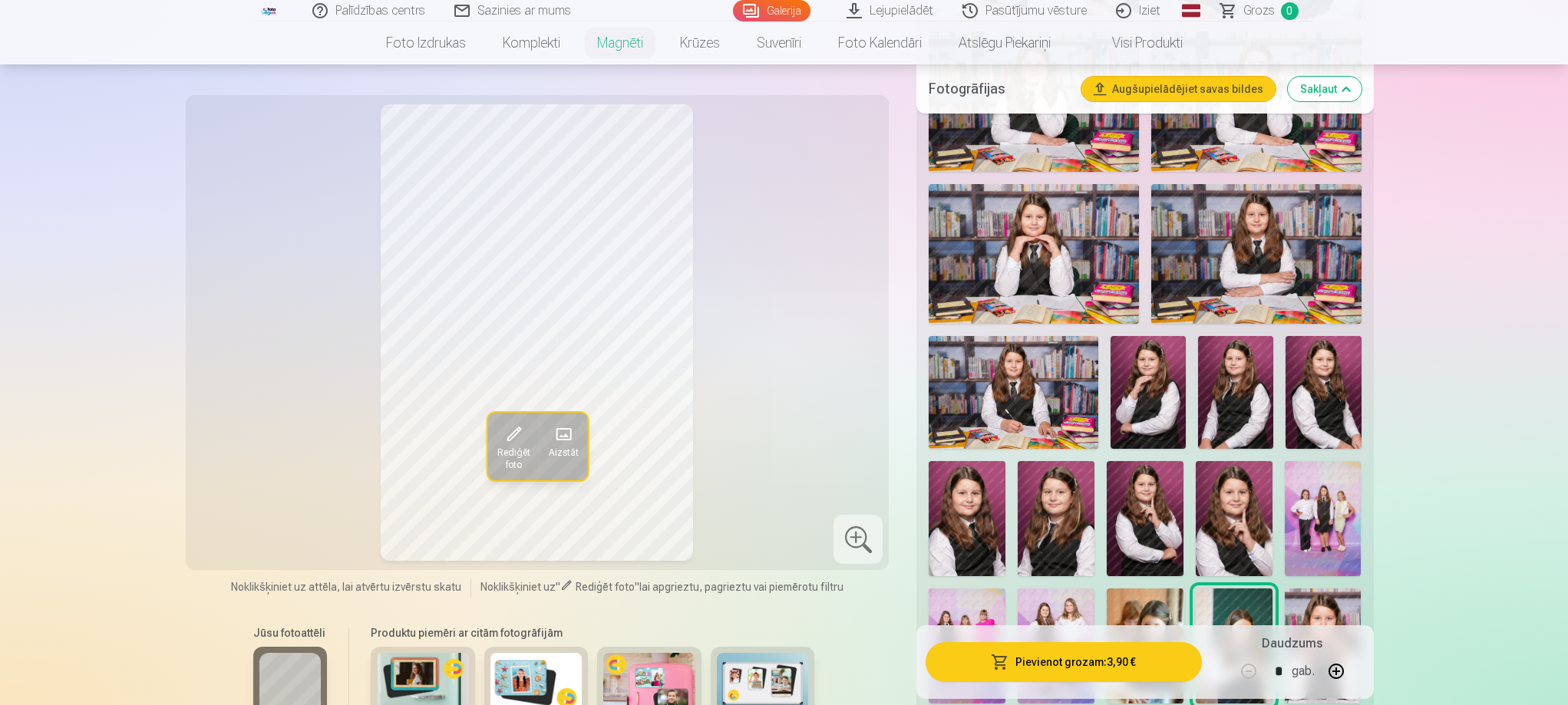
click at [428, 668] on img at bounding box center [422, 684] width 92 height 62
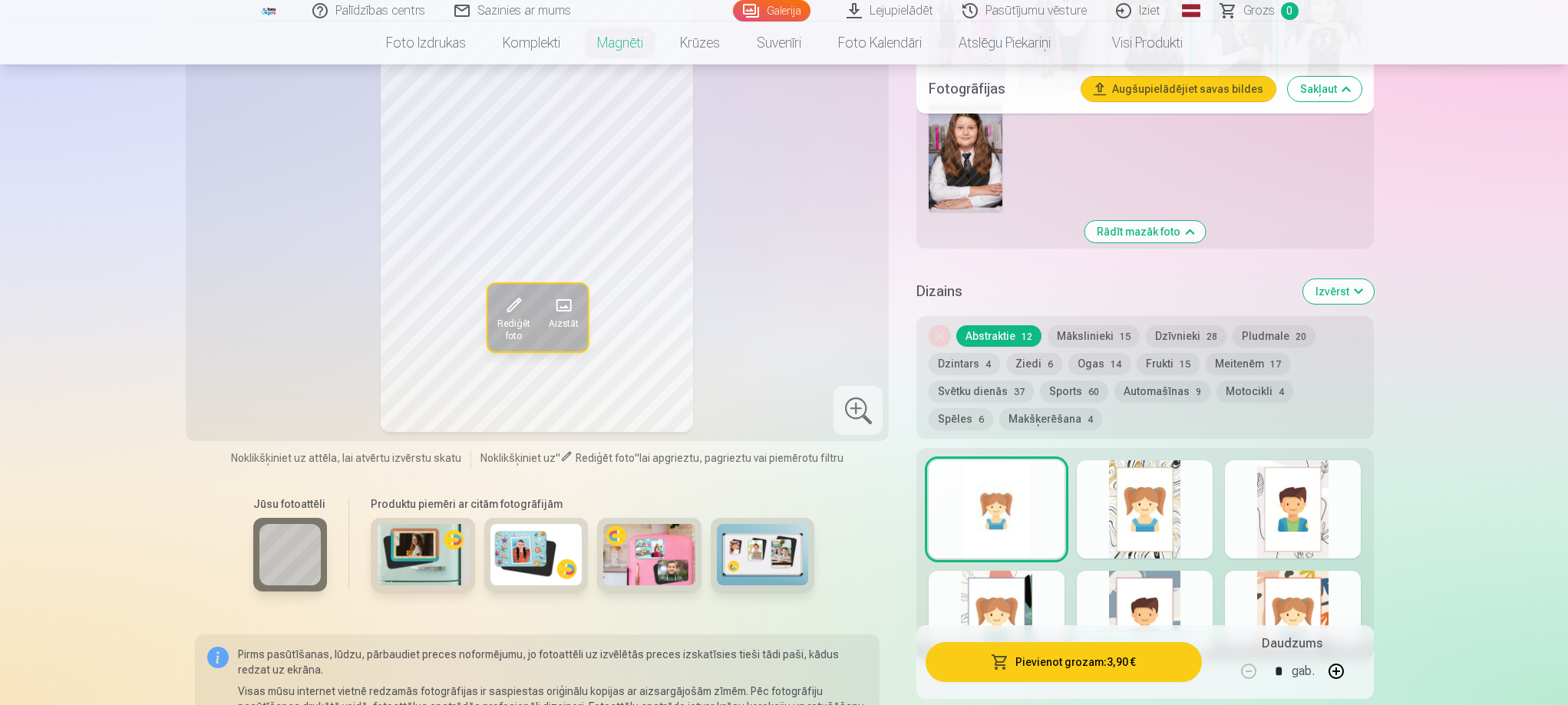
scroll to position [1304, 0]
click at [1153, 497] on div at bounding box center [1144, 510] width 136 height 98
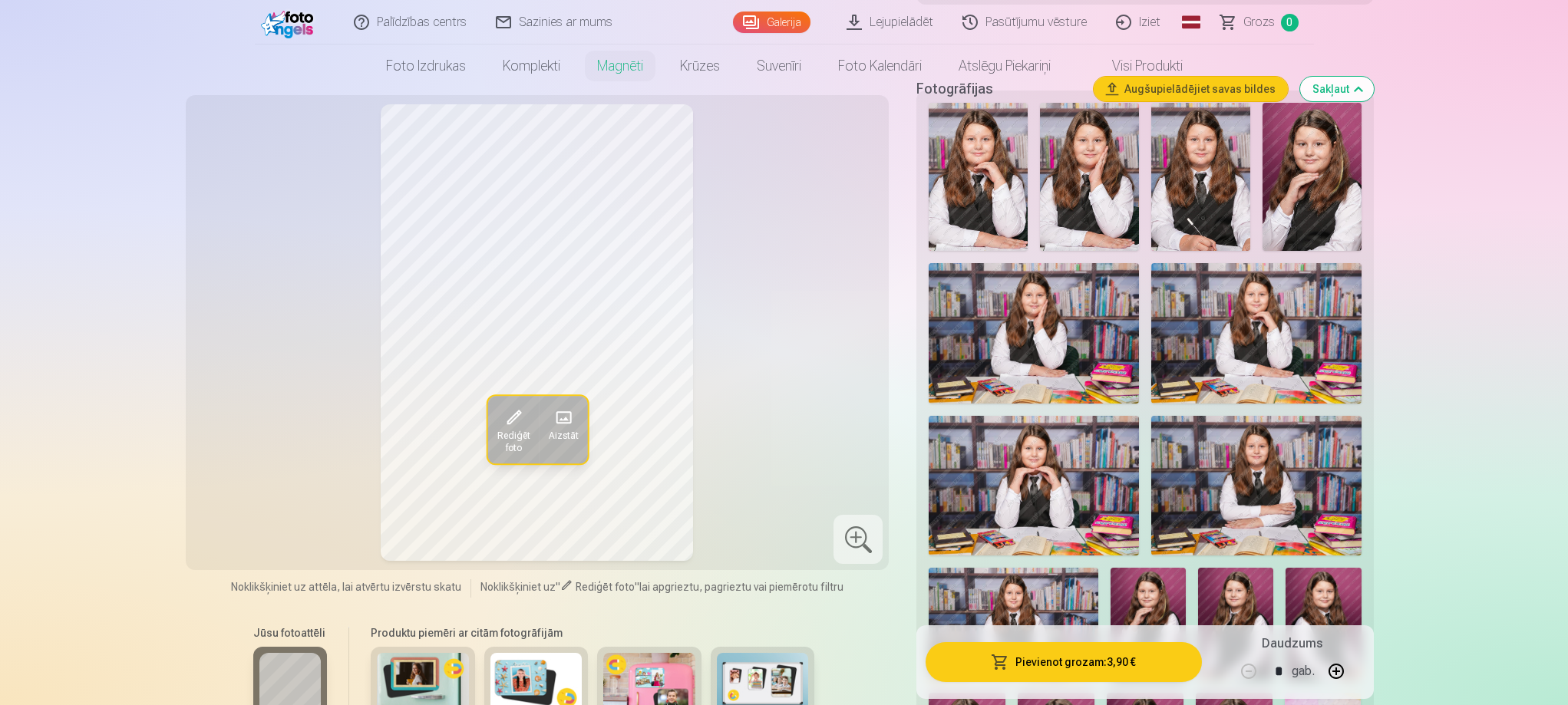
scroll to position [0, 0]
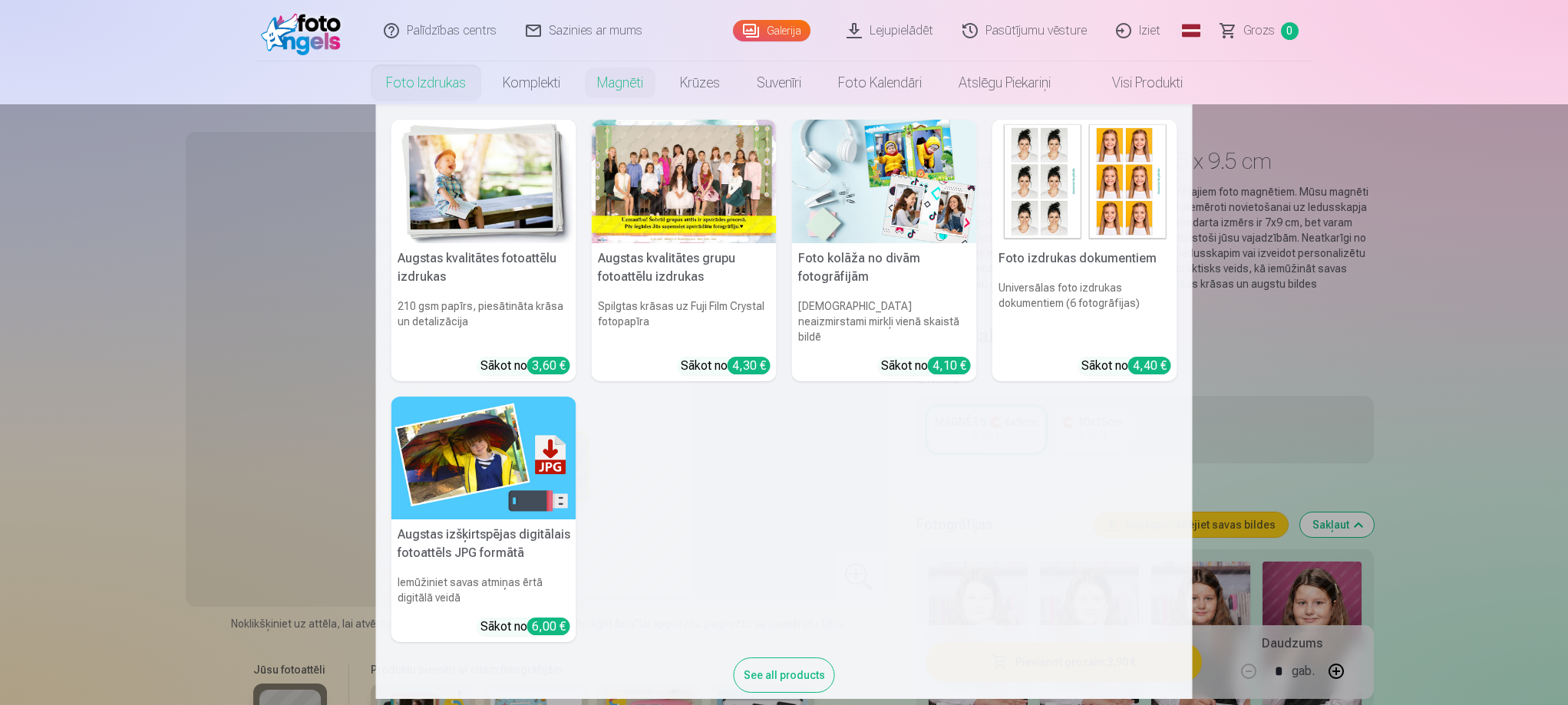
click at [433, 78] on link "Foto izdrukas" at bounding box center [426, 83] width 116 height 43
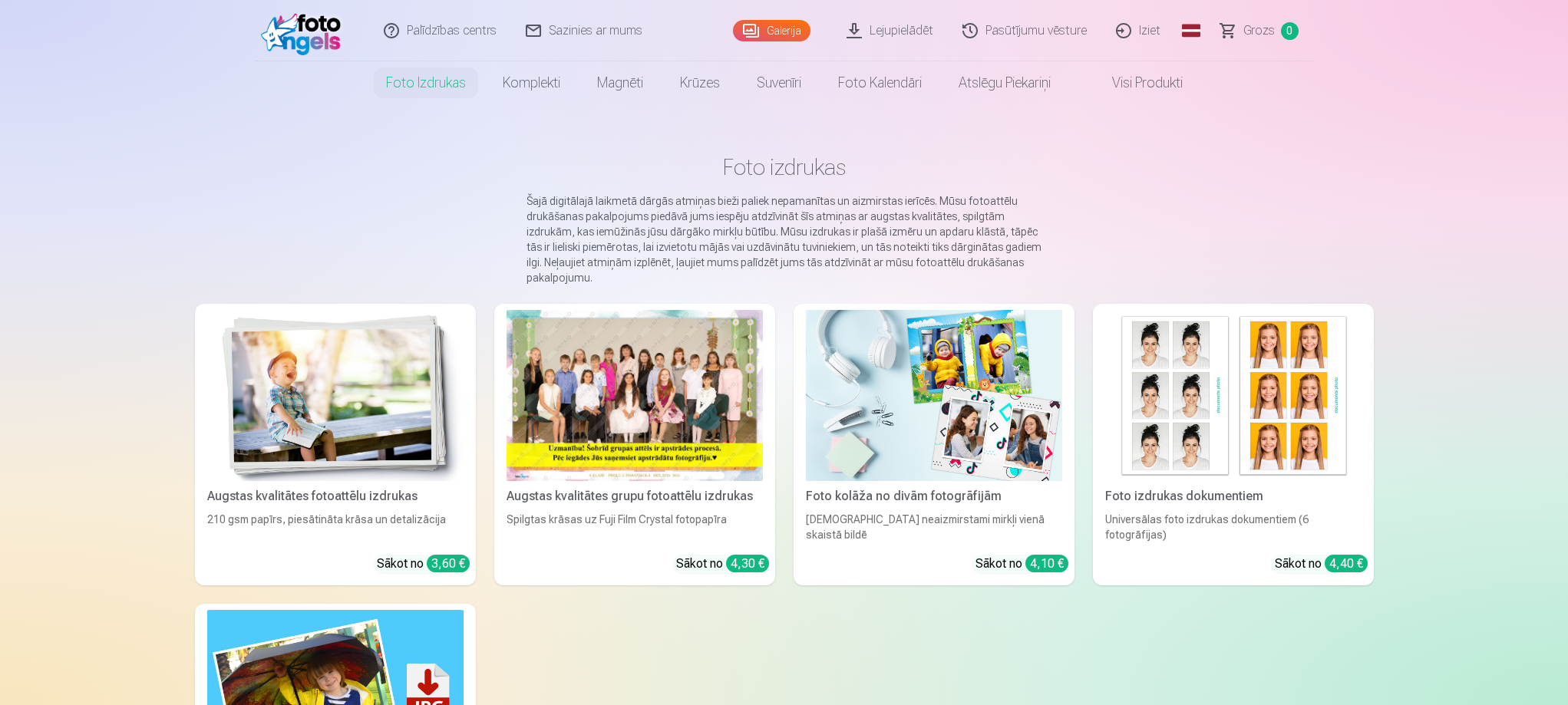
click at [979, 387] on img at bounding box center [934, 396] width 256 height 171
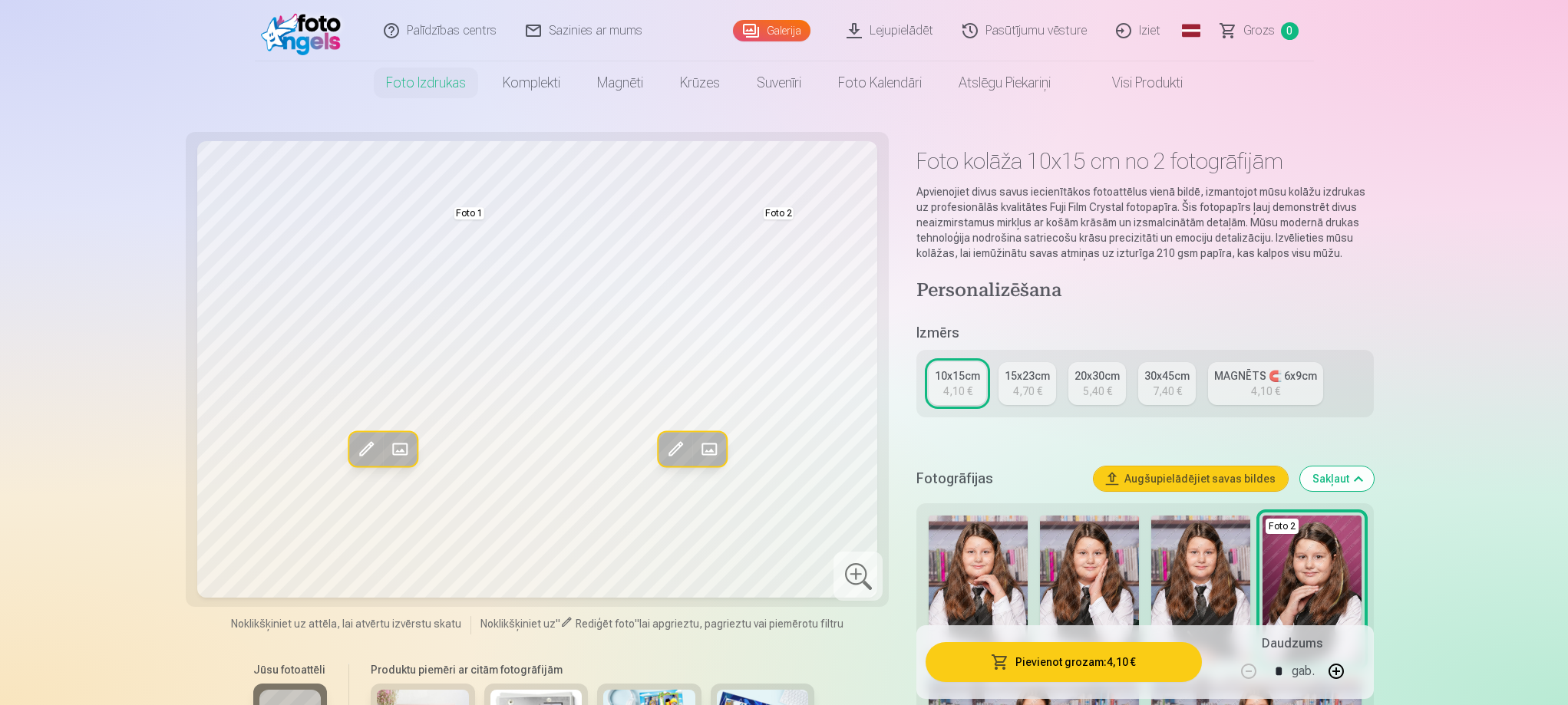
click at [1023, 389] on div "4,70 €" at bounding box center [1028, 391] width 29 height 15
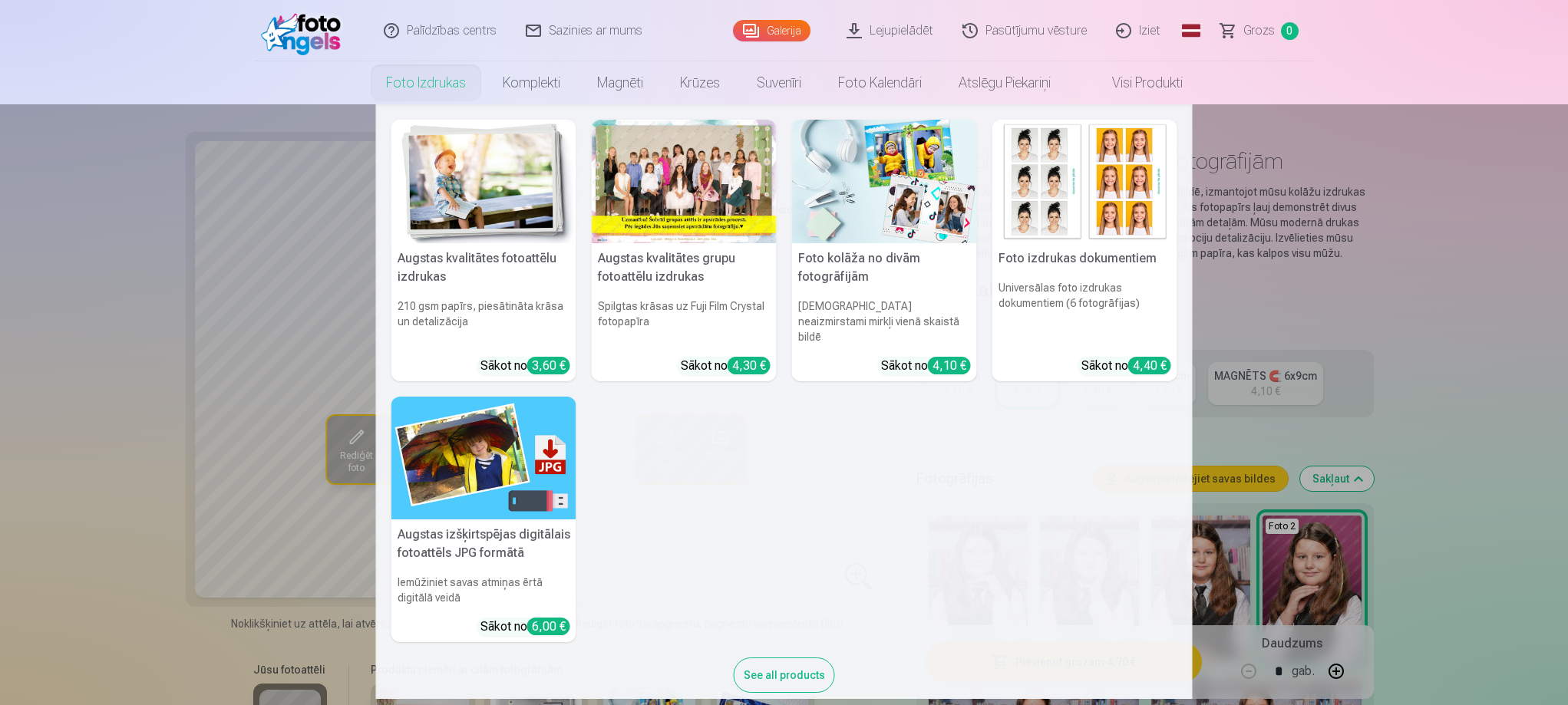
click at [444, 71] on link "Foto izdrukas" at bounding box center [426, 83] width 116 height 43
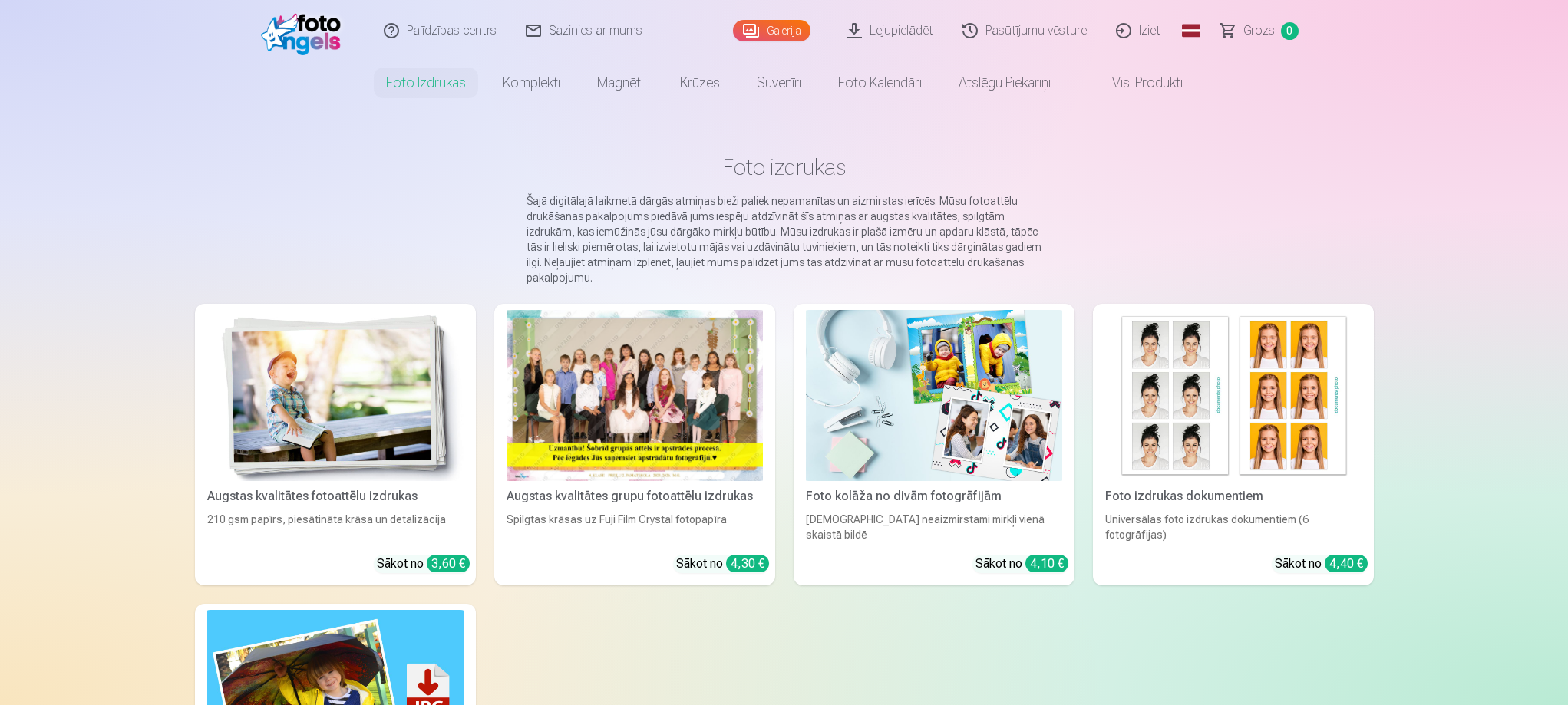
click at [664, 389] on div at bounding box center [635, 396] width 256 height 171
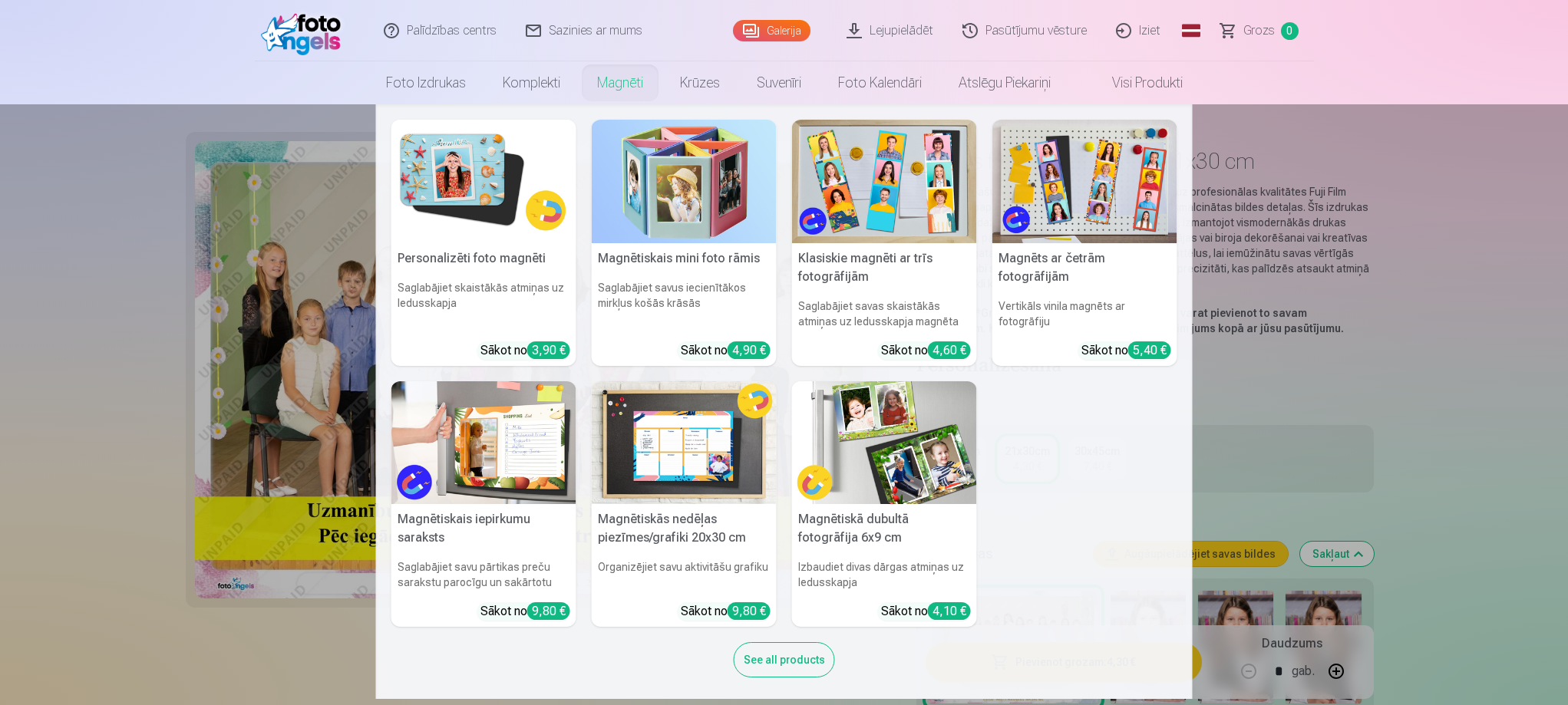
click at [636, 84] on link "Magnēti" at bounding box center [619, 83] width 83 height 43
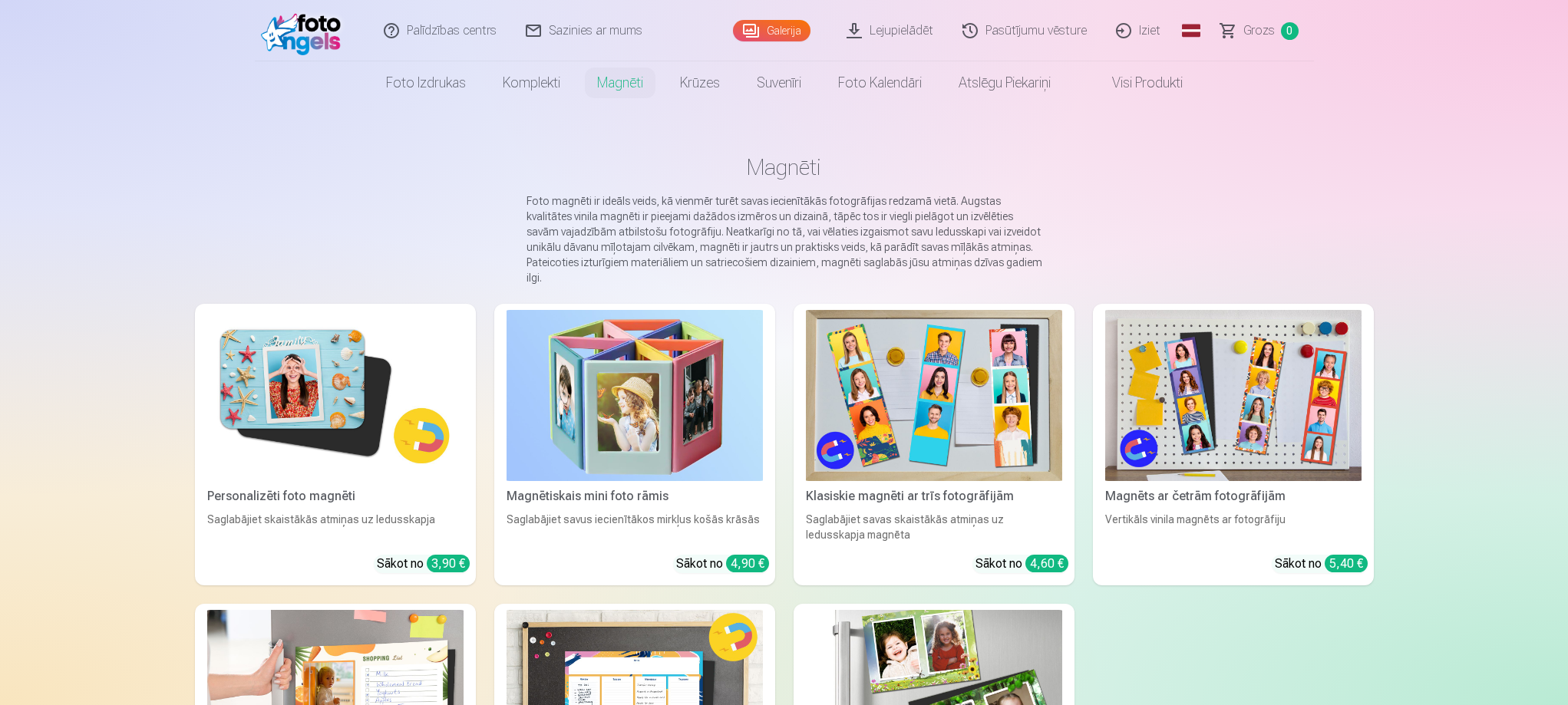
click at [303, 358] on img at bounding box center [336, 396] width 256 height 171
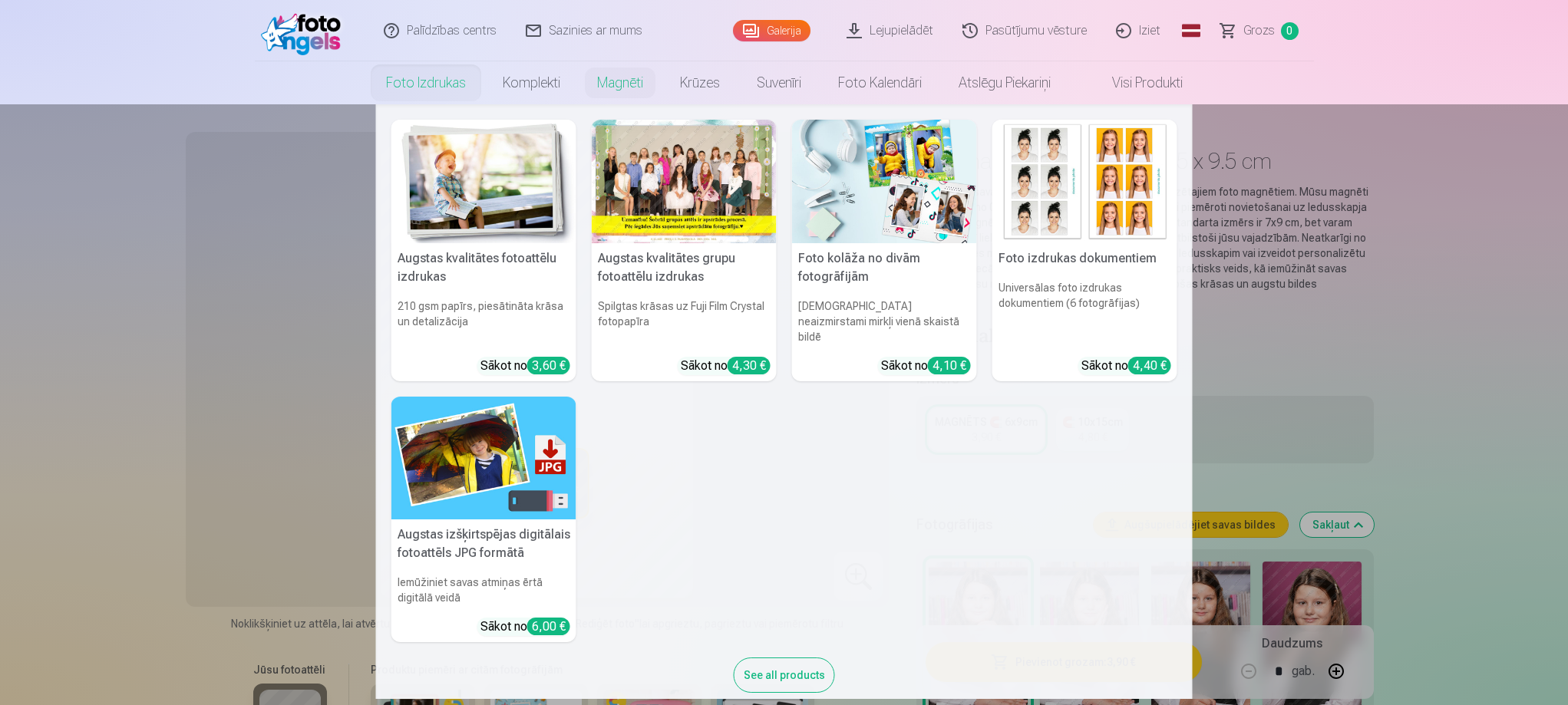
click at [446, 81] on link "Foto izdrukas" at bounding box center [426, 83] width 116 height 43
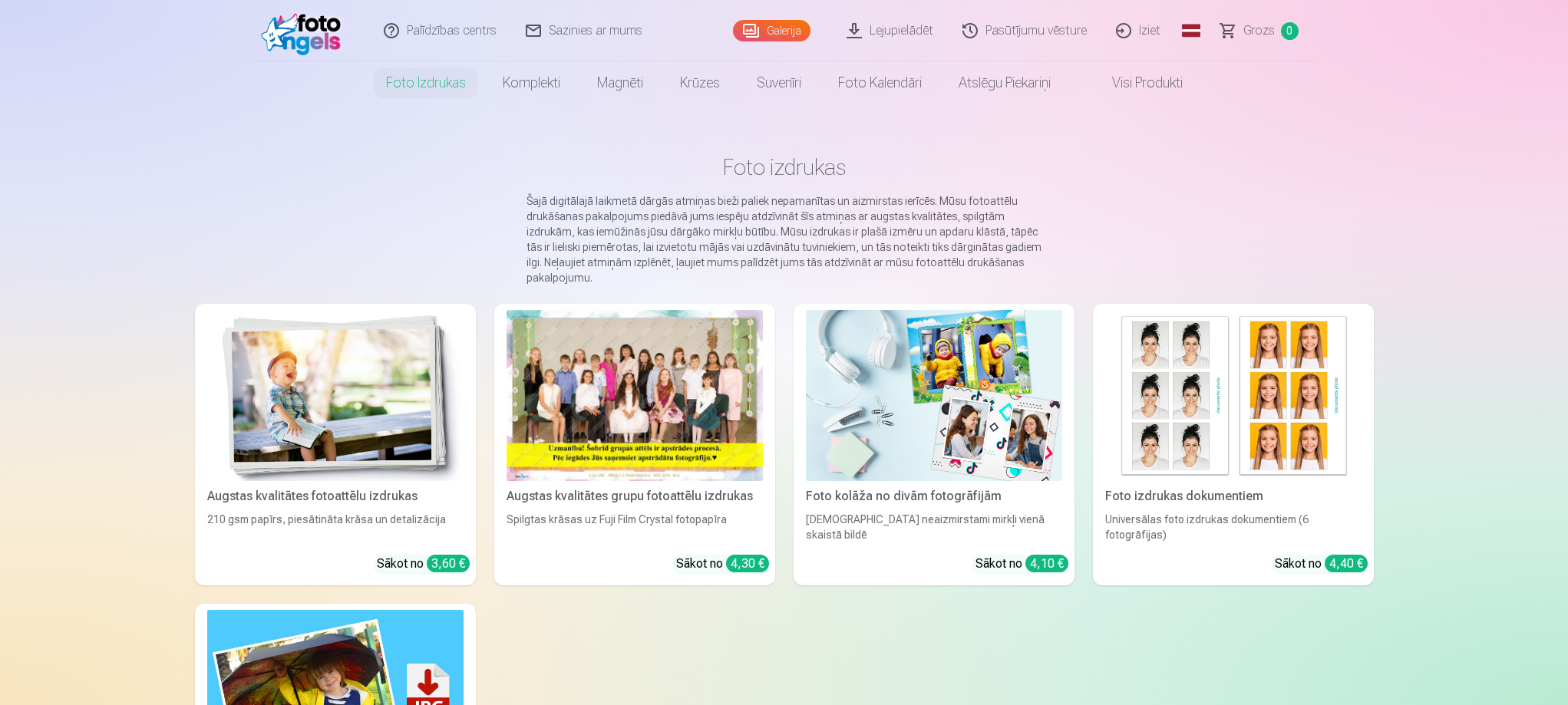
click at [696, 407] on div at bounding box center [635, 396] width 256 height 171
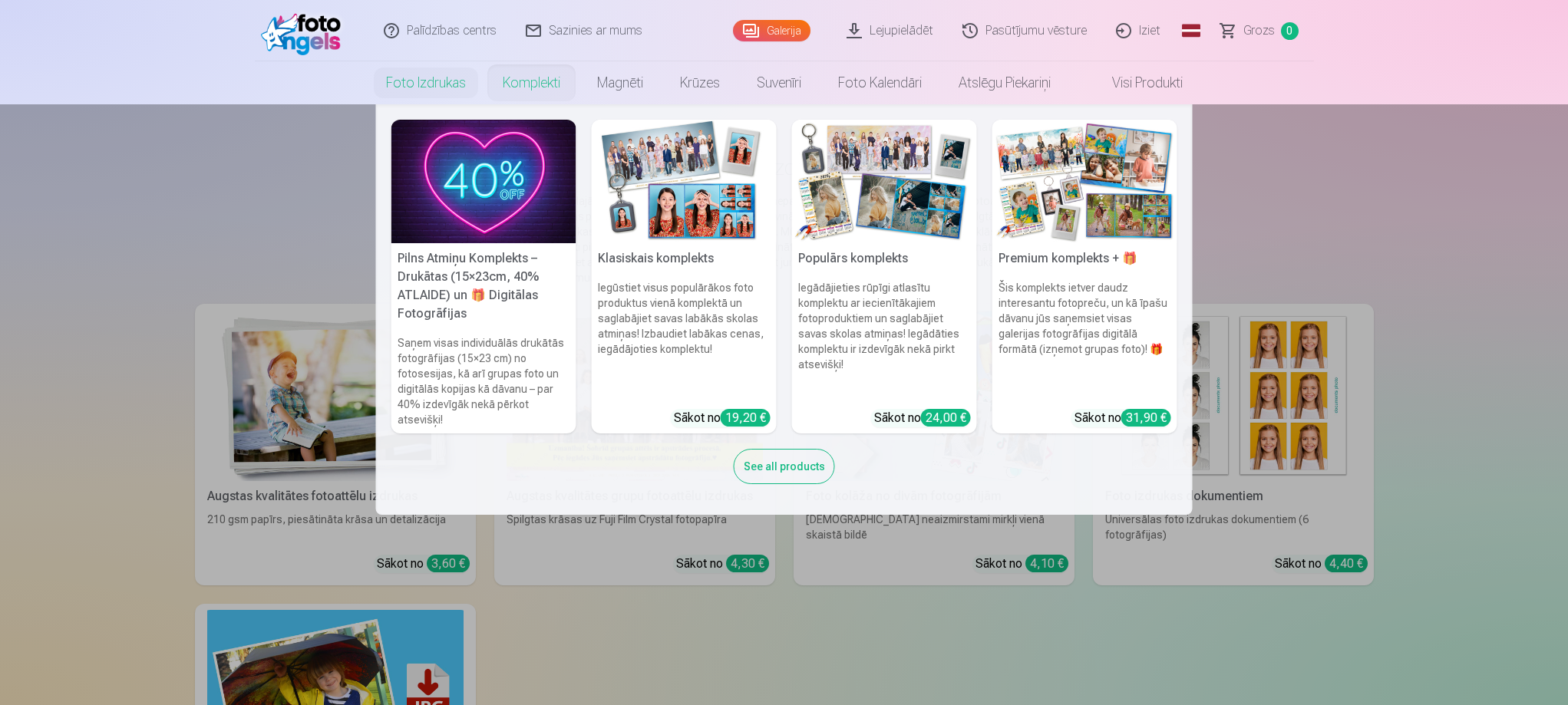
click at [512, 83] on link "Komplekti" at bounding box center [531, 83] width 95 height 43
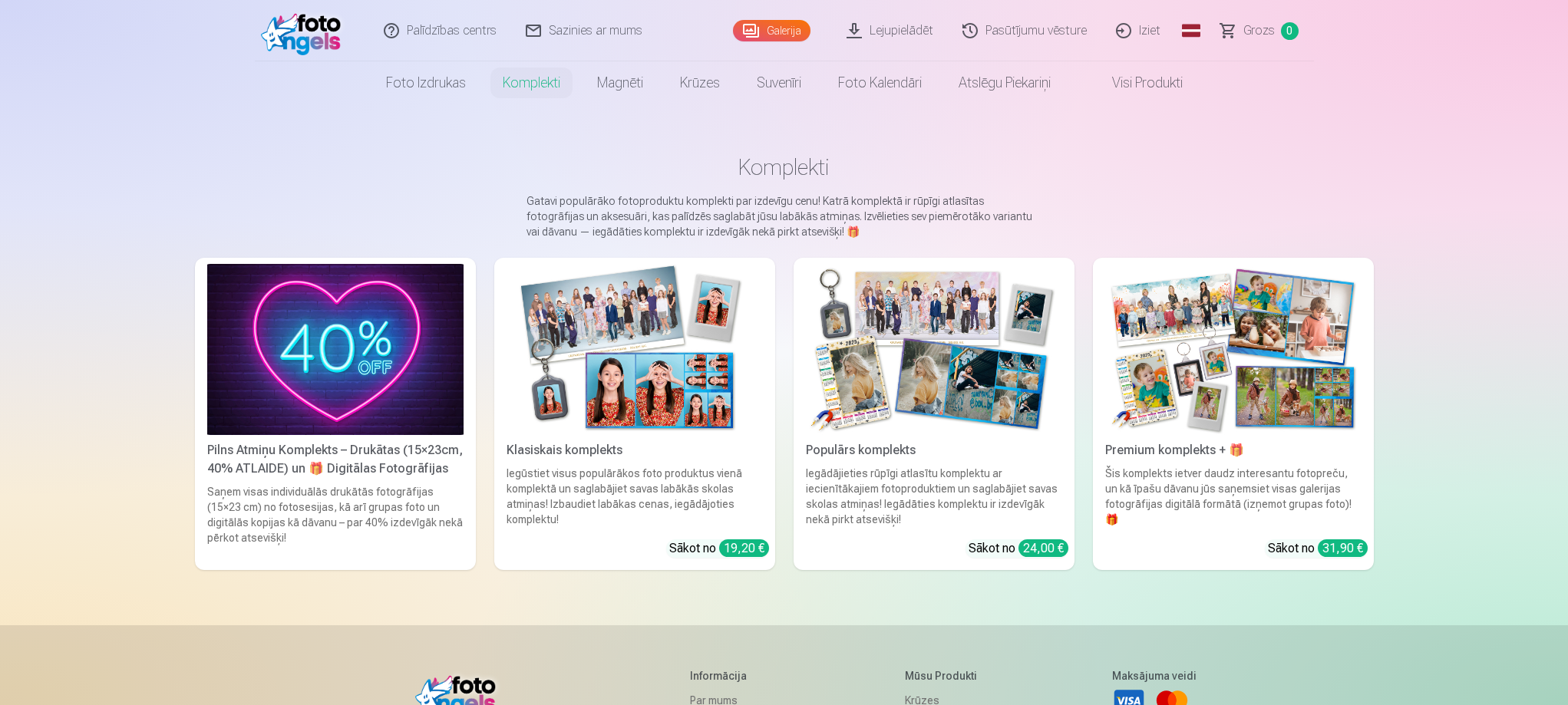
click at [729, 336] on img at bounding box center [635, 349] width 256 height 171
click at [1232, 410] on img at bounding box center [1233, 349] width 256 height 171
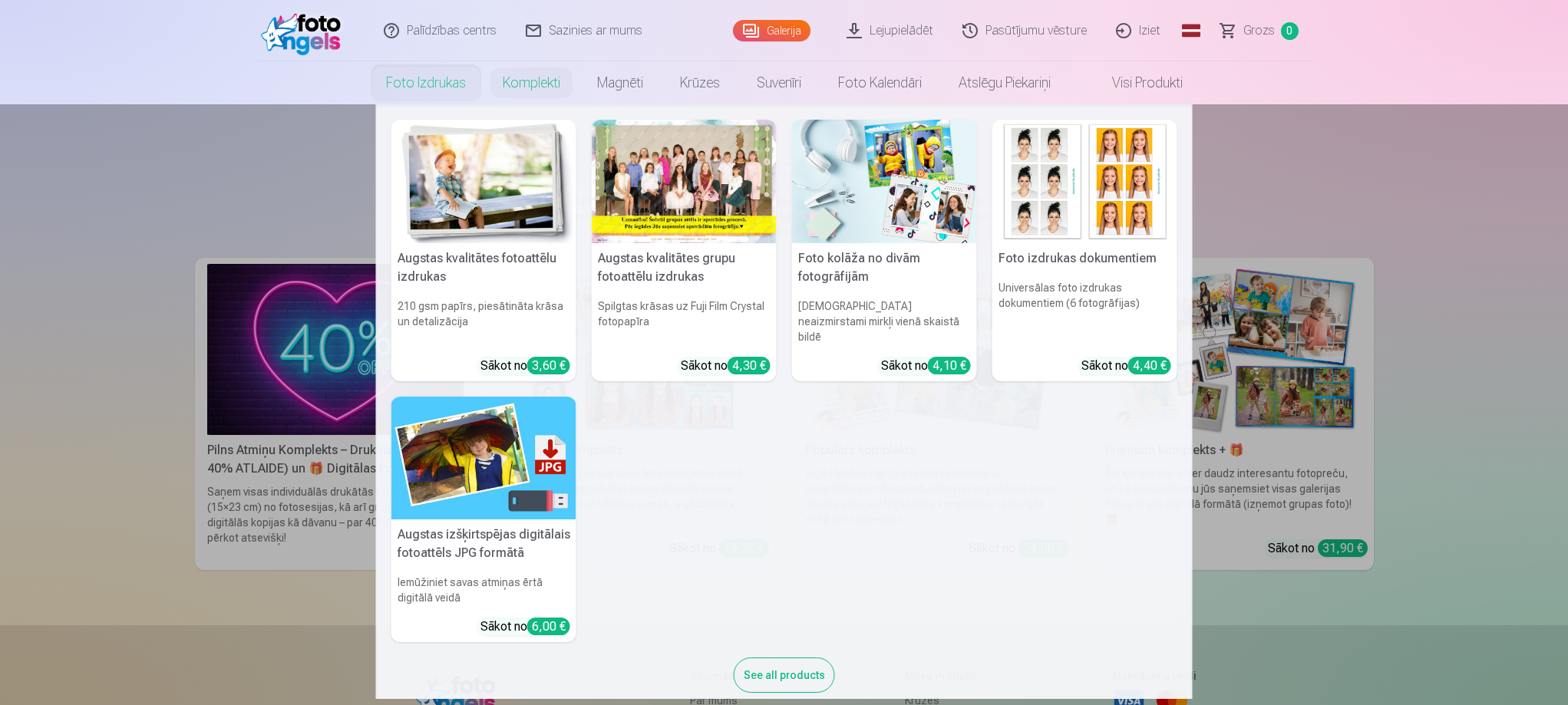
click at [430, 84] on link "Foto izdrukas" at bounding box center [426, 83] width 116 height 43
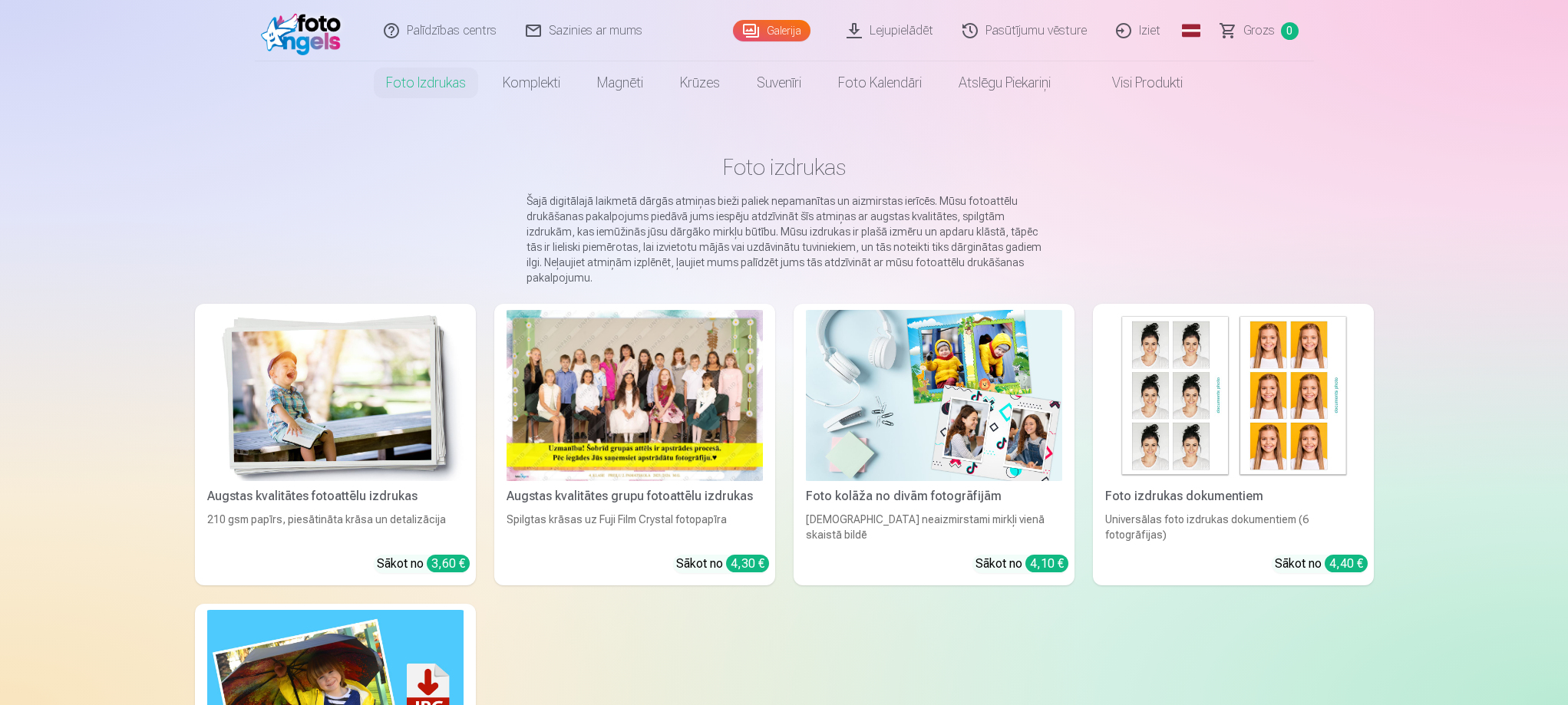
click at [267, 391] on img at bounding box center [336, 396] width 256 height 171
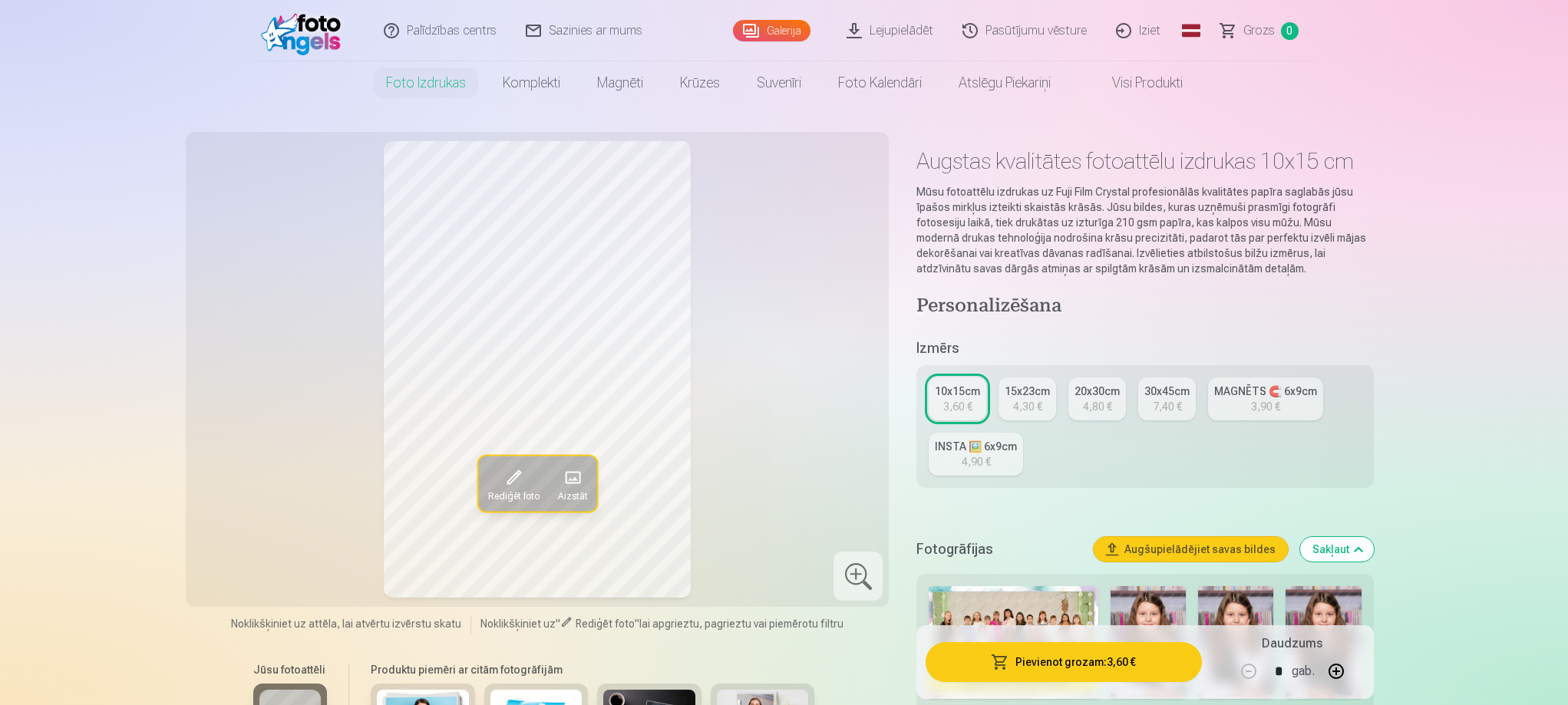
click at [1020, 404] on div "4,30 €" at bounding box center [1028, 407] width 29 height 15
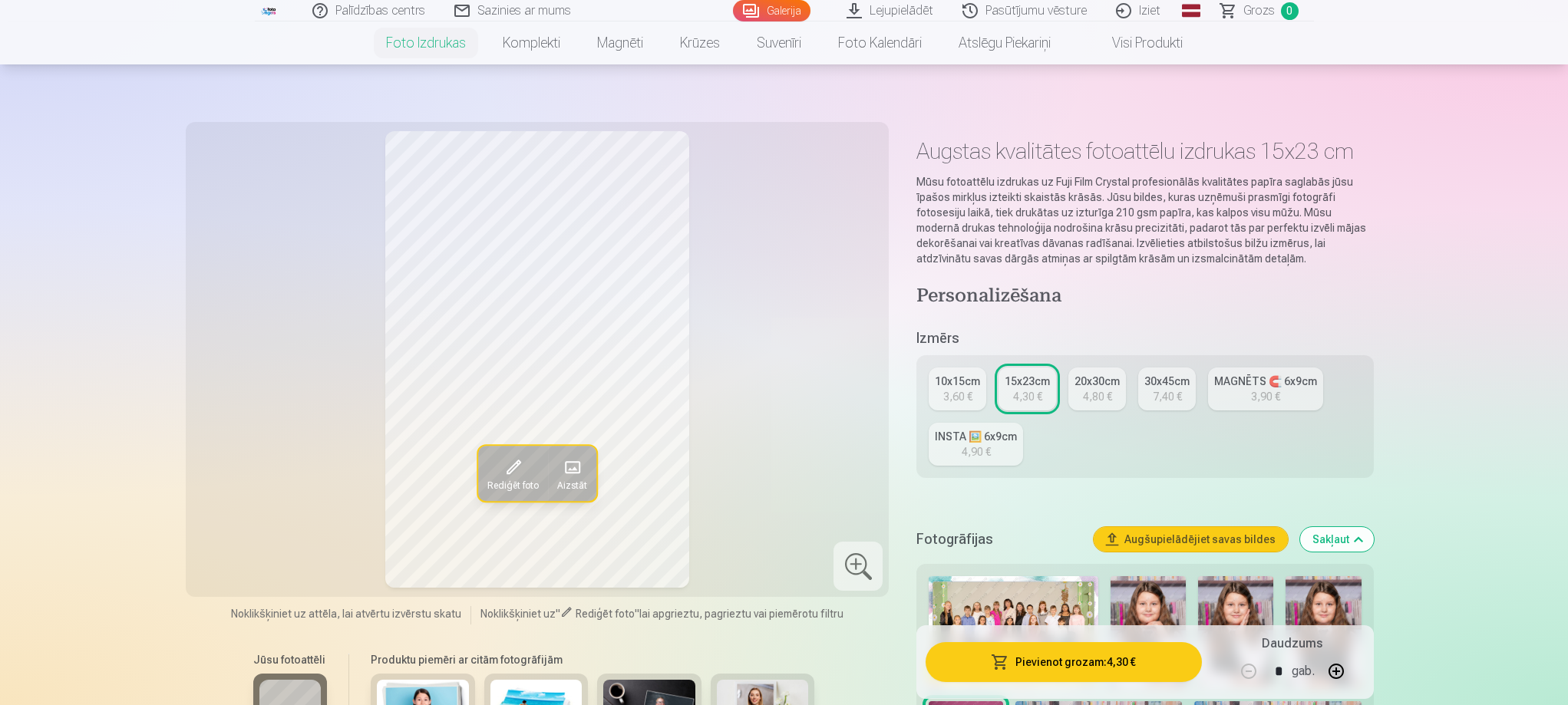
scroll to position [154, 0]
